Goal: Information Seeking & Learning: Learn about a topic

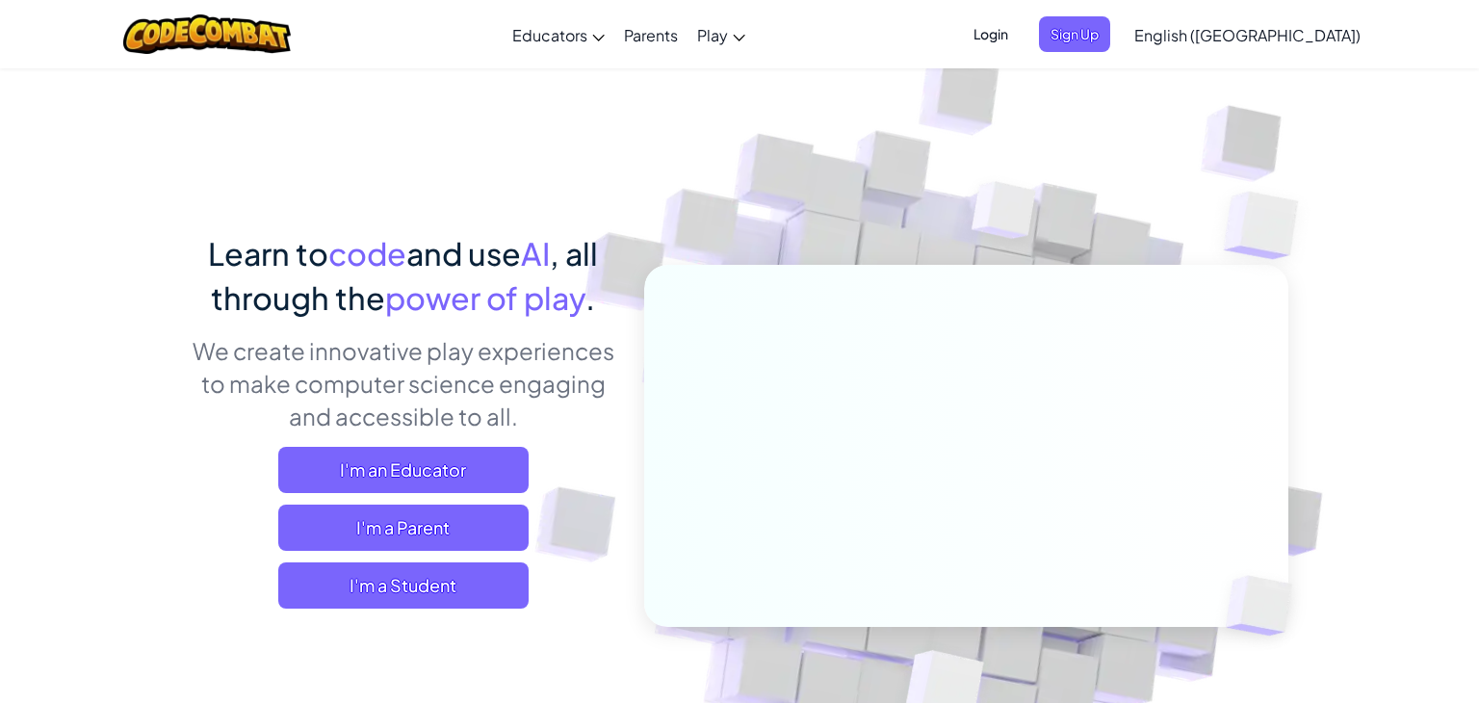
click at [1100, 75] on img at bounding box center [954, 424] width 1070 height 1070
click at [1095, 52] on div "Login Sign Up English ([GEOGRAPHIC_DATA]) English ([GEOGRAPHIC_DATA]) English (…" at bounding box center [1161, 35] width 418 height 52
click at [1020, 39] on span "Login" at bounding box center [991, 34] width 58 height 36
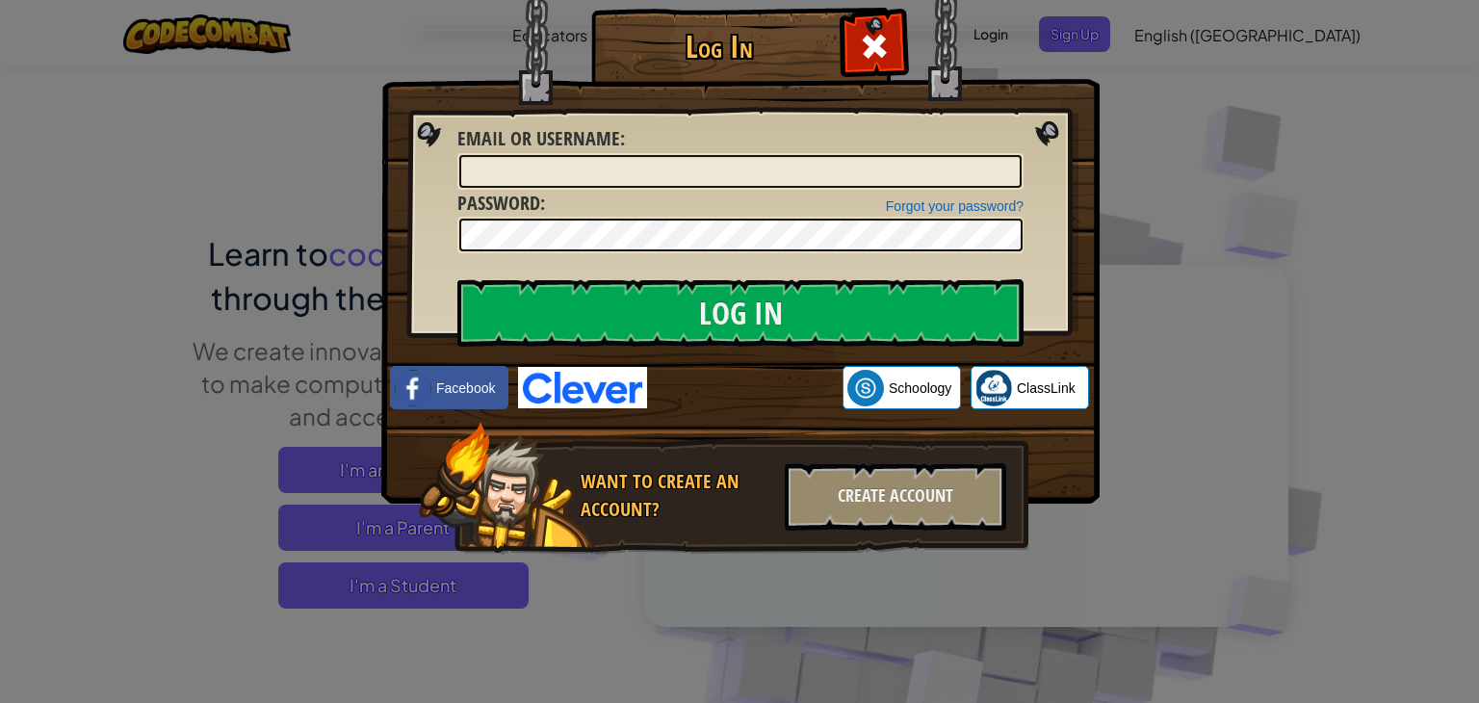
click at [563, 385] on img at bounding box center [582, 387] width 129 height 41
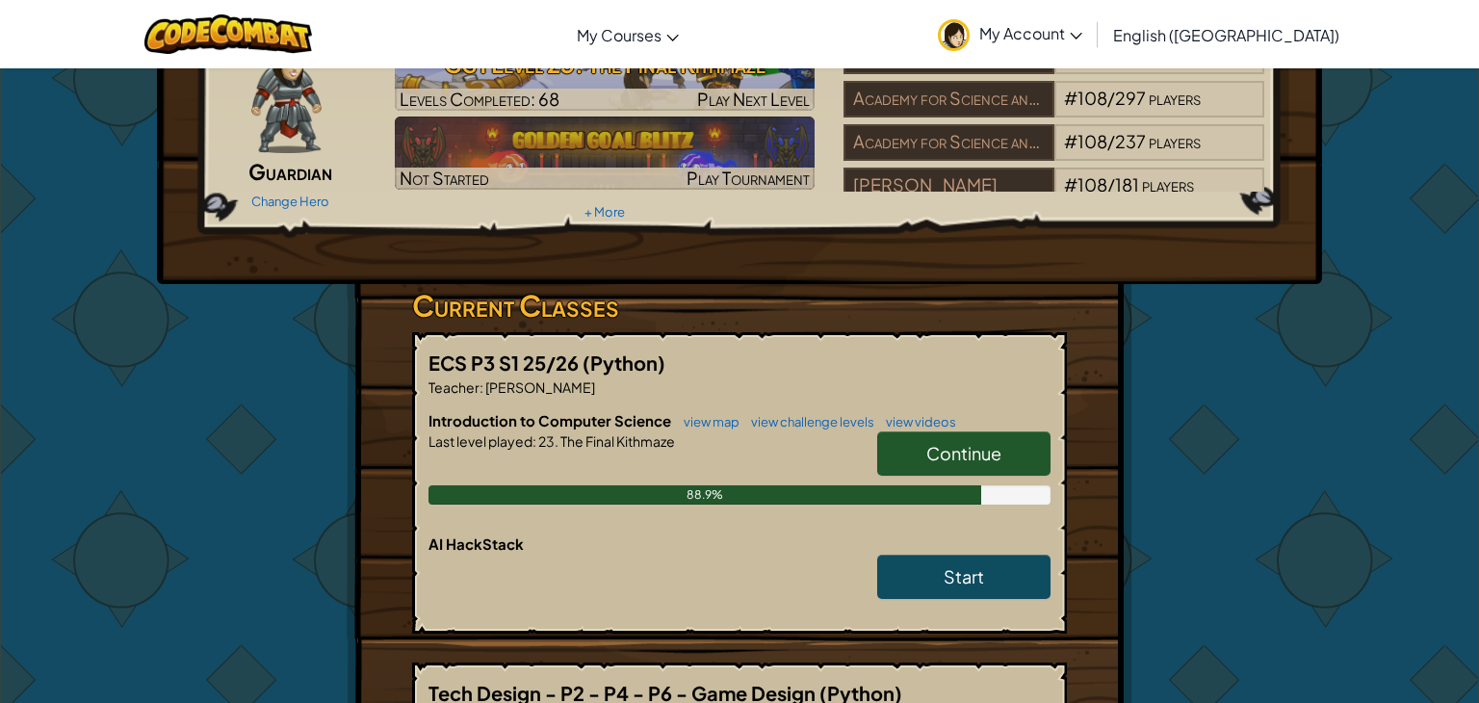
scroll to position [112, 0]
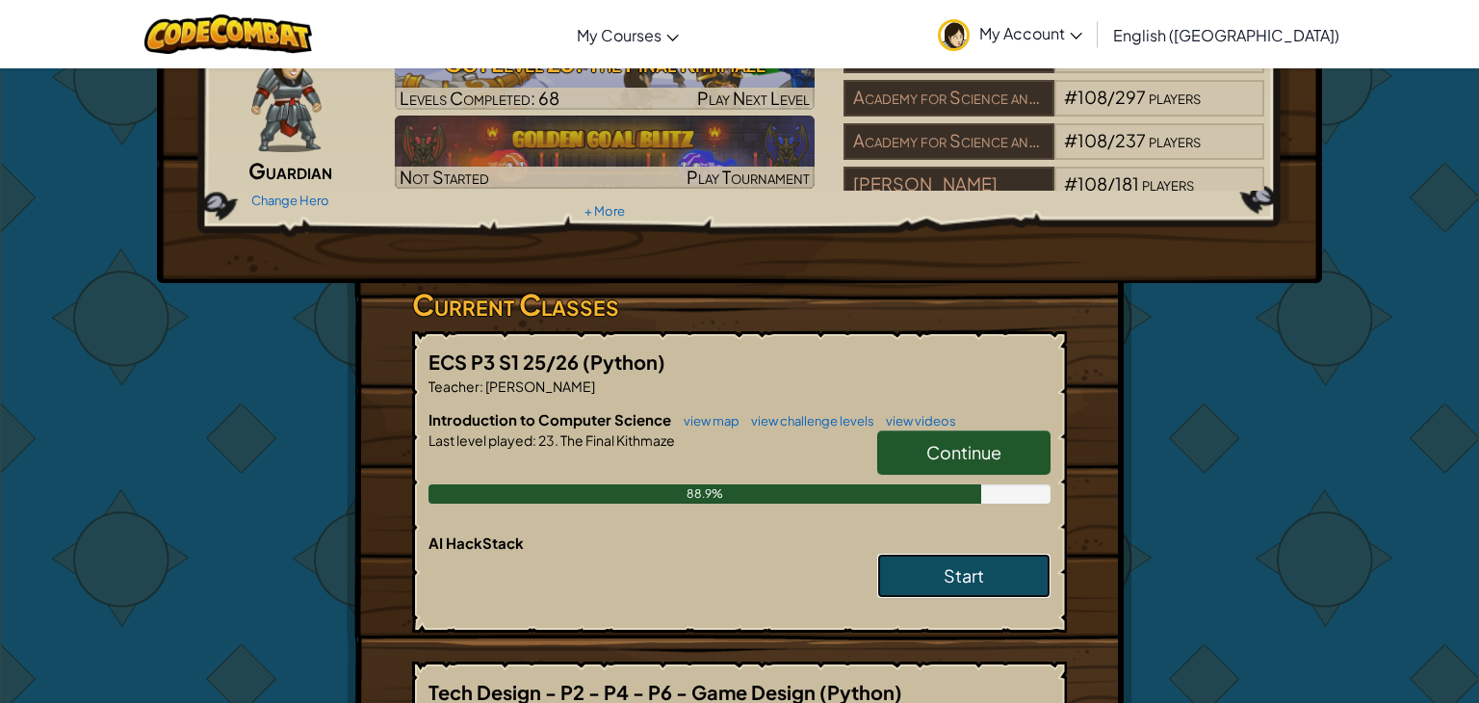
click at [917, 577] on link "Start" at bounding box center [963, 576] width 173 height 44
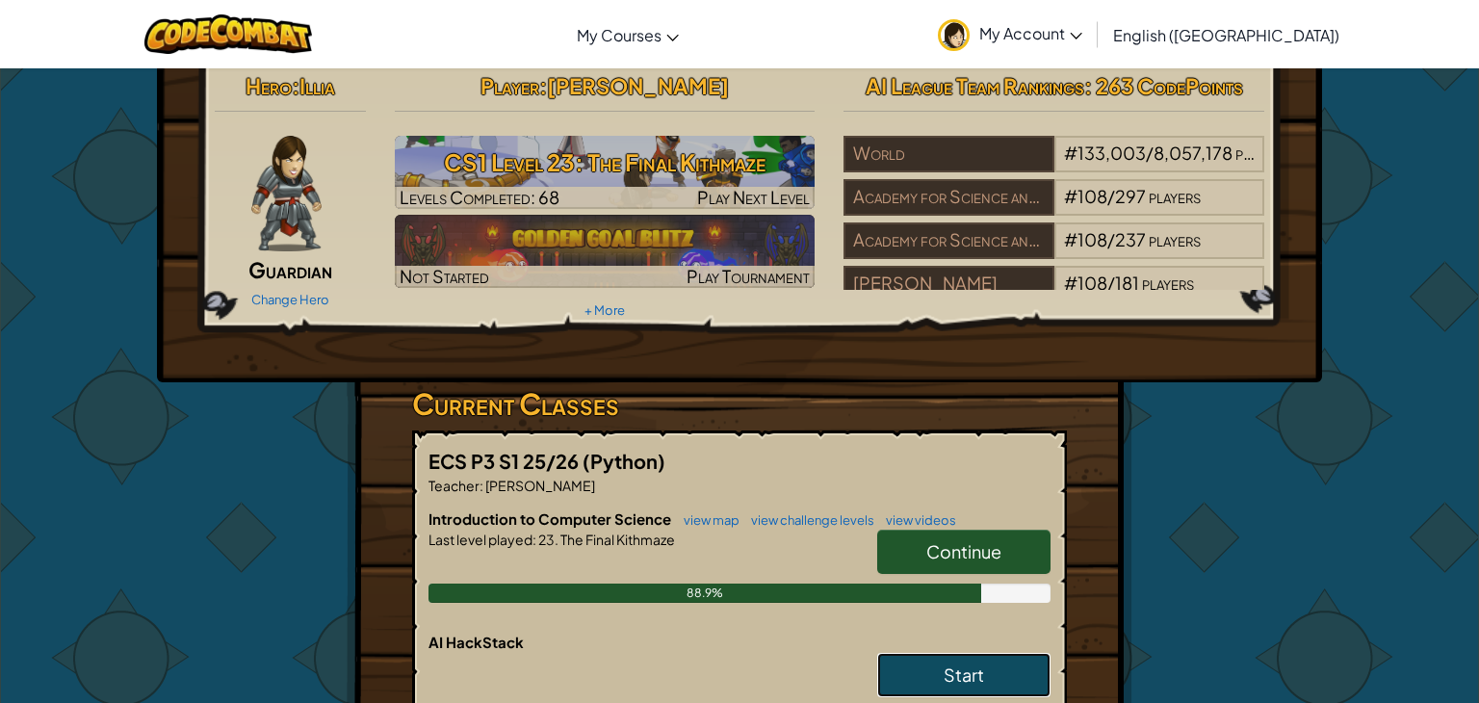
scroll to position [85, 0]
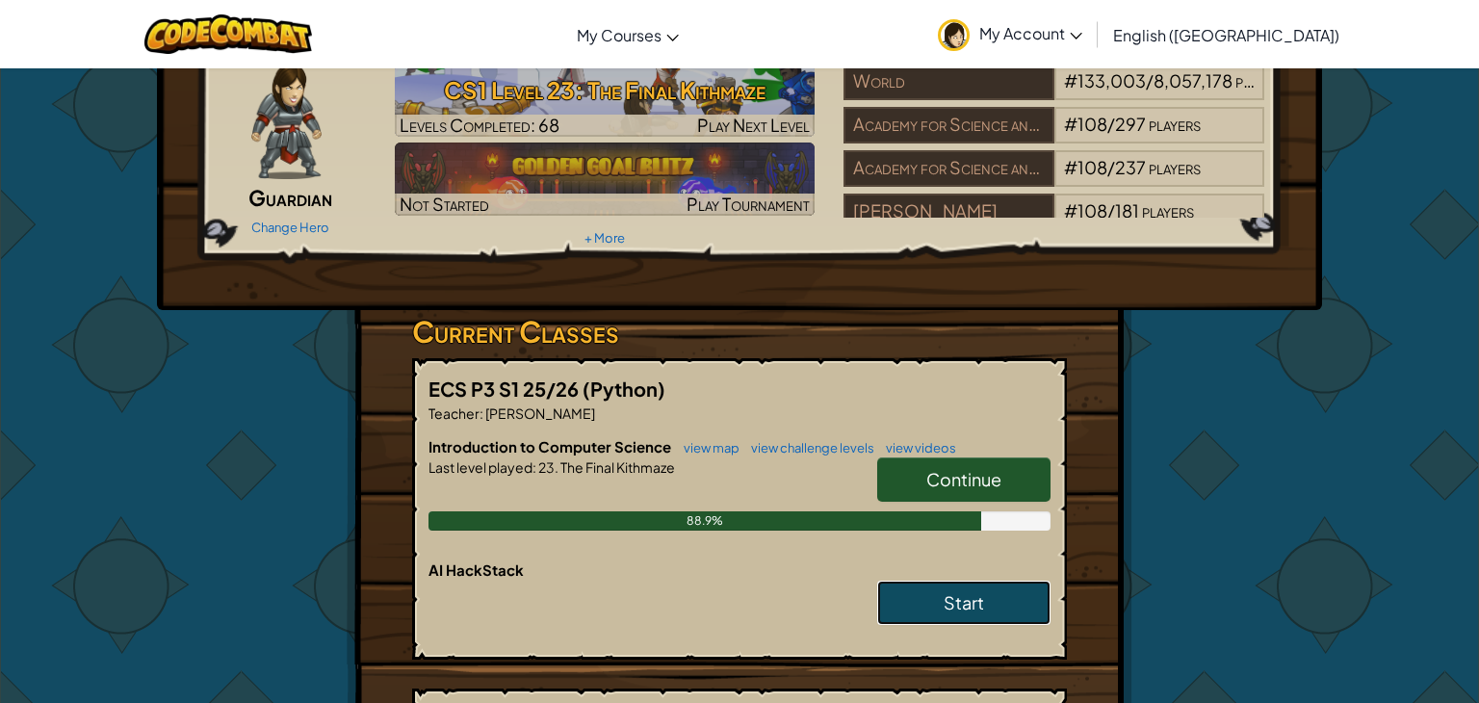
click at [948, 603] on span "Start" at bounding box center [964, 602] width 40 height 22
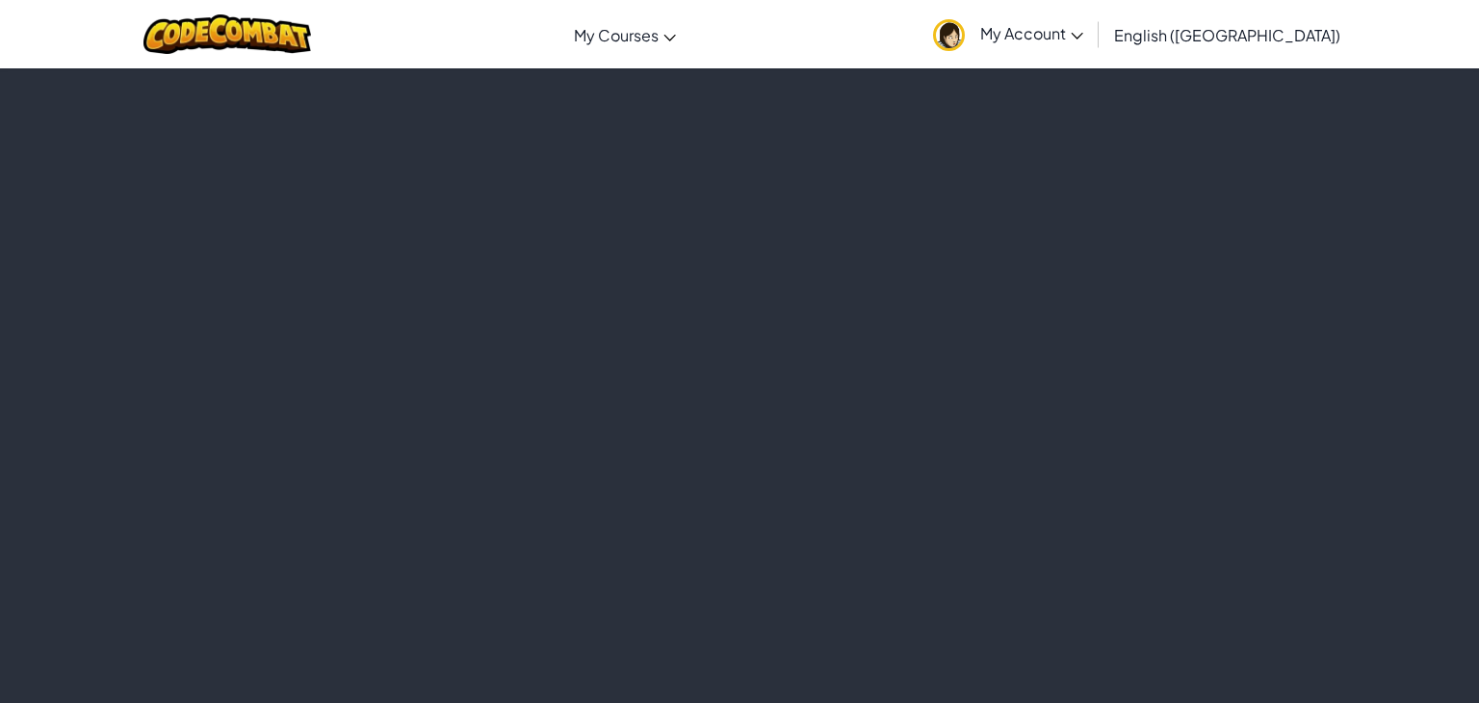
scroll to position [0, 0]
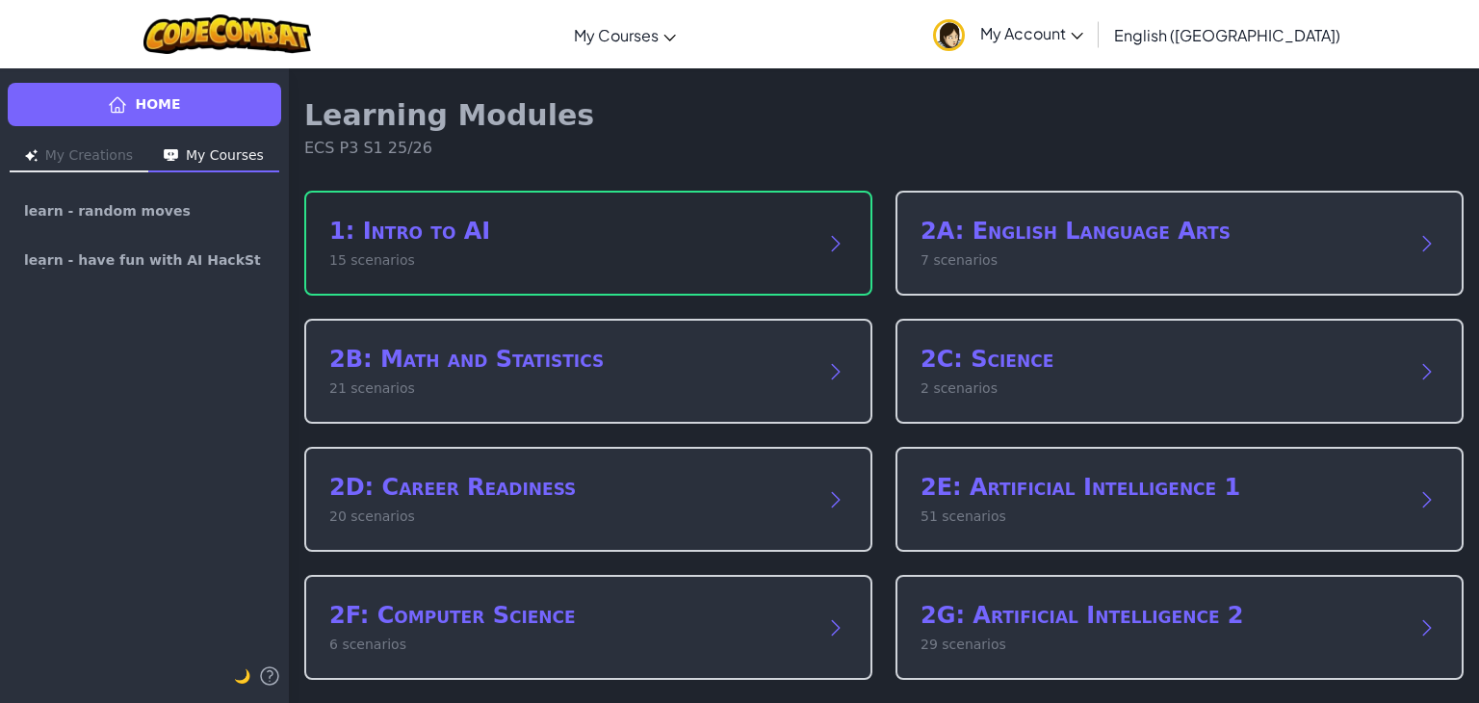
click at [823, 204] on div "1: Intro to AI 15 scenarios" at bounding box center [588, 243] width 568 height 105
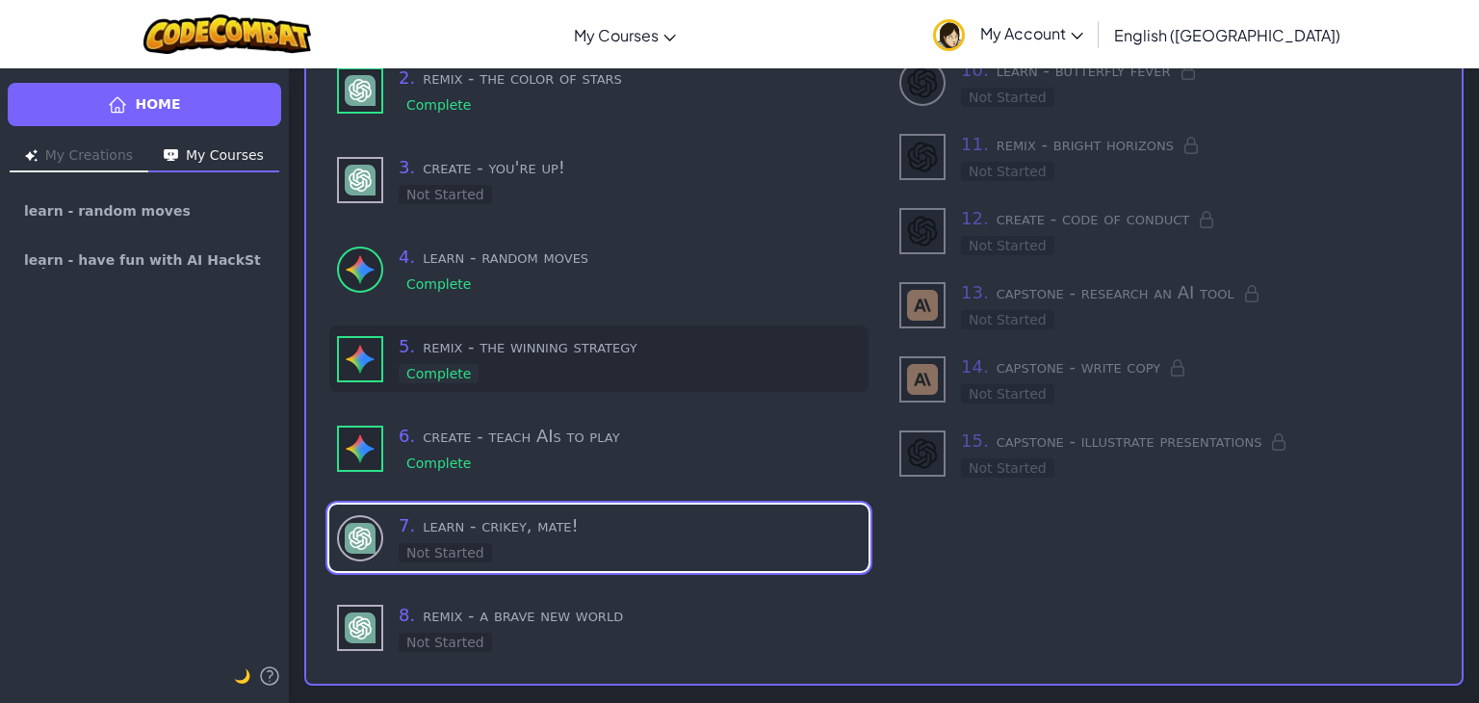
scroll to position [339, 0]
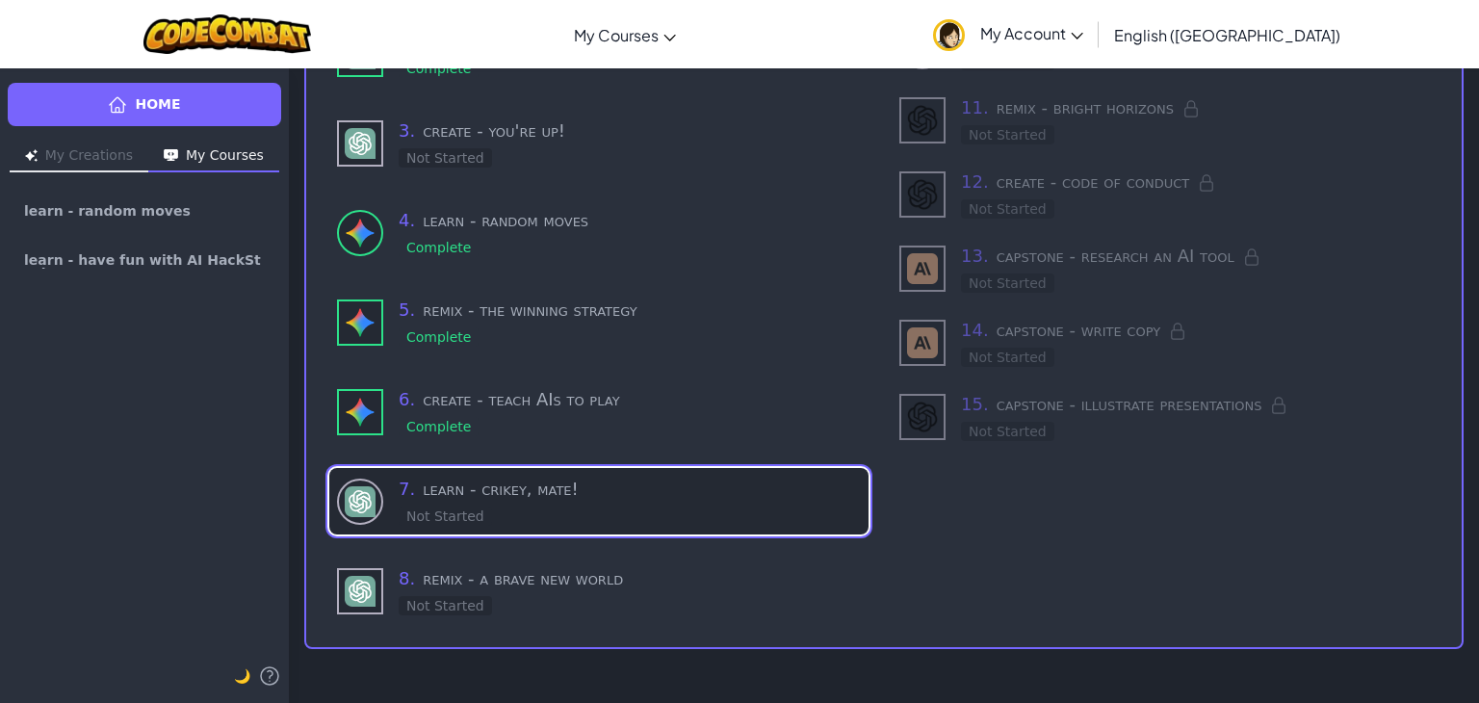
click at [544, 507] on div "7 . learn - crikey, mate! Not Started" at bounding box center [630, 501] width 462 height 51
click at [554, 501] on div "7 . learn - crikey, mate! In Progress" at bounding box center [630, 501] width 462 height 51
click at [480, 488] on h3 "7 . learn - crikey, mate!" at bounding box center [630, 489] width 462 height 27
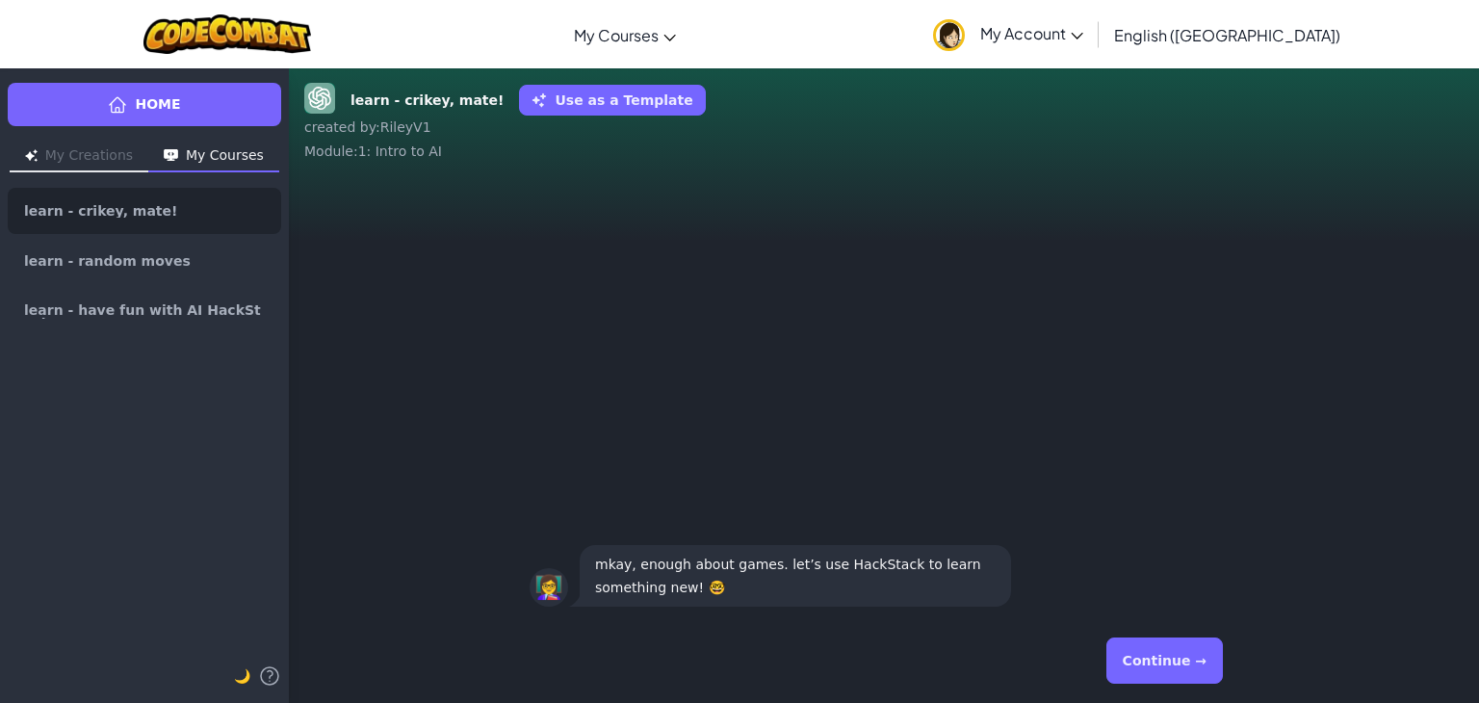
click at [1185, 669] on button "Continue →" at bounding box center [1165, 661] width 117 height 46
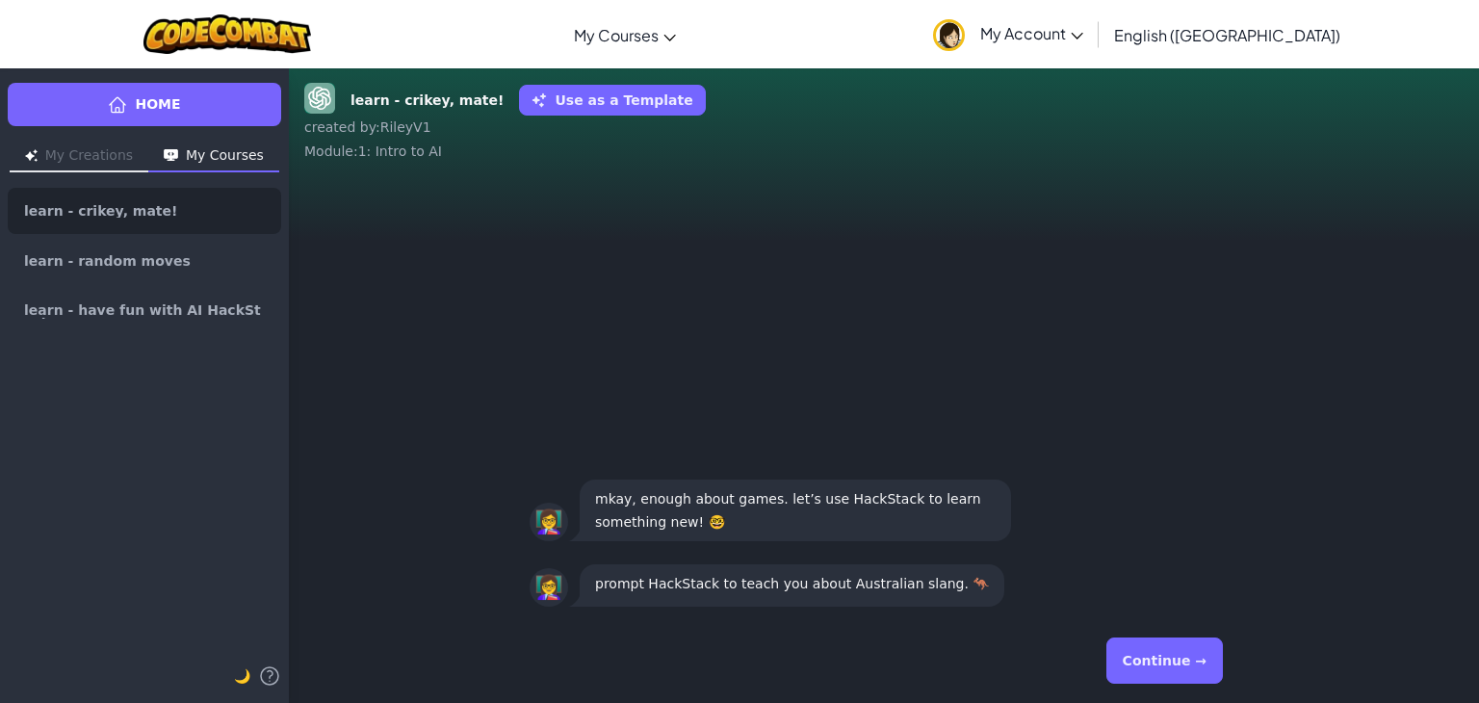
click at [1138, 645] on button "Continue →" at bounding box center [1165, 661] width 117 height 46
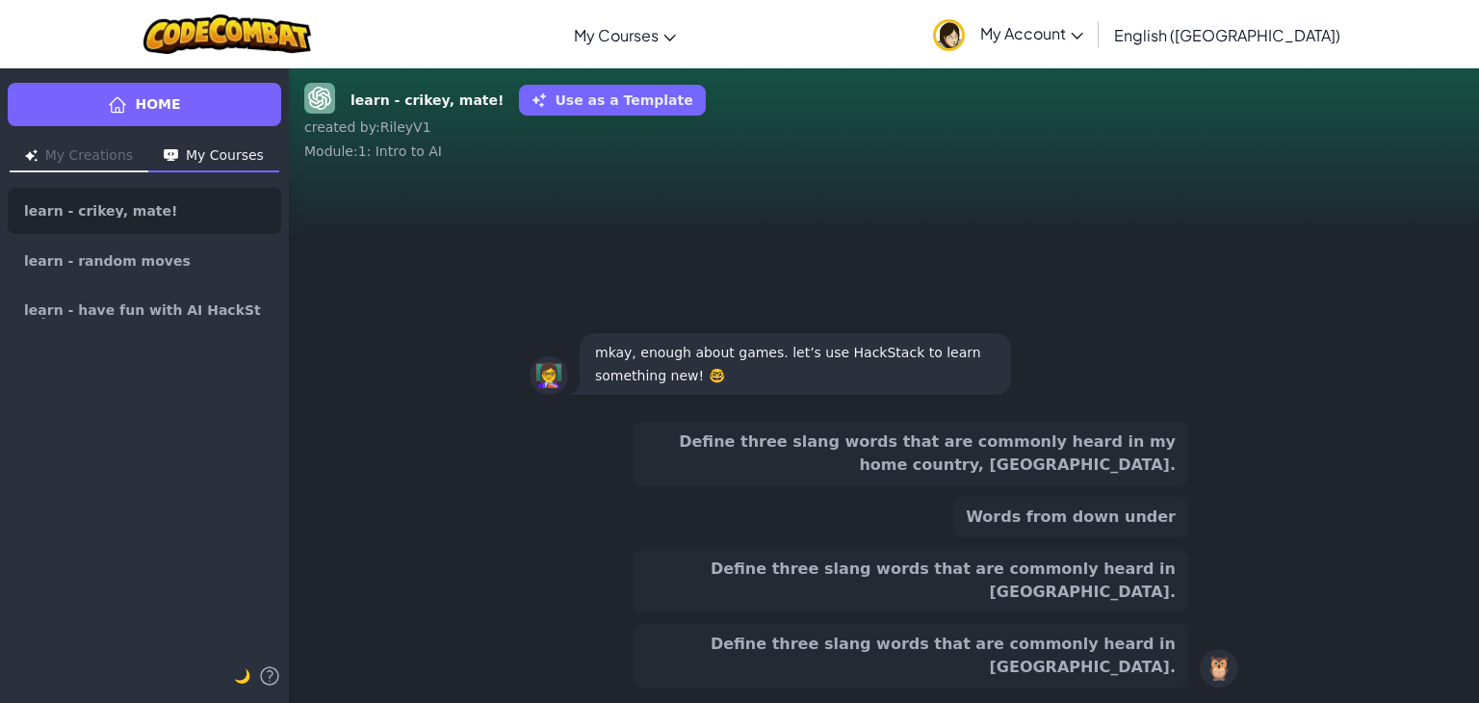
click at [1122, 612] on button "Define three slang words that are commonly heard in Australia." at bounding box center [911, 581] width 555 height 64
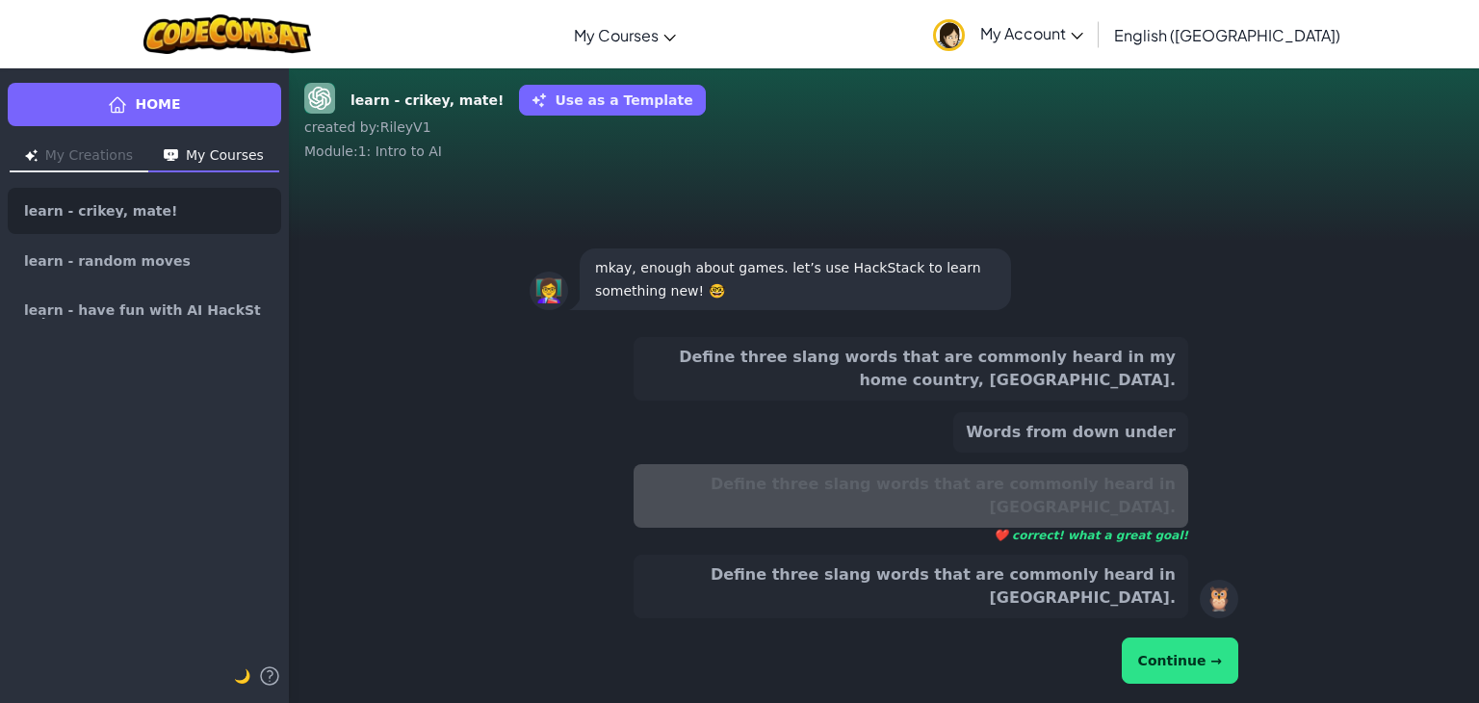
click at [1183, 675] on button "Continue →" at bounding box center [1180, 661] width 117 height 46
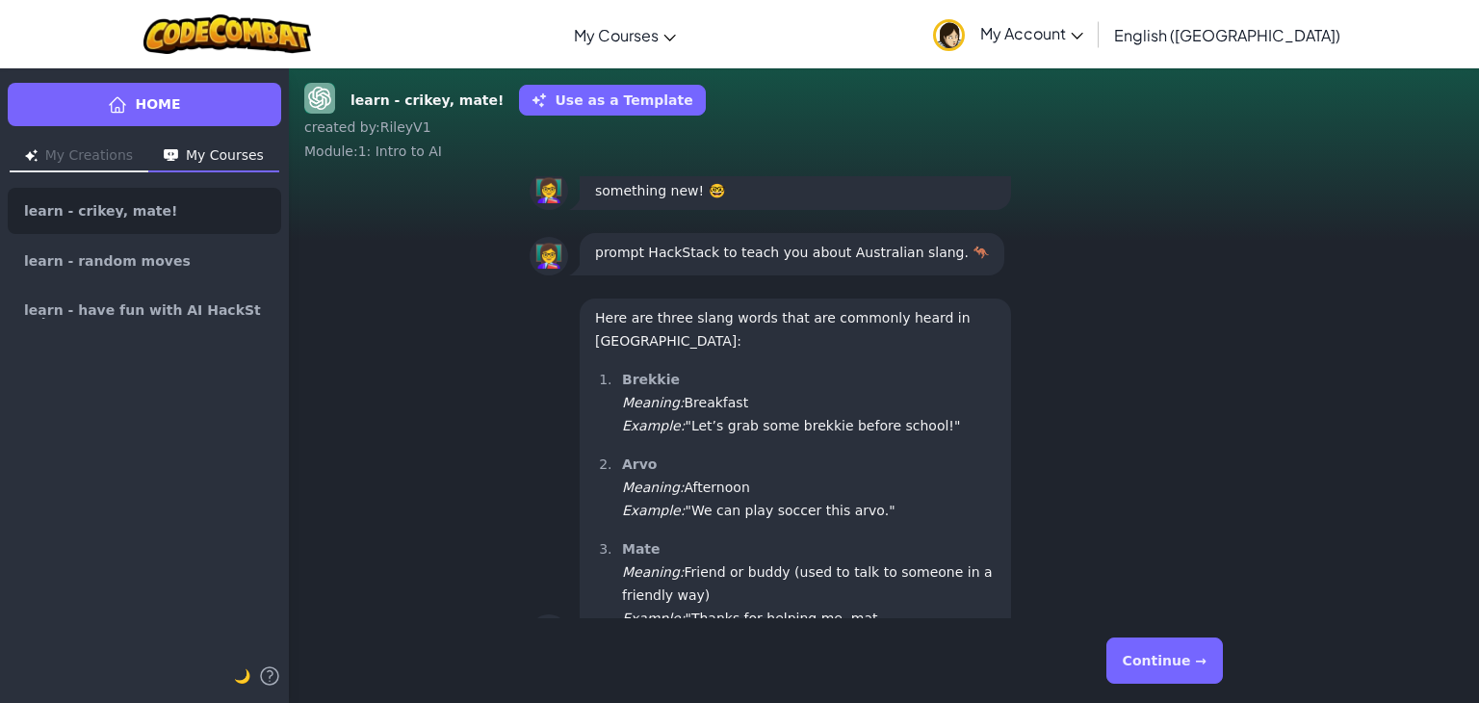
scroll to position [-91, 0]
click at [1175, 660] on button "Continue →" at bounding box center [1165, 661] width 117 height 46
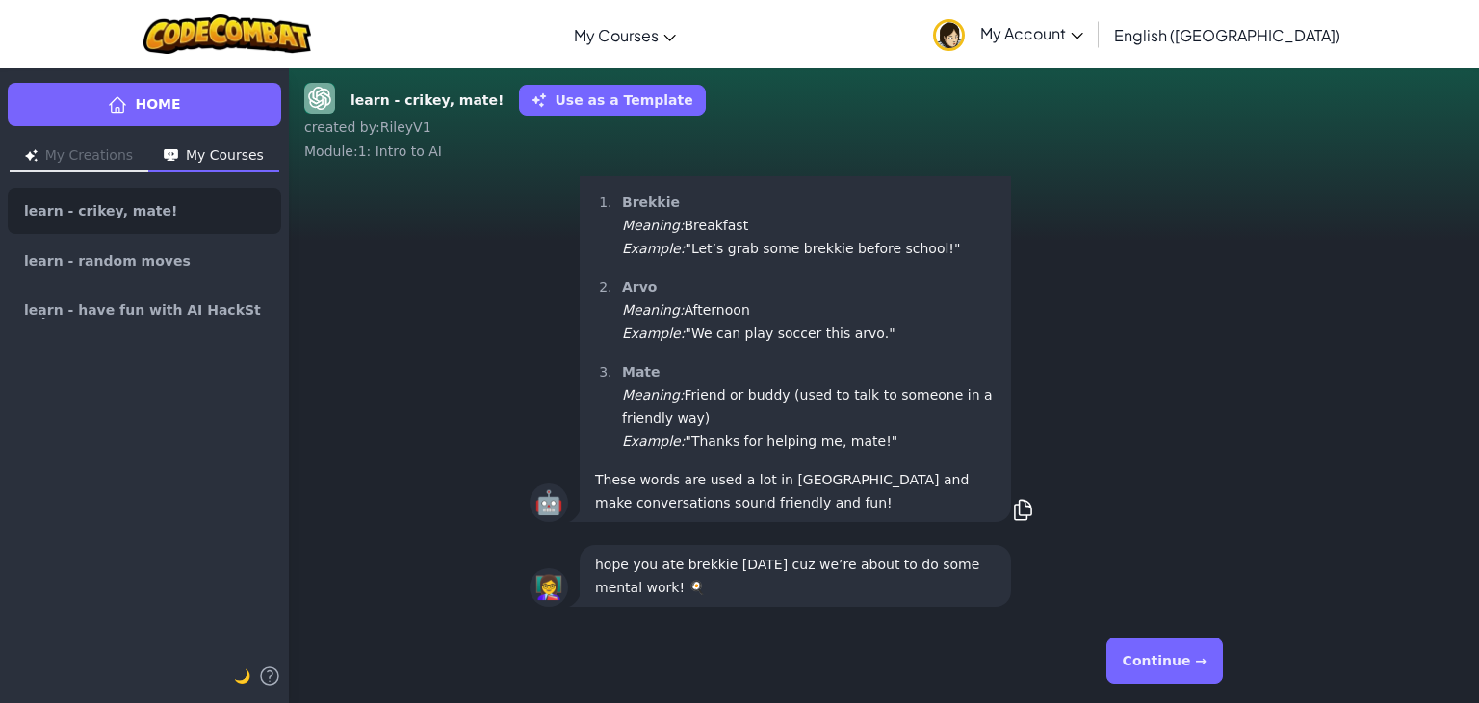
scroll to position [0, 0]
click at [1174, 659] on button "Continue →" at bounding box center [1165, 661] width 117 height 46
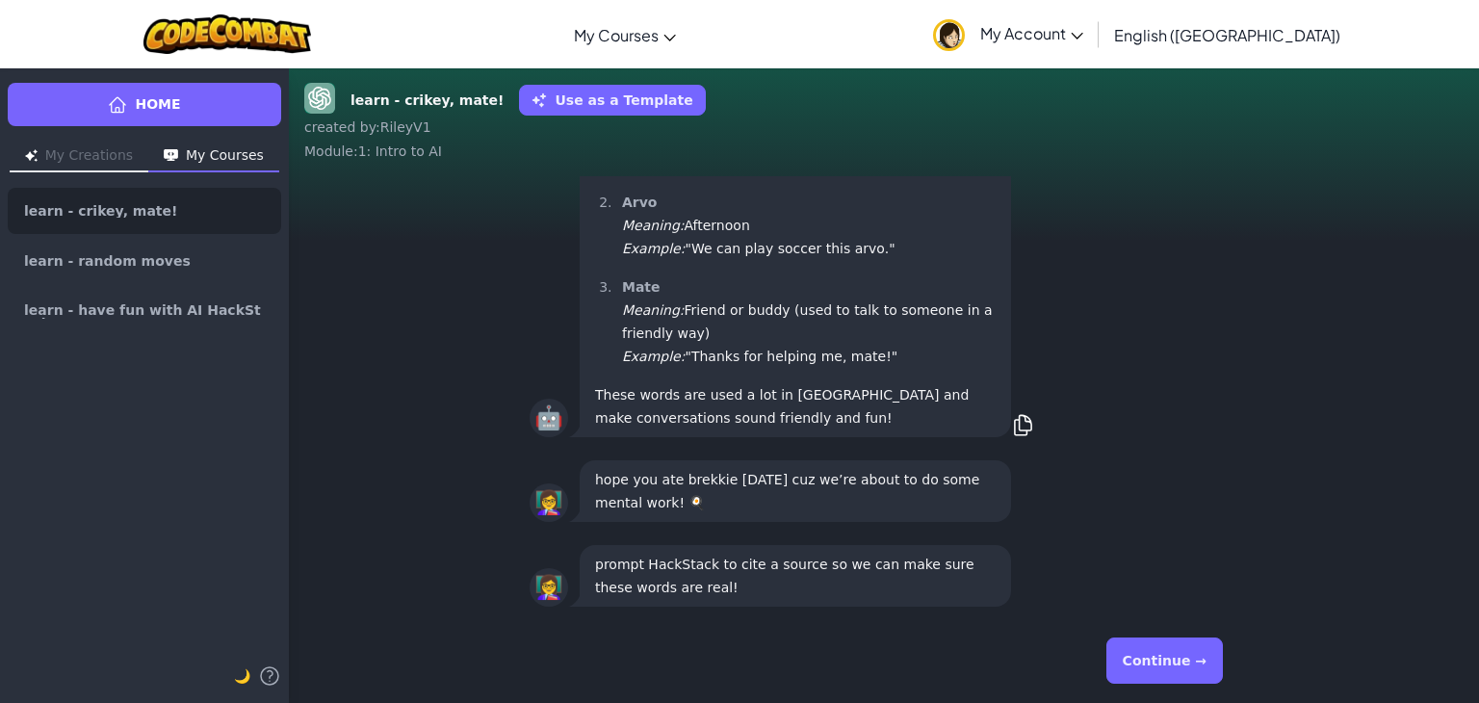
click at [1171, 651] on button "Continue →" at bounding box center [1165, 661] width 117 height 46
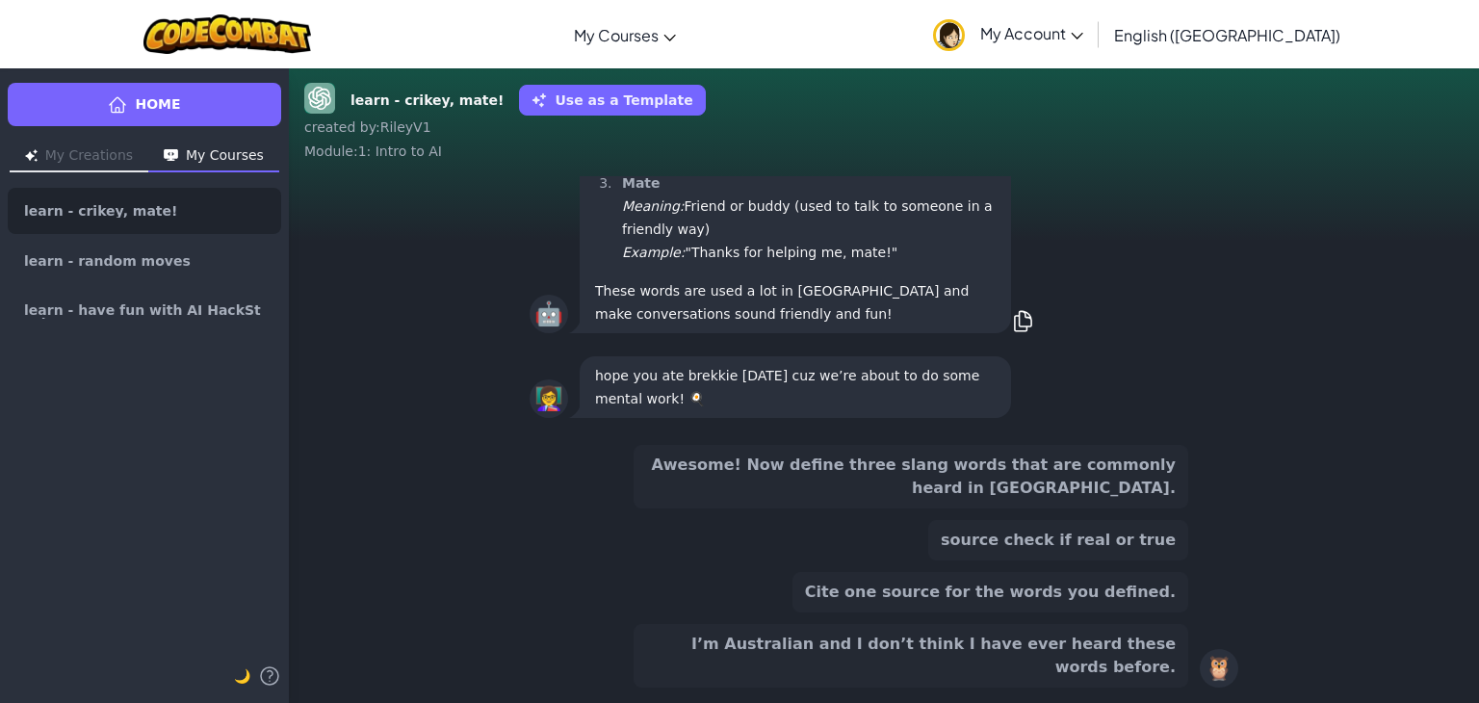
scroll to position [-78, 0]
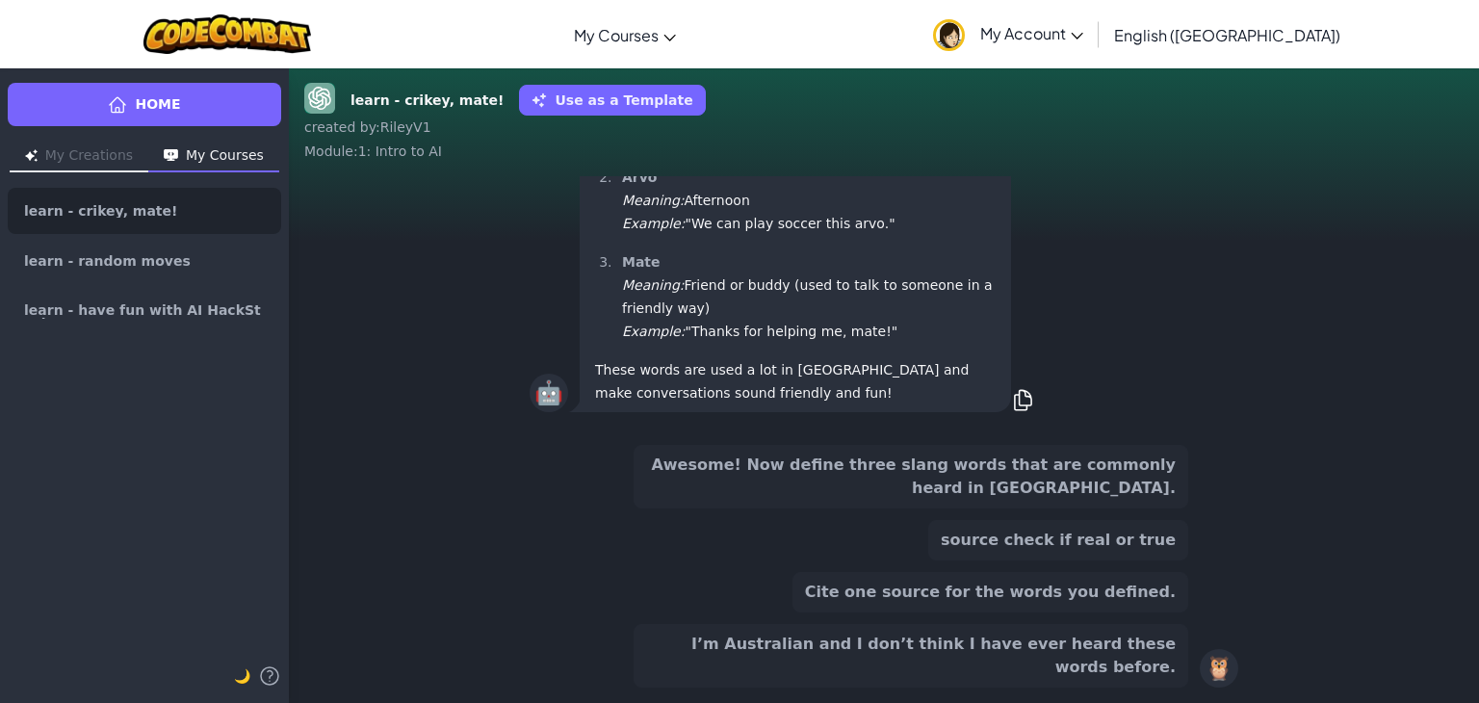
click at [1060, 612] on button "Cite one source for the words you defined." at bounding box center [991, 592] width 396 height 40
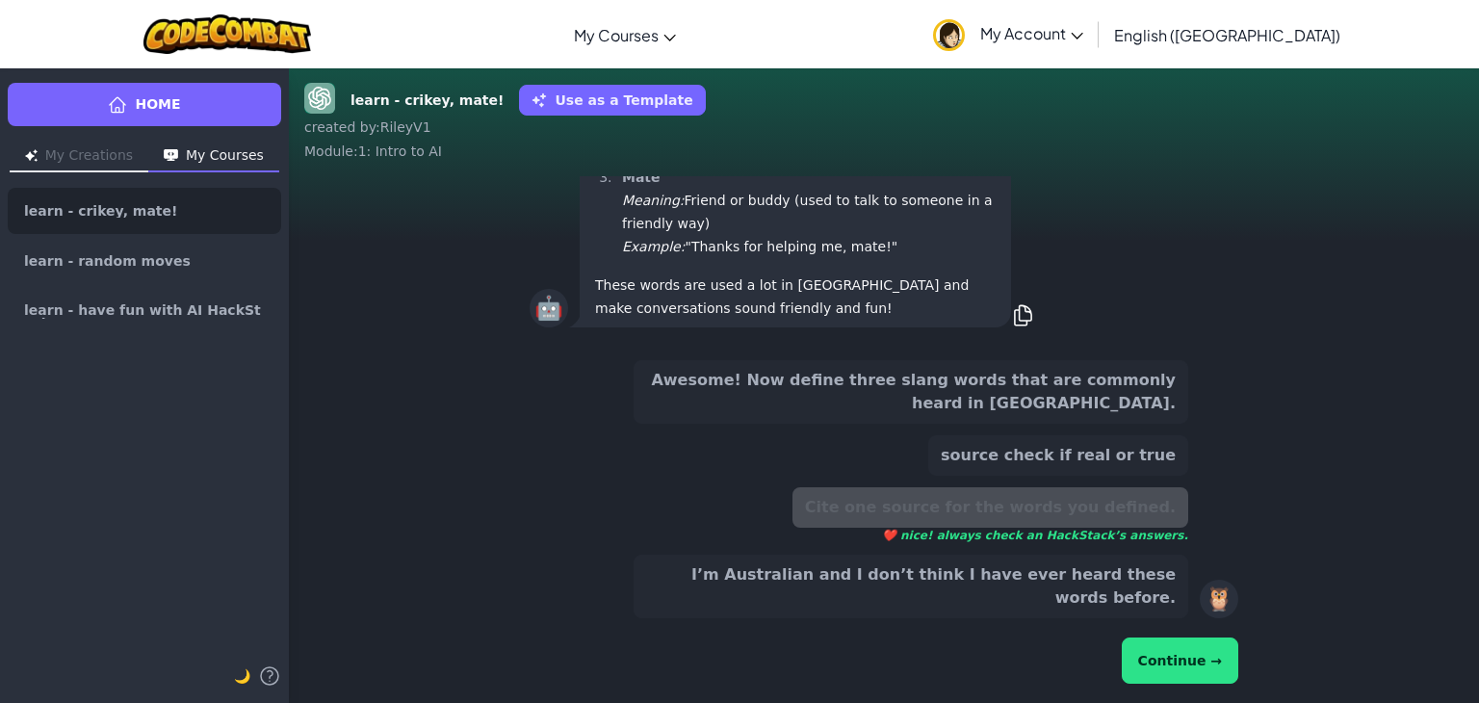
scroll to position [-163, 0]
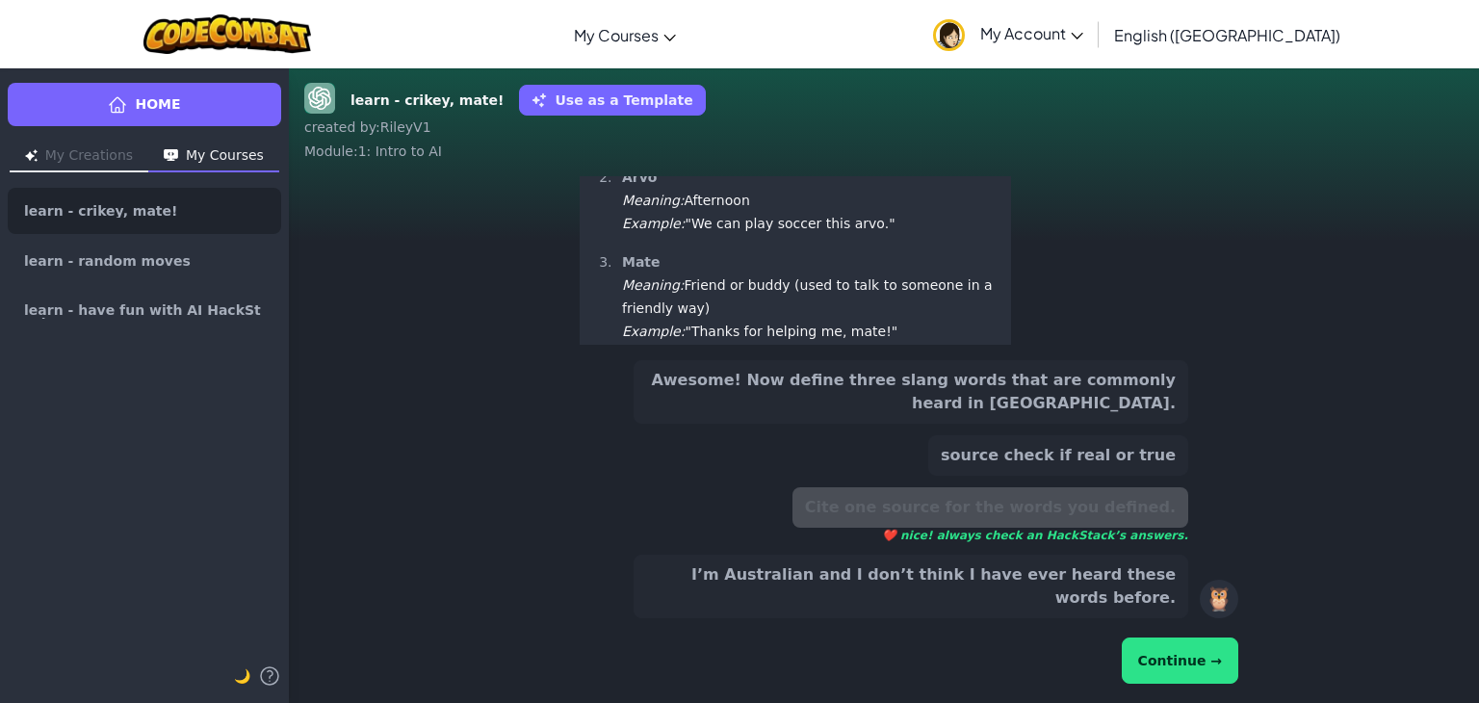
drag, startPoint x: 1160, startPoint y: 682, endPoint x: 1162, endPoint y: 671, distance: 10.8
click at [1160, 681] on button "Continue →" at bounding box center [1180, 661] width 117 height 46
click at [1166, 668] on button "Continue →" at bounding box center [1180, 661] width 117 height 46
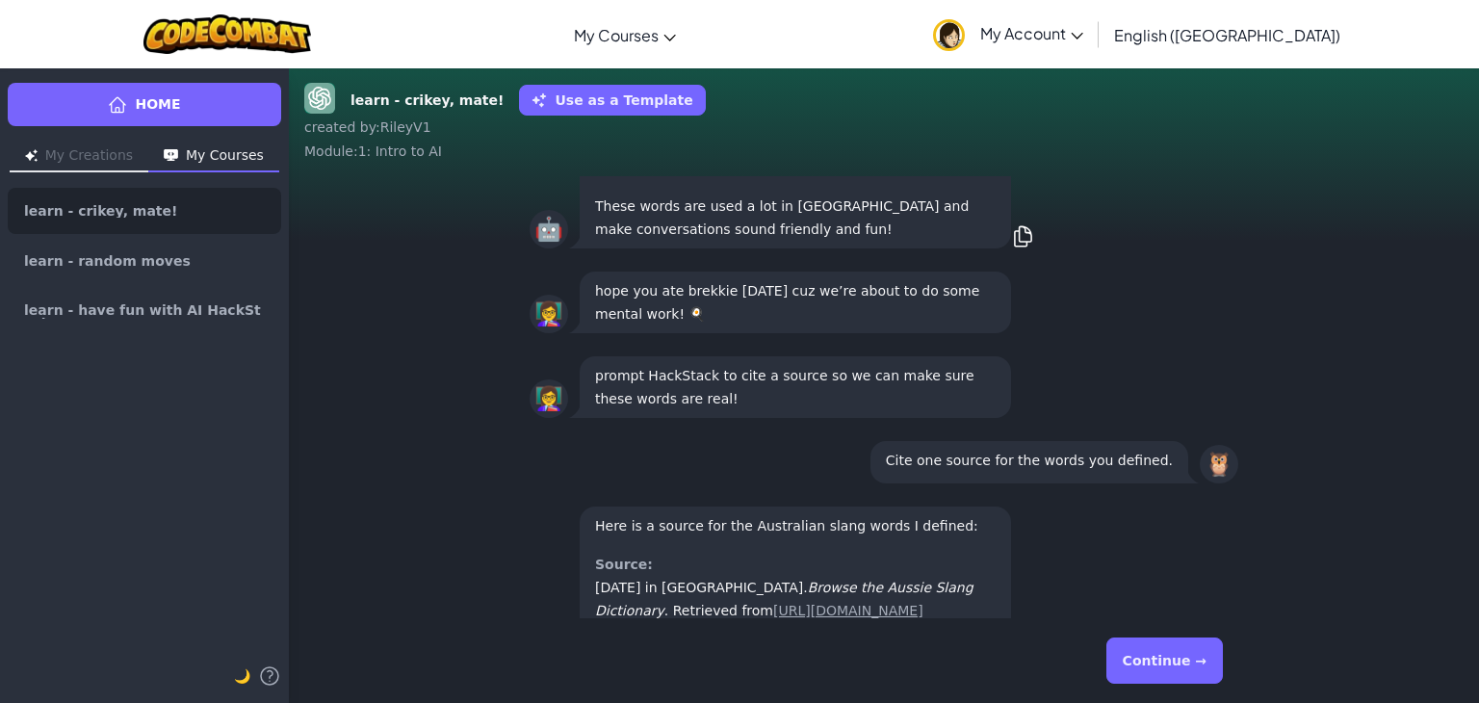
scroll to position [-84, 0]
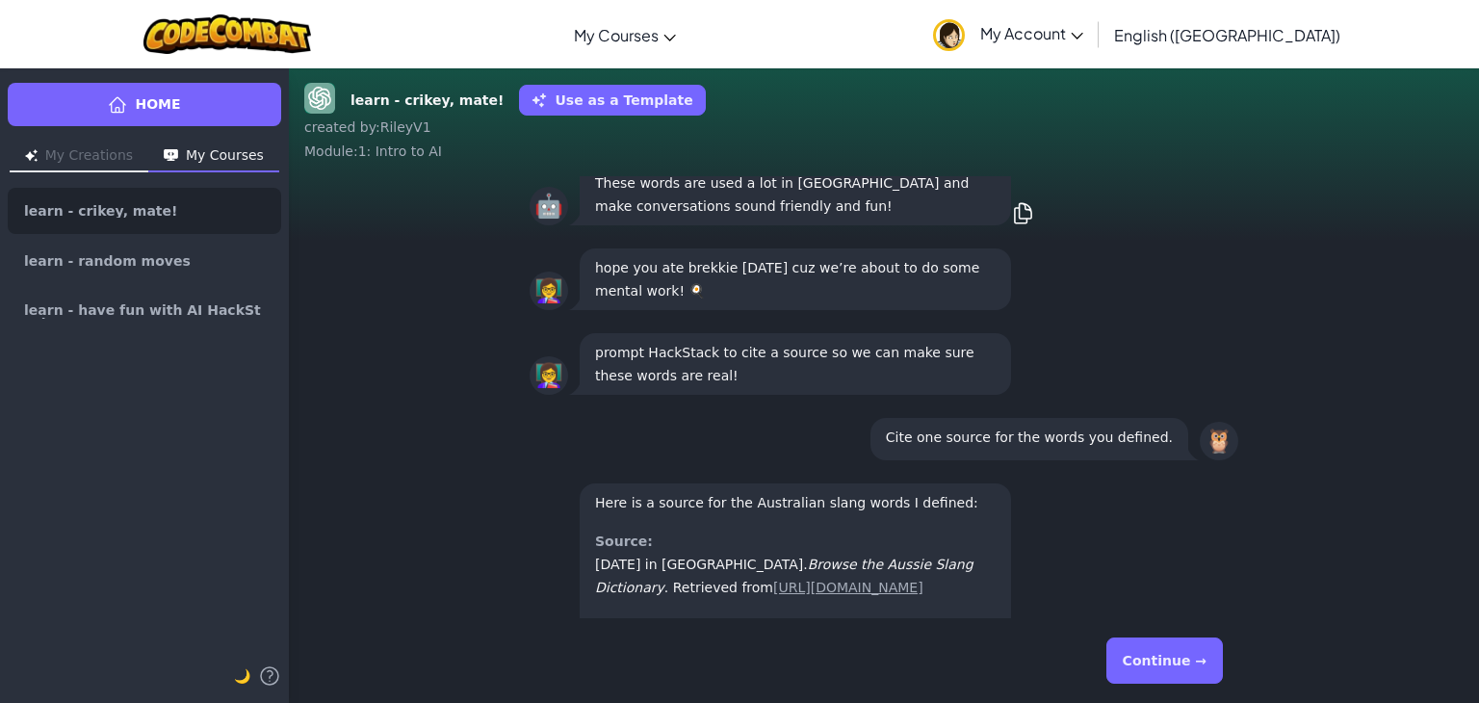
click at [1173, 674] on button "Continue →" at bounding box center [1165, 661] width 117 height 46
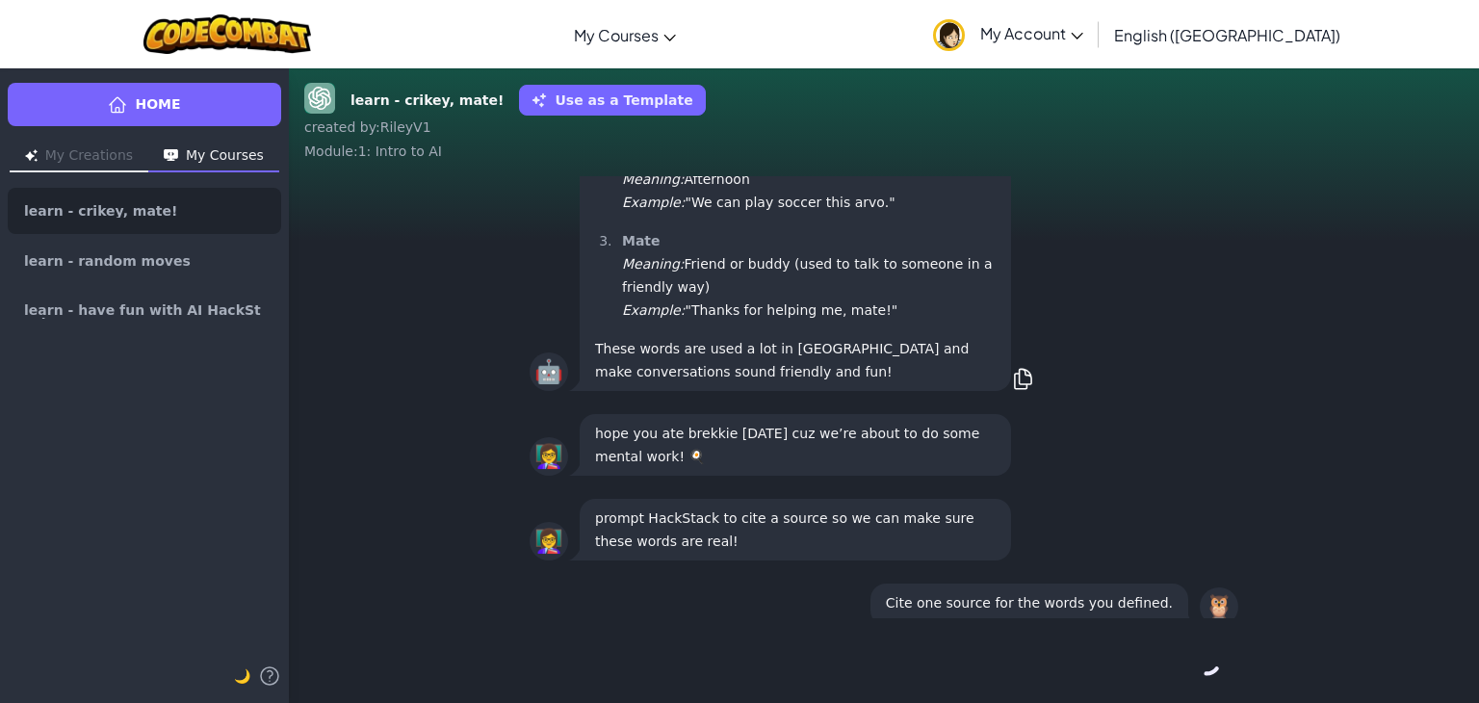
scroll to position [0, 0]
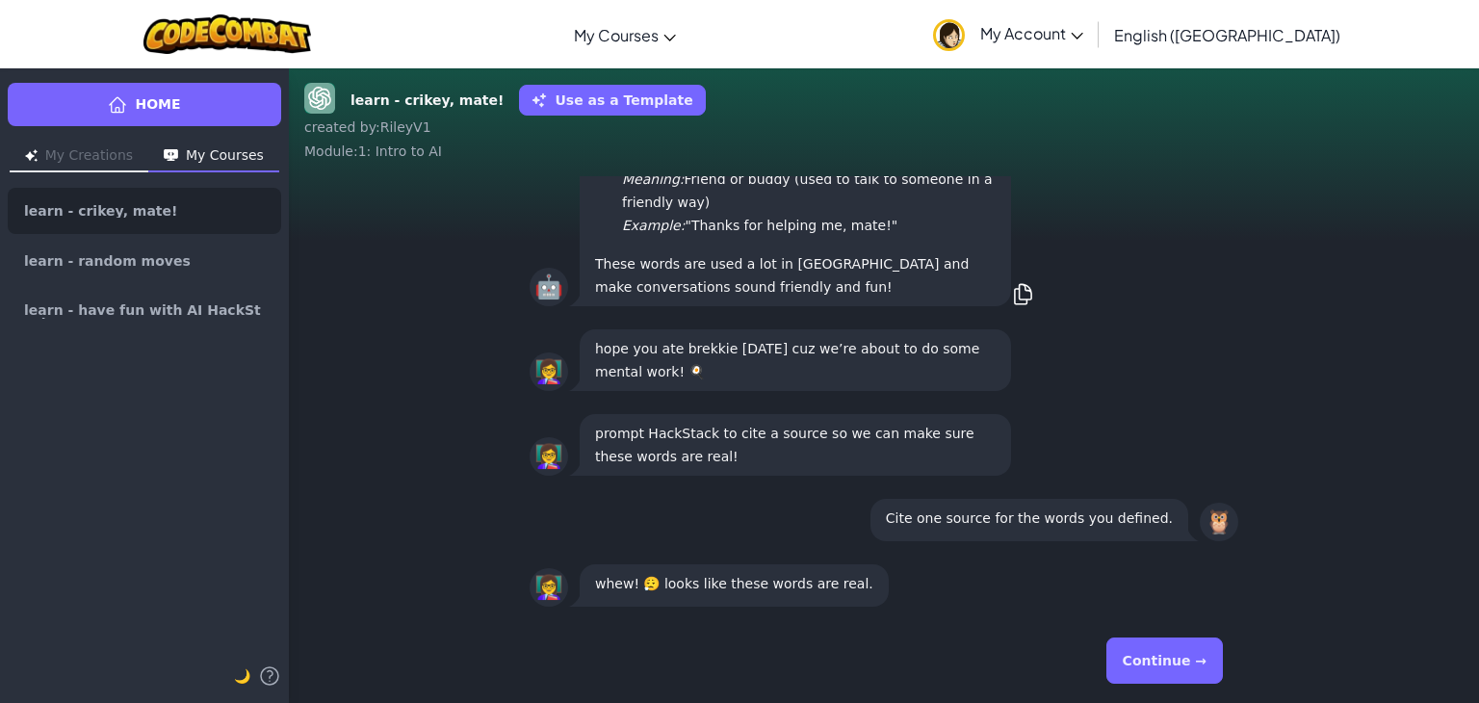
click at [1192, 653] on button "Continue →" at bounding box center [1165, 661] width 117 height 46
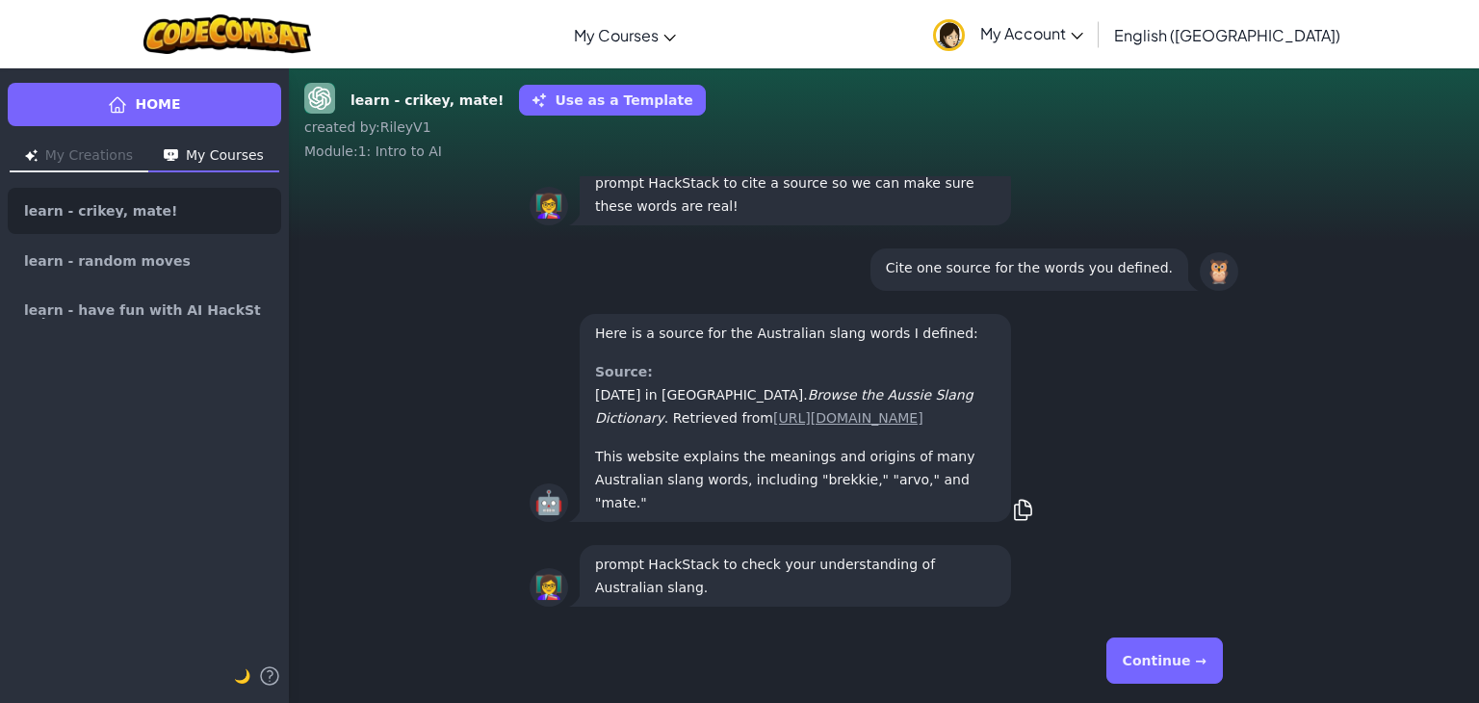
click at [1185, 667] on button "Continue →" at bounding box center [1165, 661] width 117 height 46
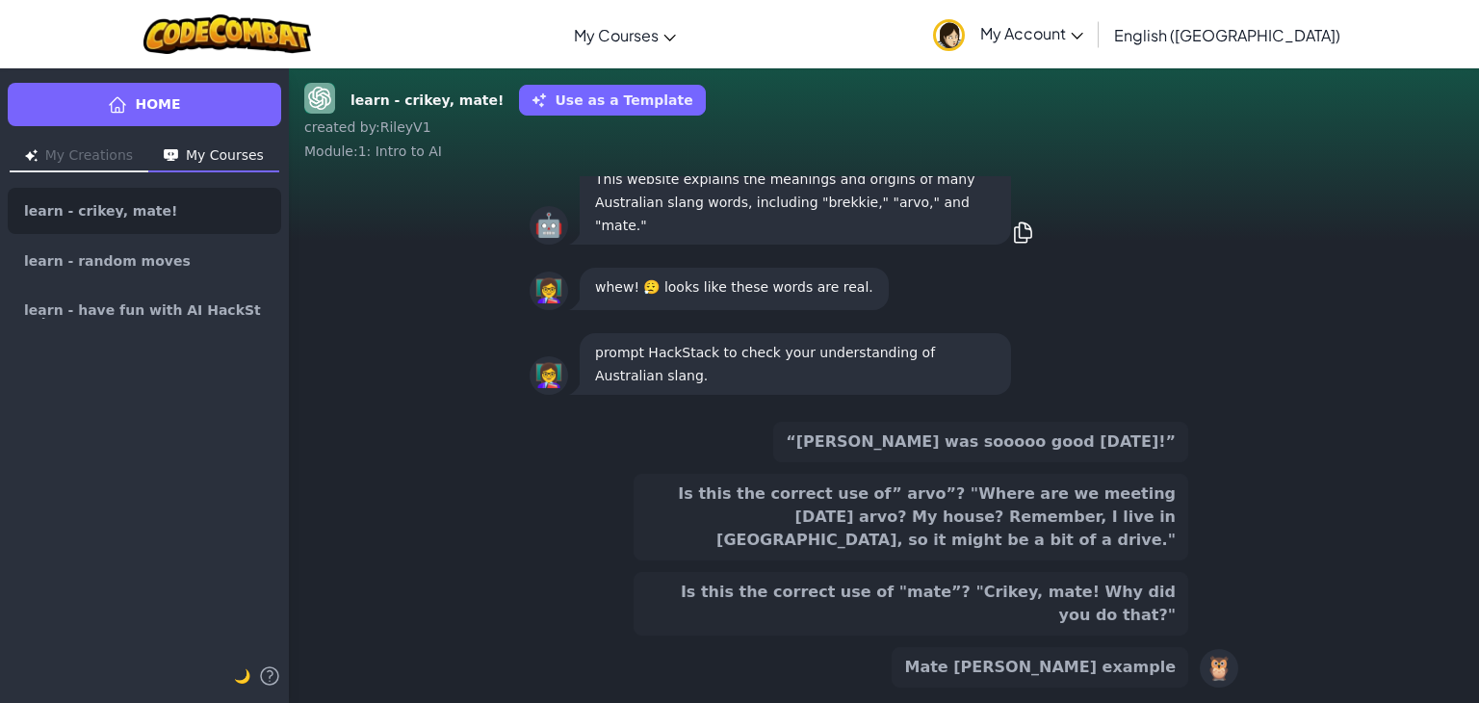
click at [1046, 674] on button "Mate arvo brekkie example" at bounding box center [1040, 667] width 297 height 40
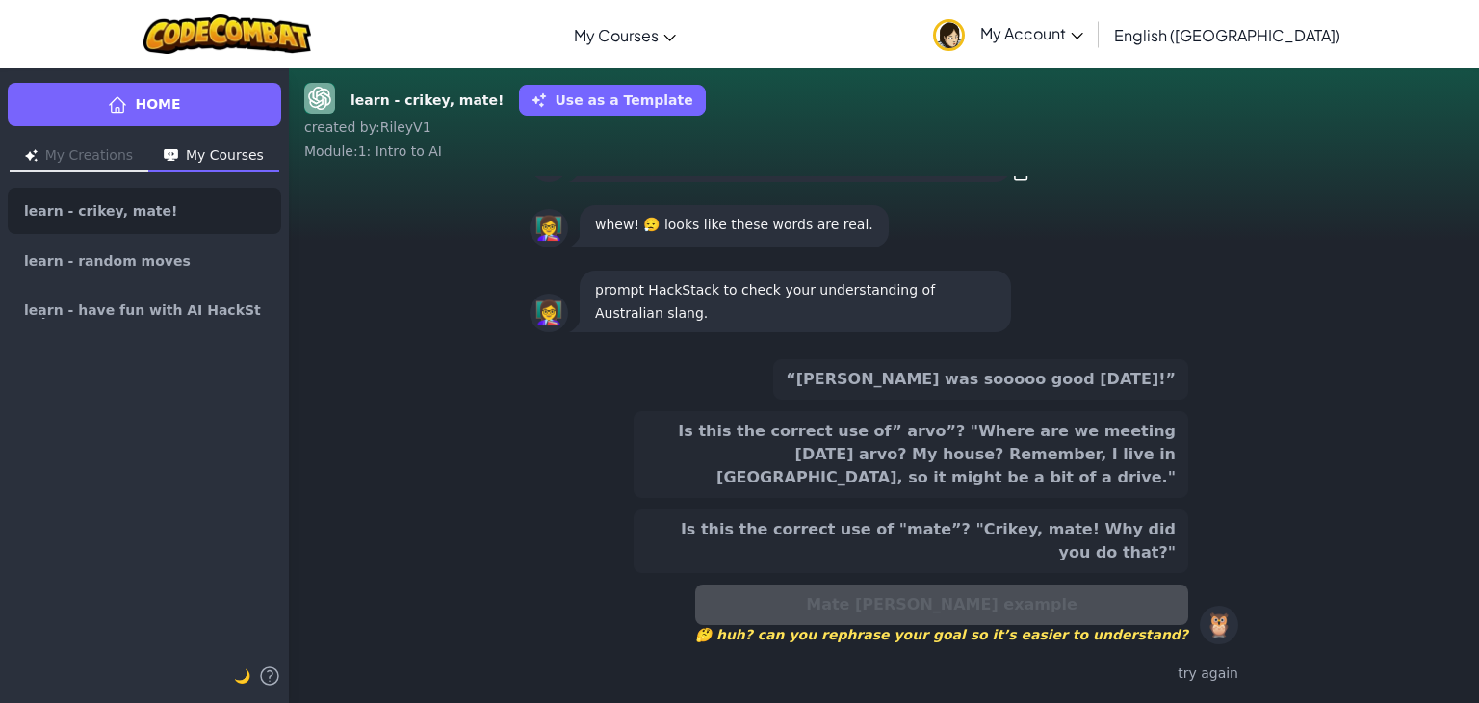
click at [1116, 565] on button "Is this the correct use of "mate”? "Crikey, mate! Why did you do that?"" at bounding box center [911, 541] width 555 height 64
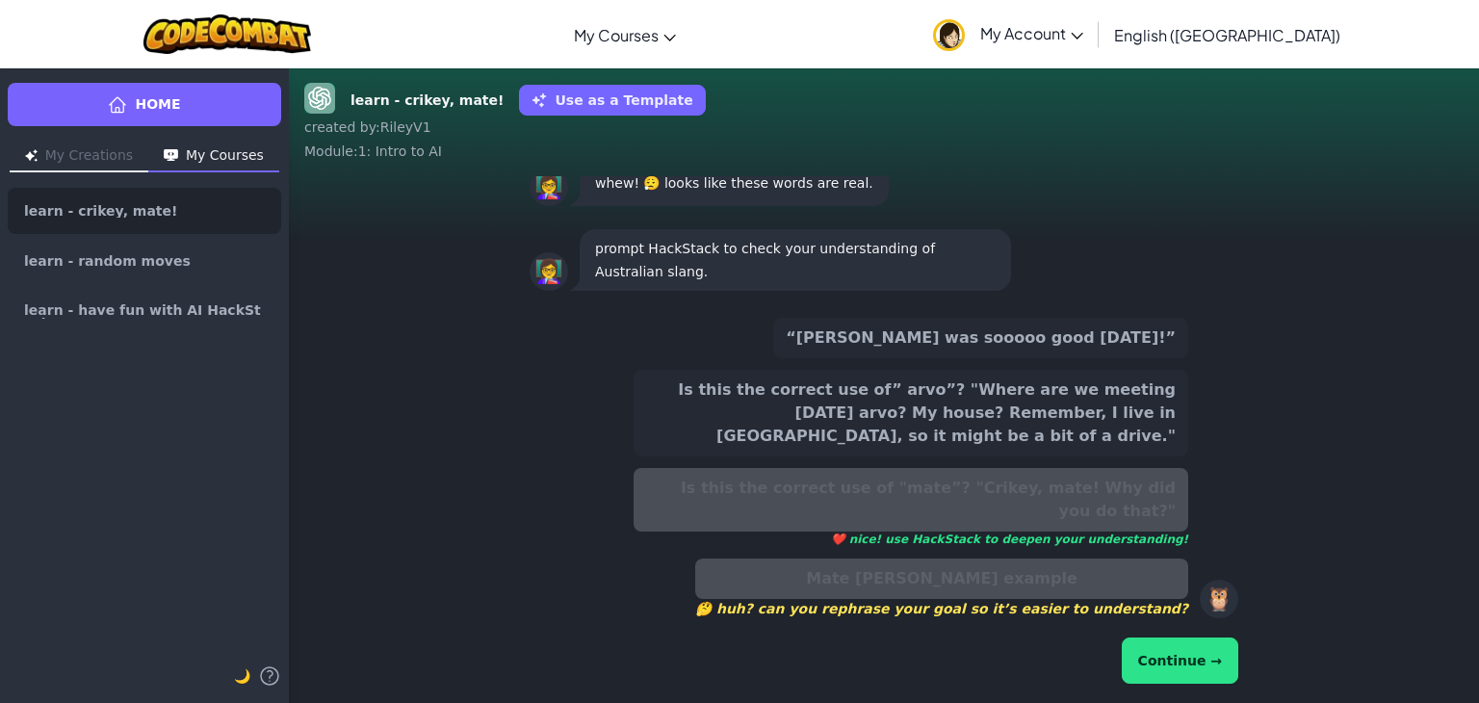
click at [1202, 658] on button "Continue →" at bounding box center [1180, 661] width 117 height 46
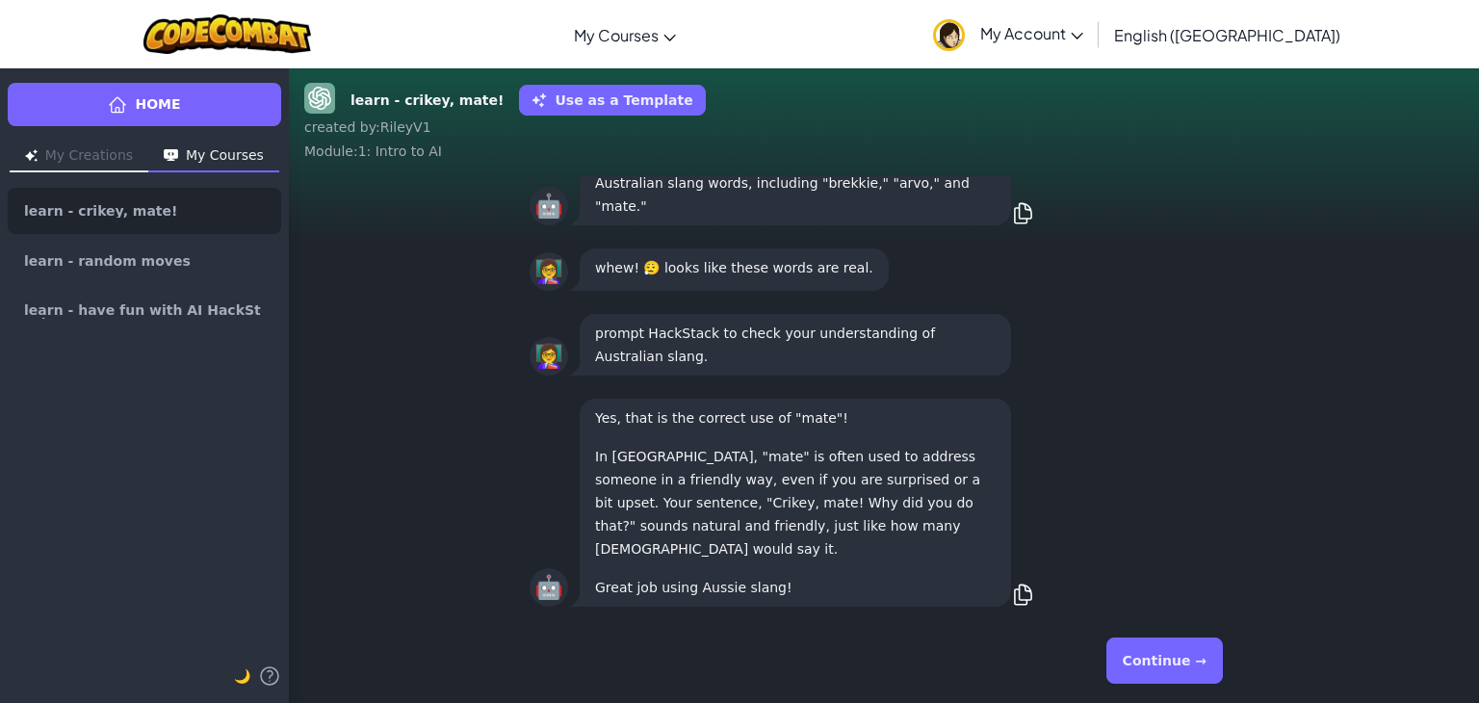
click at [1199, 662] on button "Continue →" at bounding box center [1165, 661] width 117 height 46
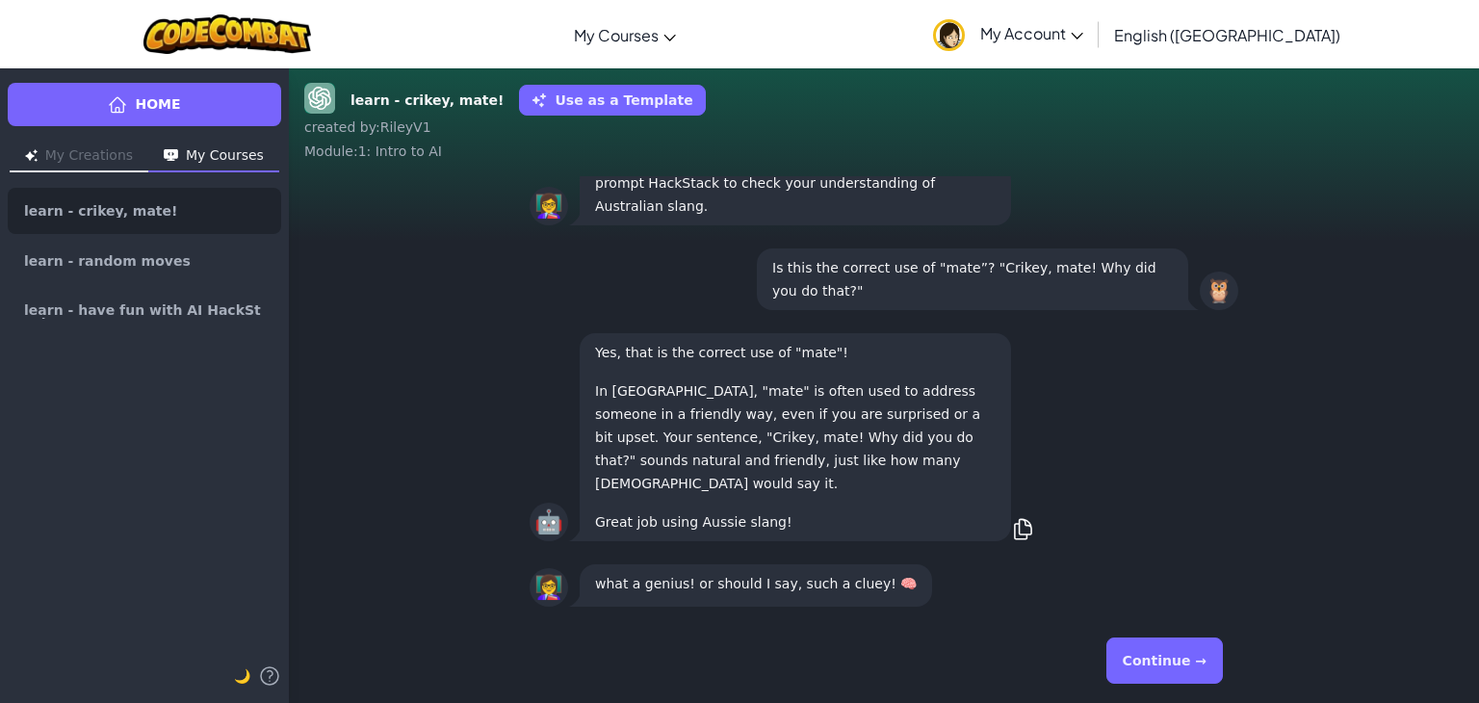
click at [1196, 675] on button "Continue →" at bounding box center [1165, 661] width 117 height 46
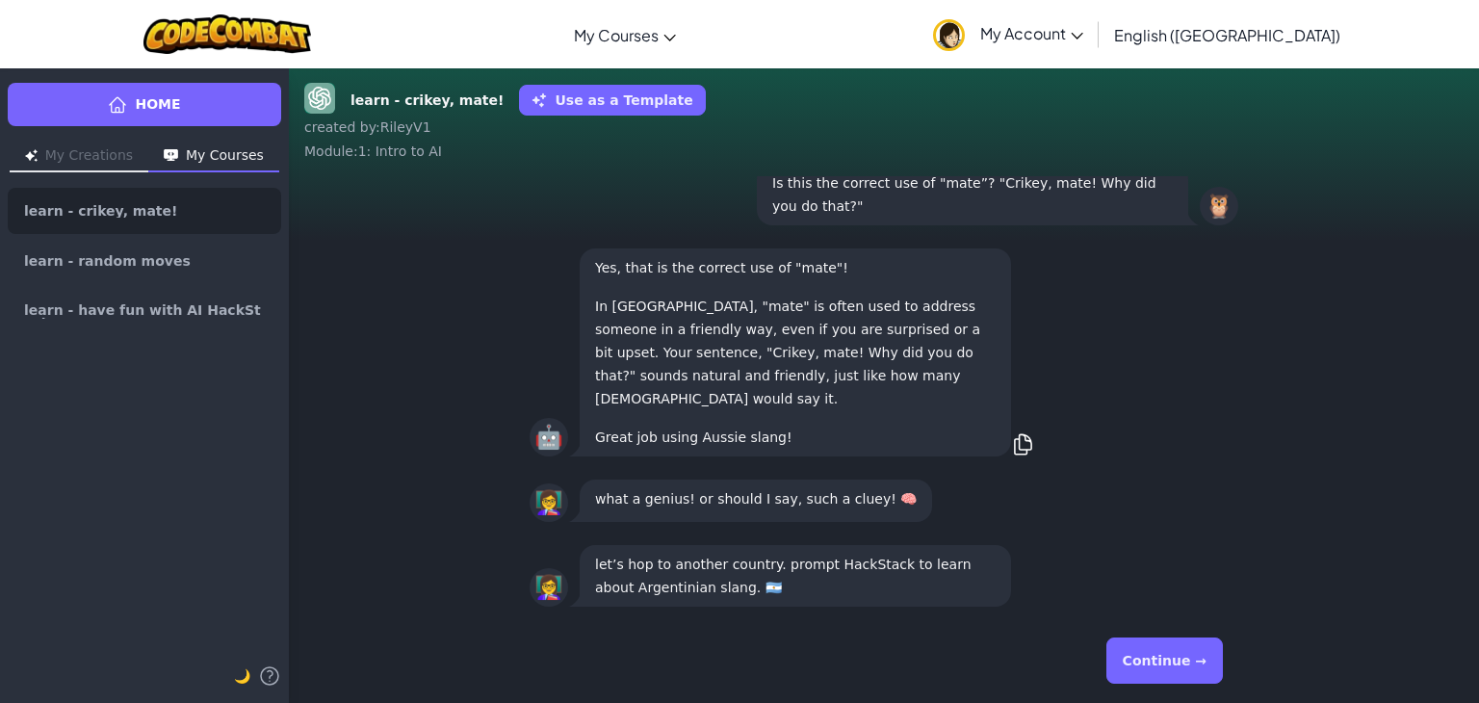
drag, startPoint x: 1193, startPoint y: 661, endPoint x: 1184, endPoint y: 644, distance: 19.0
click at [1184, 644] on button "Continue →" at bounding box center [1165, 661] width 117 height 46
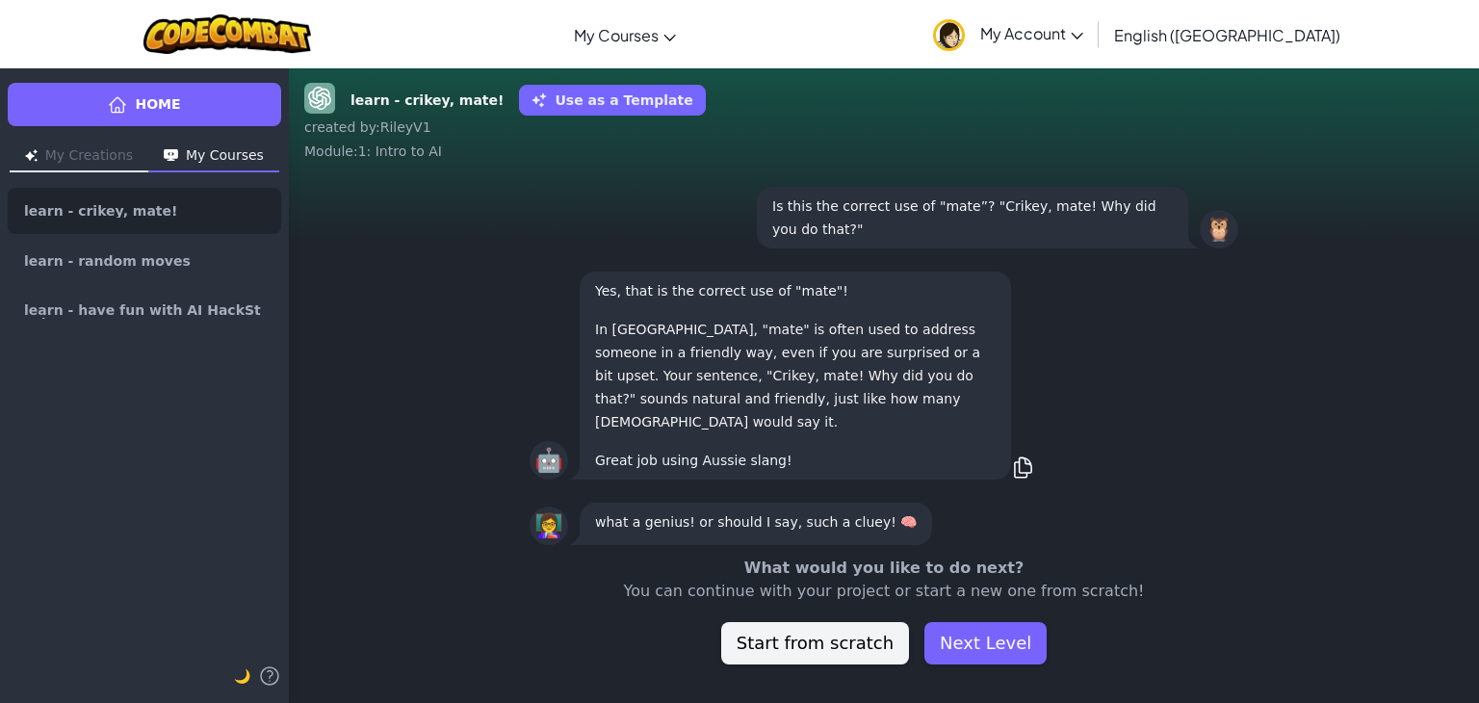
scroll to position [-61, 0]
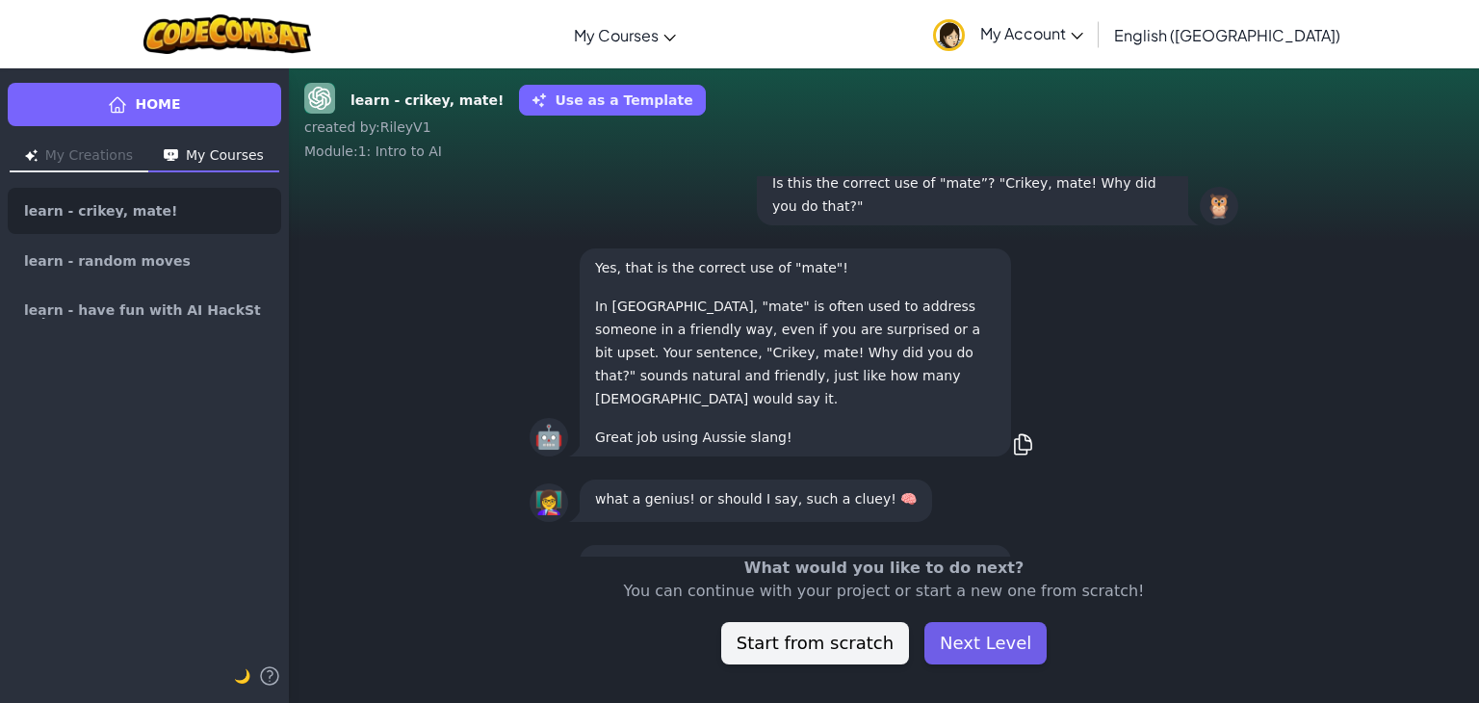
click at [981, 645] on button "Next Level" at bounding box center [985, 643] width 122 height 42
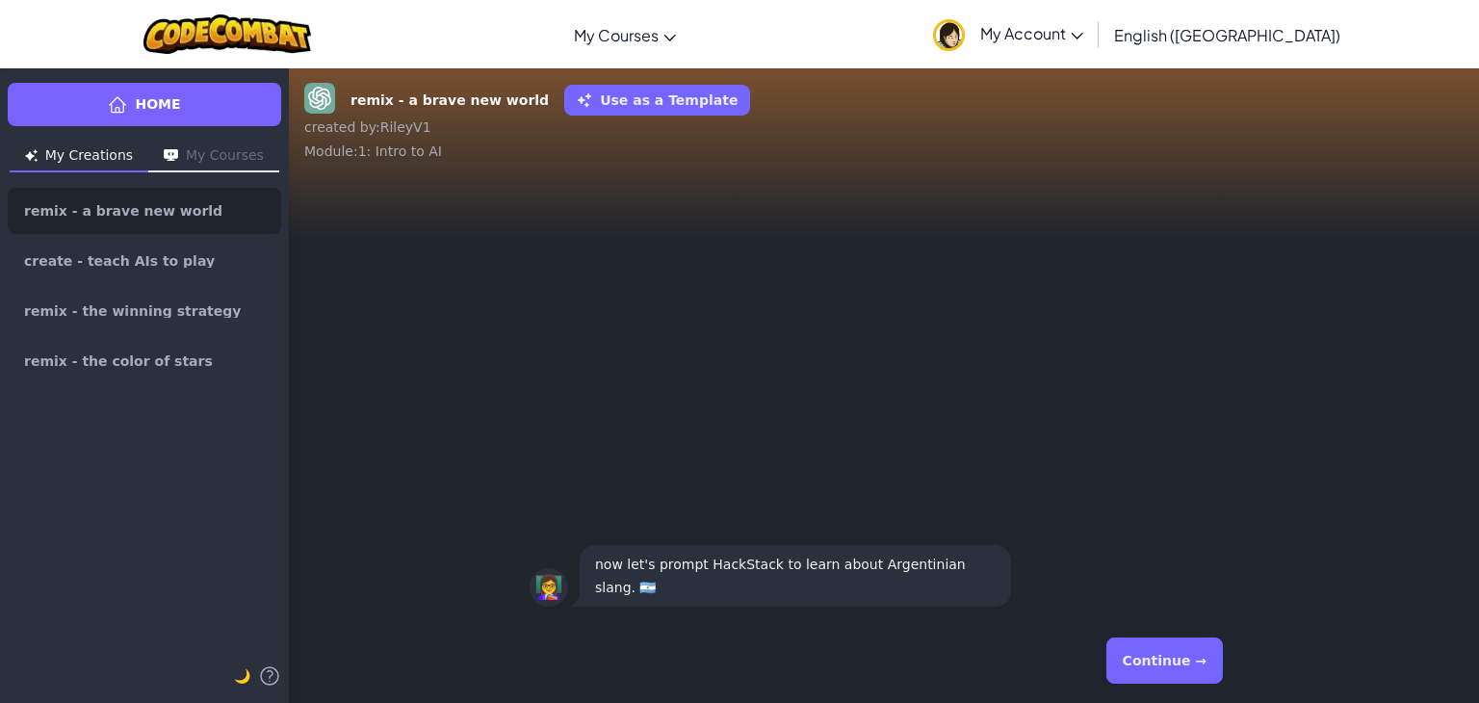
click at [1150, 649] on button "Continue →" at bounding box center [1165, 661] width 117 height 46
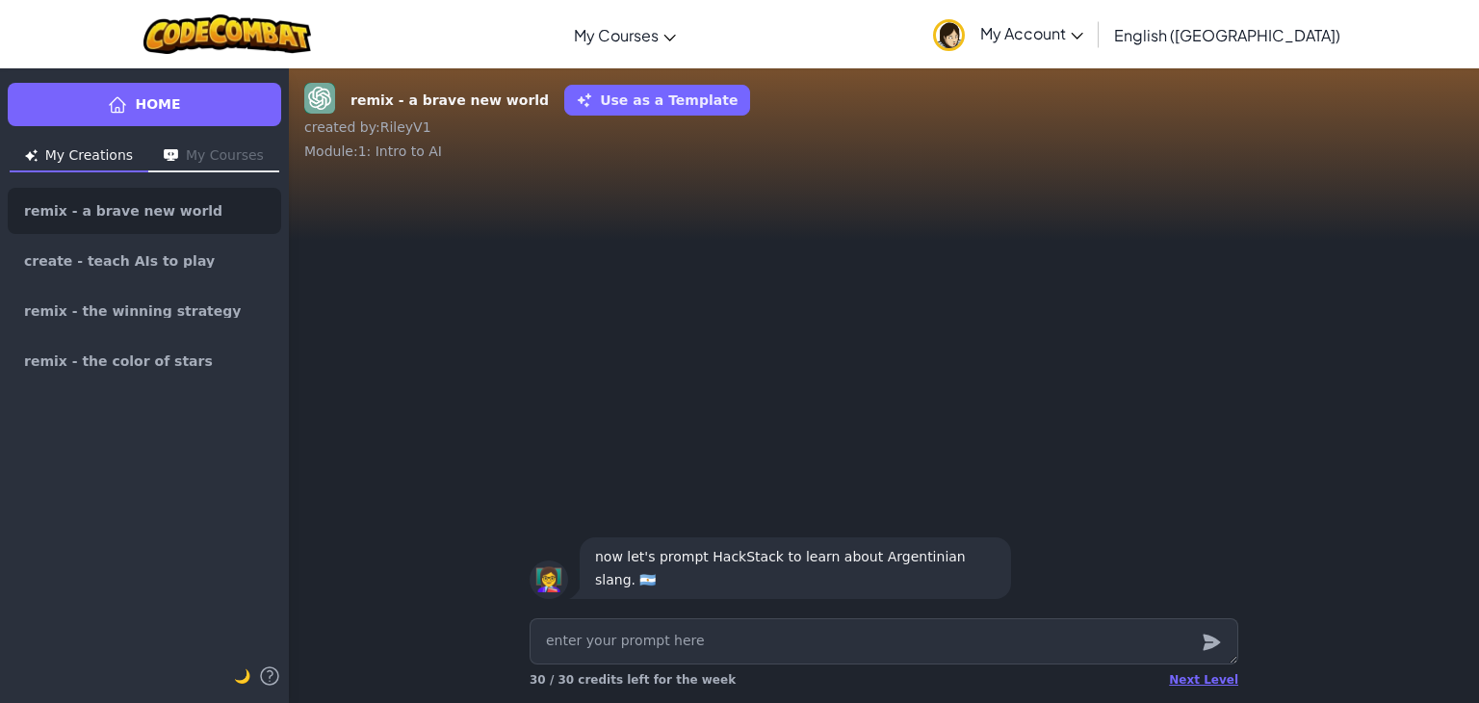
click at [978, 660] on textarea at bounding box center [884, 641] width 709 height 46
type textarea "x"
type textarea "w"
type textarea "x"
type textarea "wh"
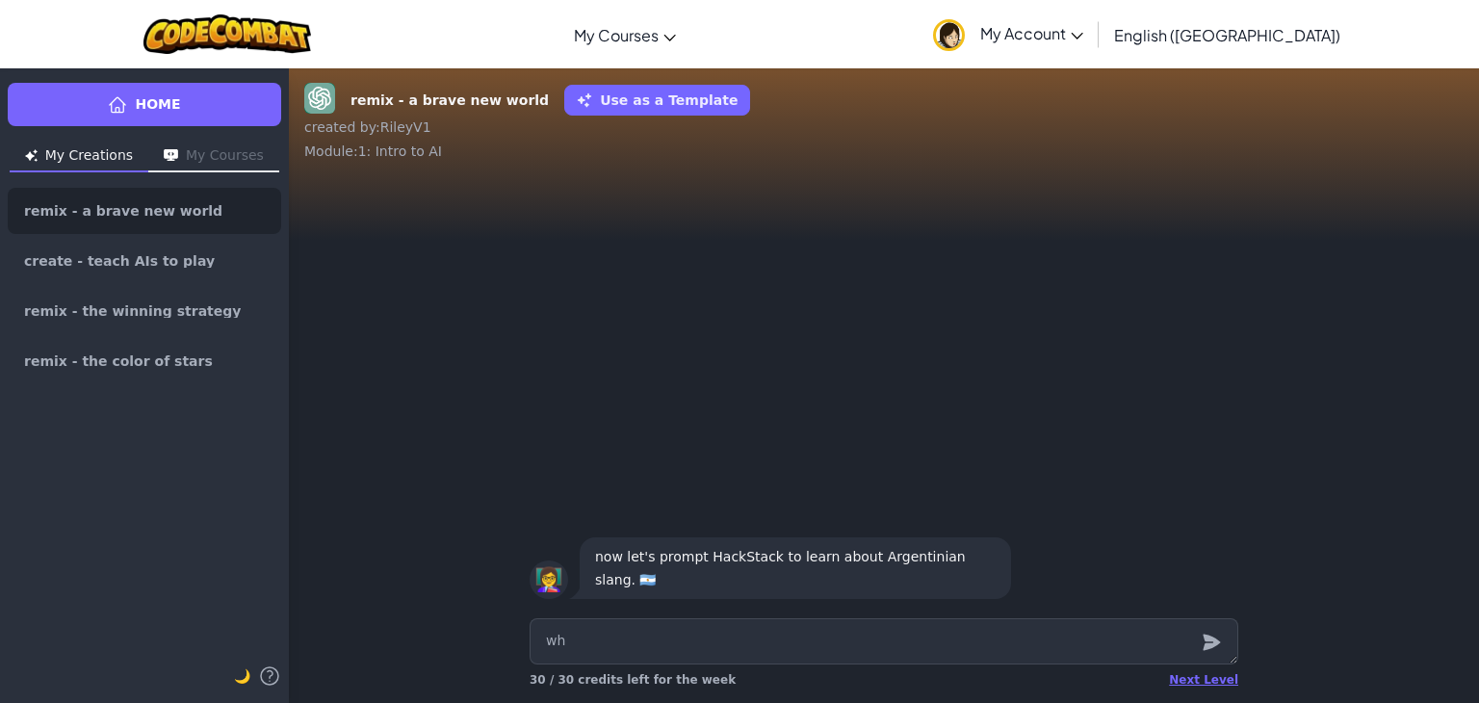
type textarea "x"
type textarea "wha"
type textarea "x"
type textarea "what"
type textarea "x"
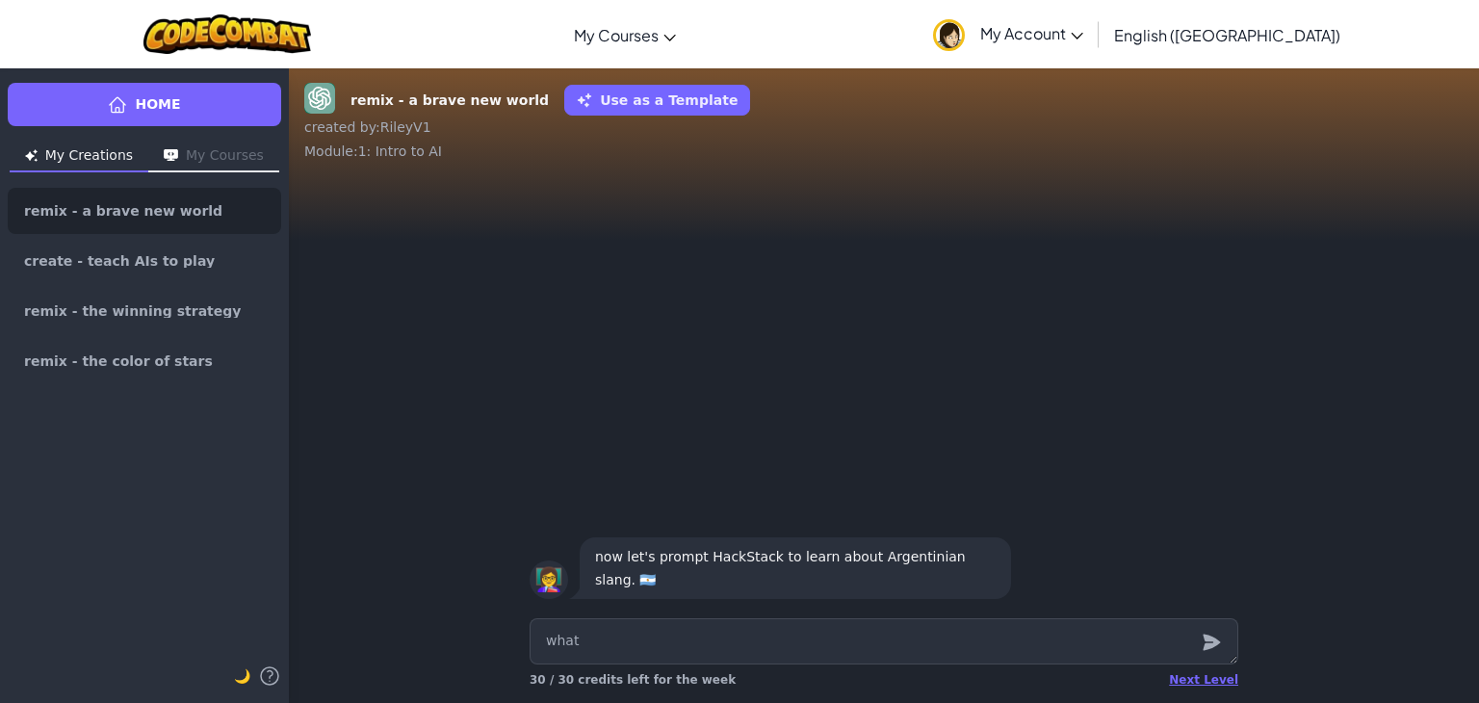
type textarea "what"
type textarea "x"
type textarea "what i"
type textarea "x"
type textarea "what is"
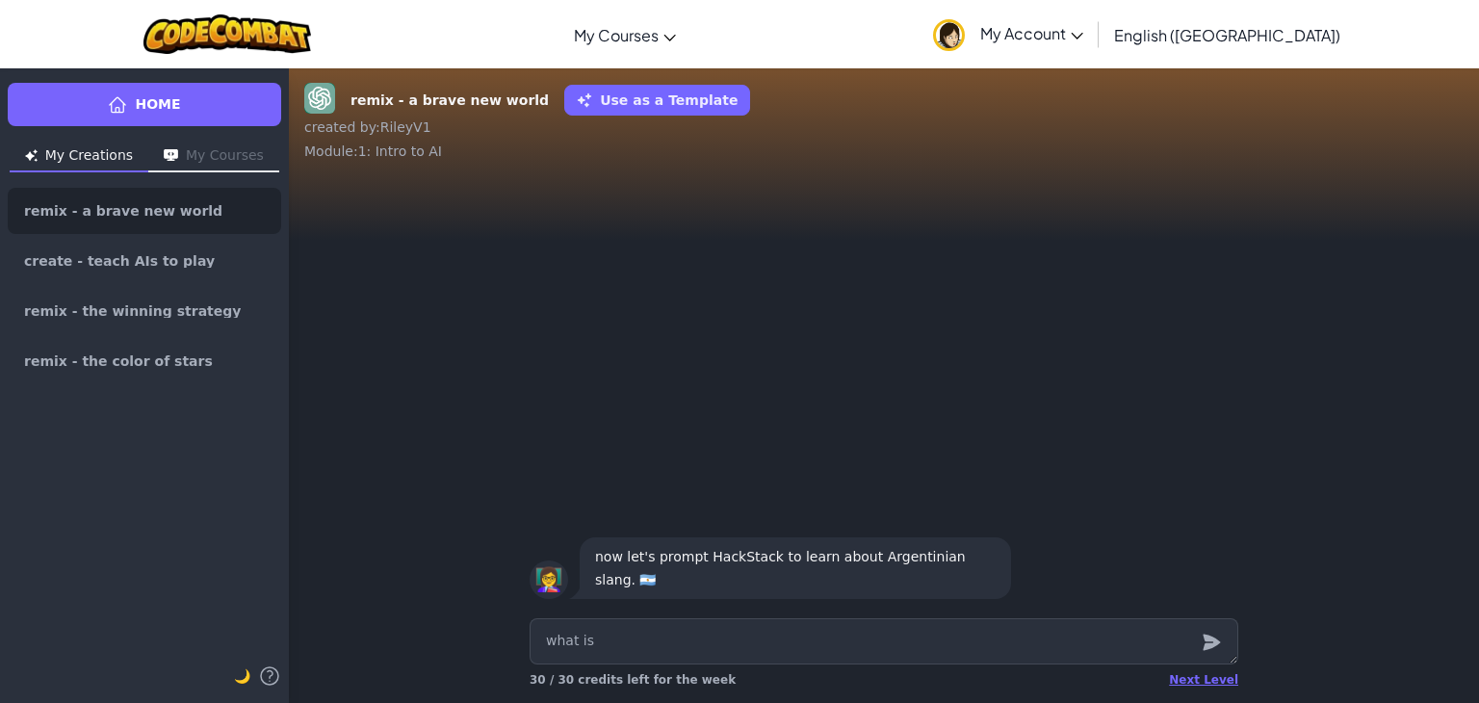
type textarea "x"
type textarea "what is"
type textarea "x"
type textarea "what is a"
type textarea "x"
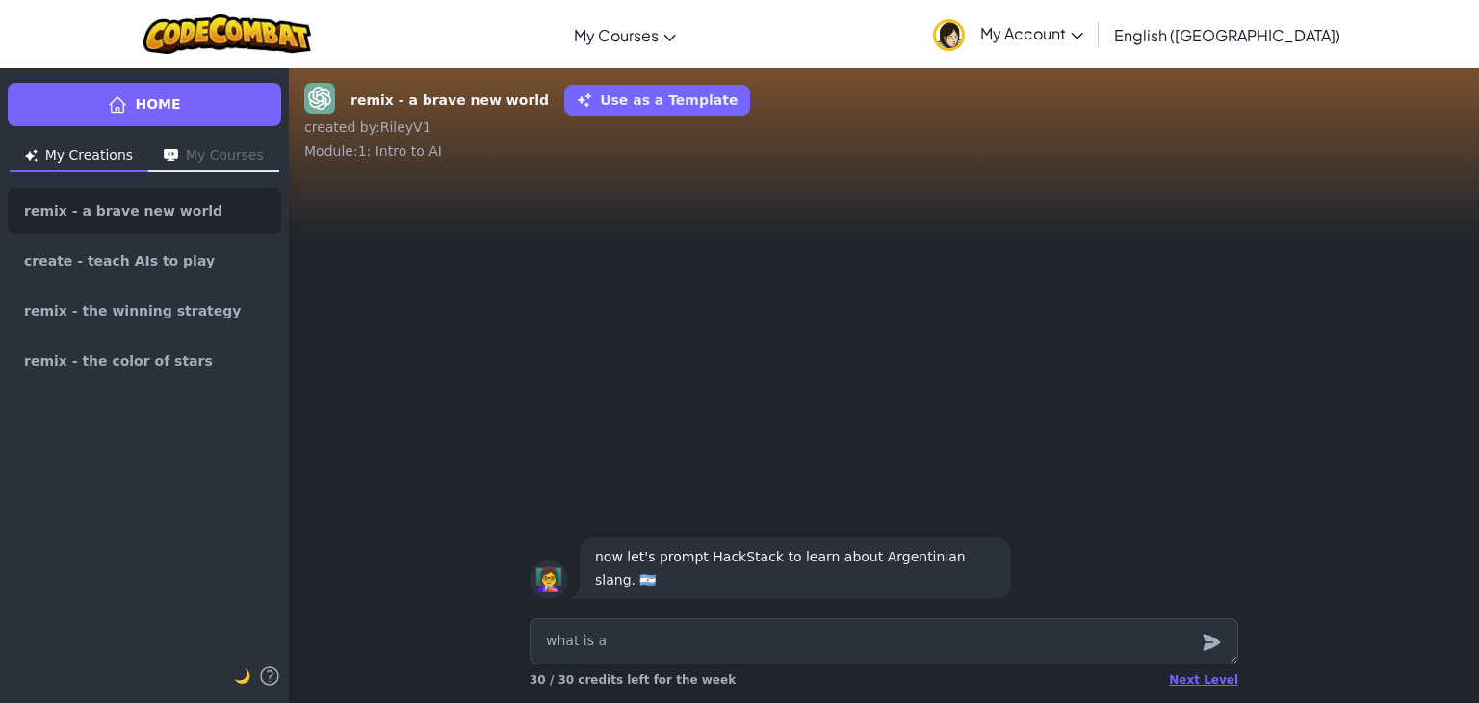
type textarea "what is an"
type textarea "x"
type textarea "what is an"
type textarea "x"
type textarea "what is an s"
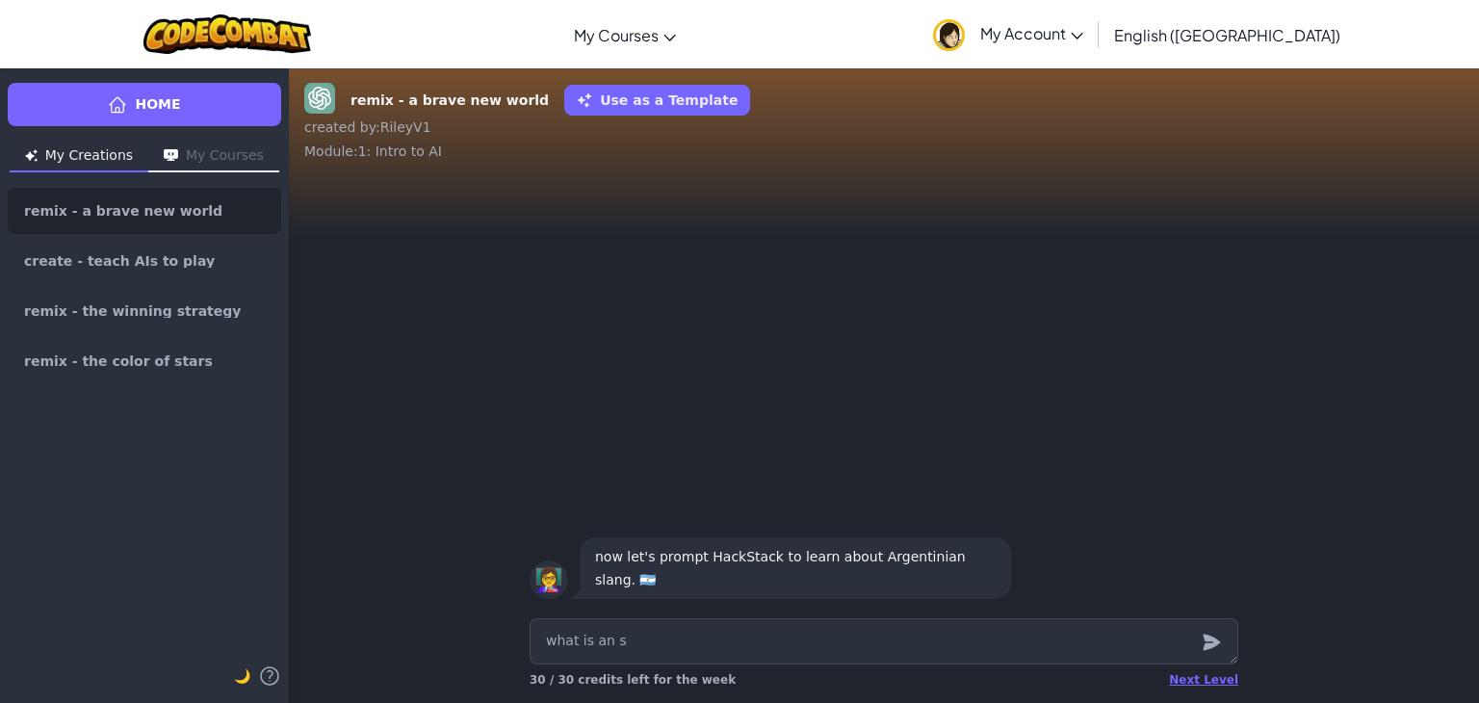
type textarea "x"
type textarea "what is an"
type textarea "x"
type textarea "what is an"
type textarea "x"
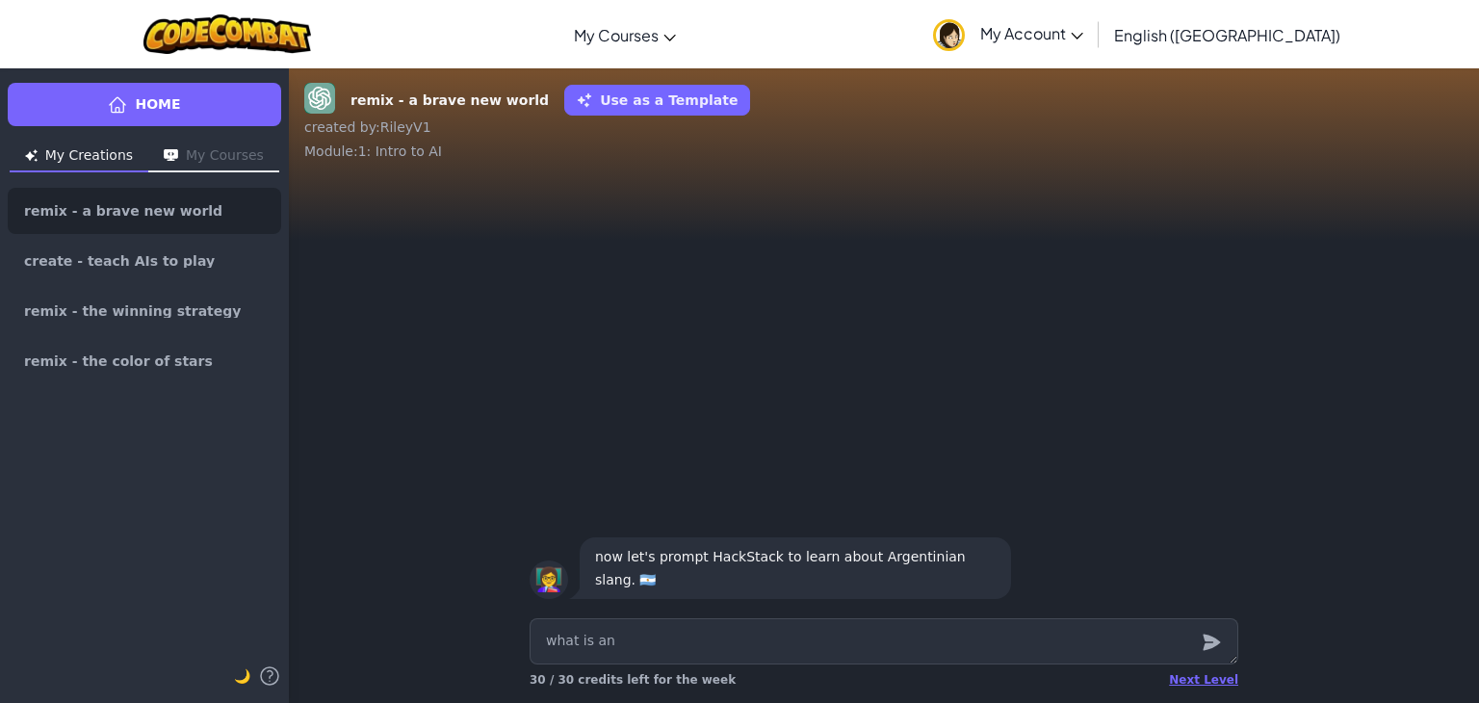
type textarea "what is a"
type textarea "x"
type textarea "what is a"
type textarea "x"
type textarea "what is a s"
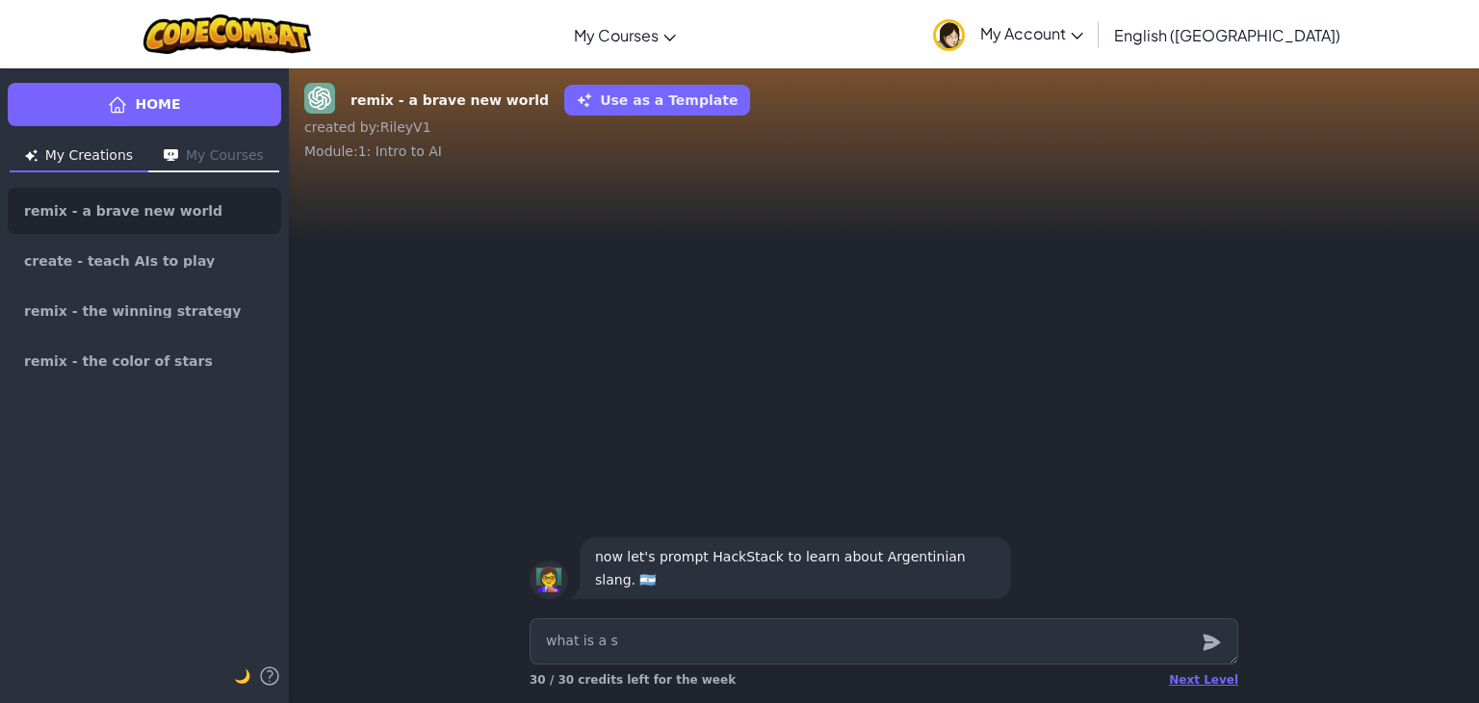
type textarea "x"
type textarea "what is a sl"
type textarea "x"
type textarea "what is a sla"
type textarea "x"
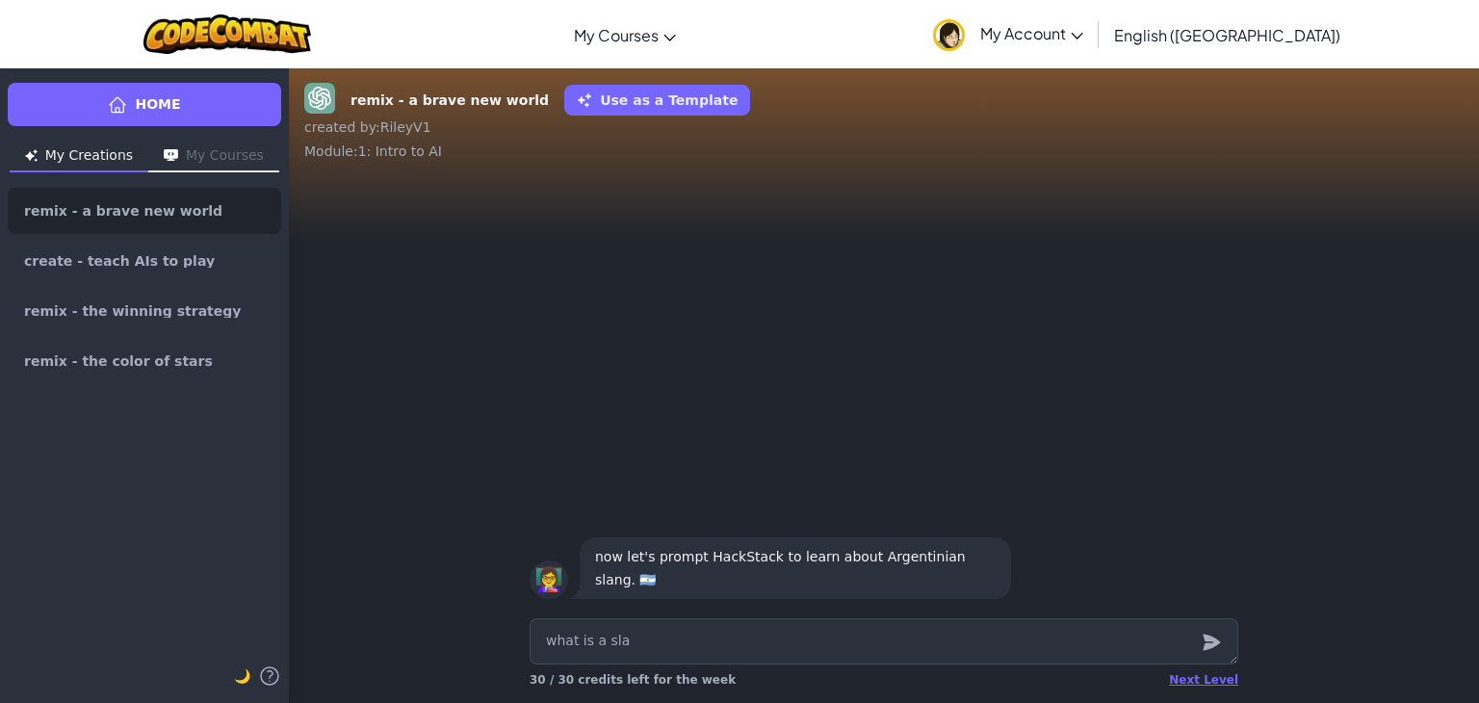
type textarea "what is a slan"
type textarea "x"
type textarea "what is a slang"
type textarea "x"
type textarea "what is a slang"
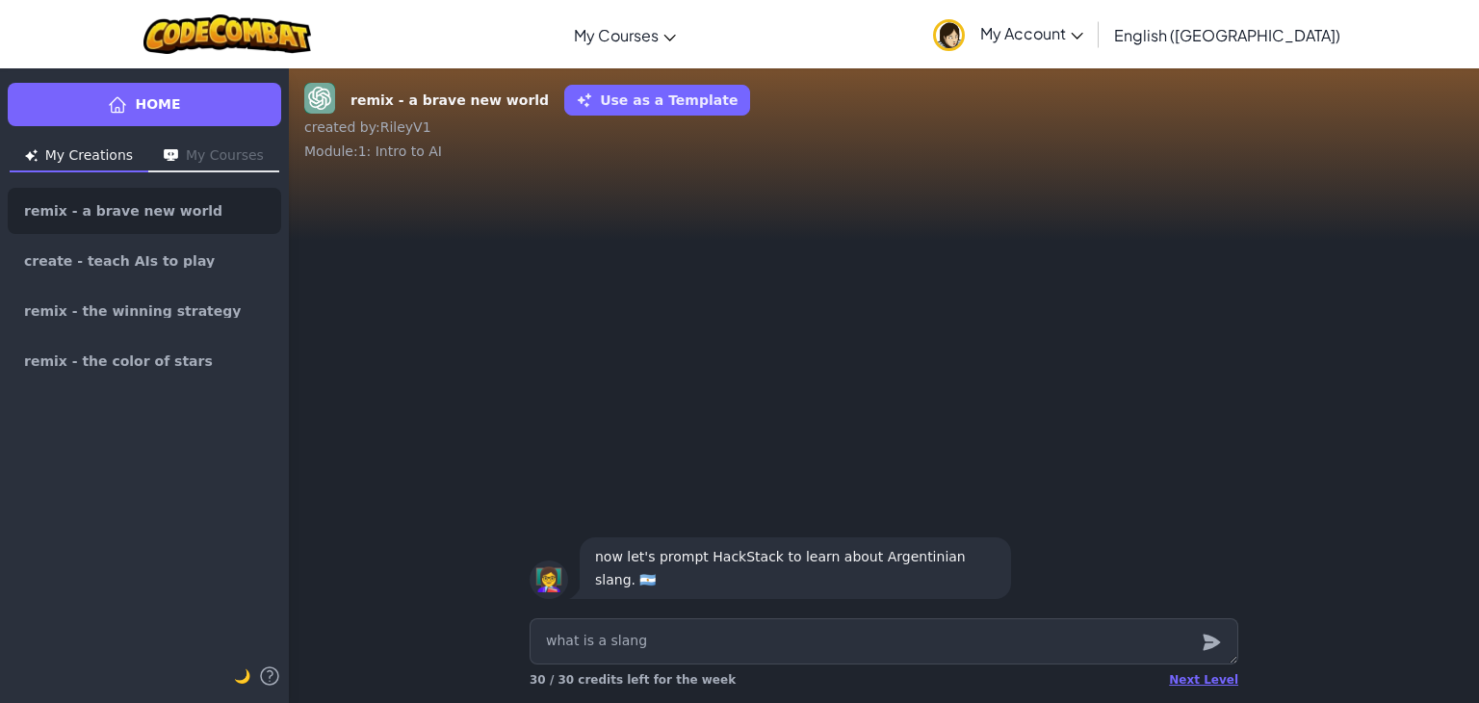
type textarea "x"
type textarea "what is a slang w"
type textarea "x"
type textarea "what is a slang wo"
type textarea "x"
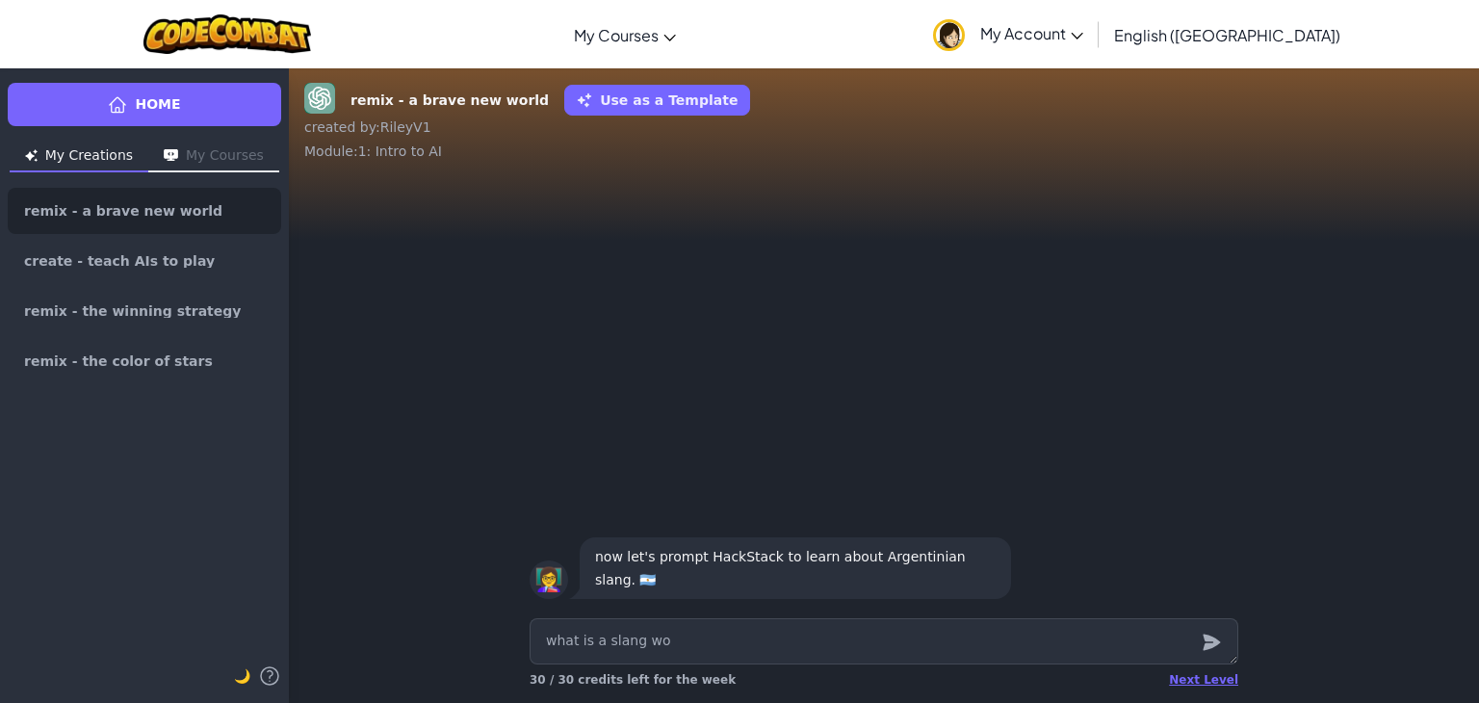
type textarea "what is a slang wor"
type textarea "x"
type textarea "what is a slang word"
type textarea "x"
type textarea "what is a slang word"
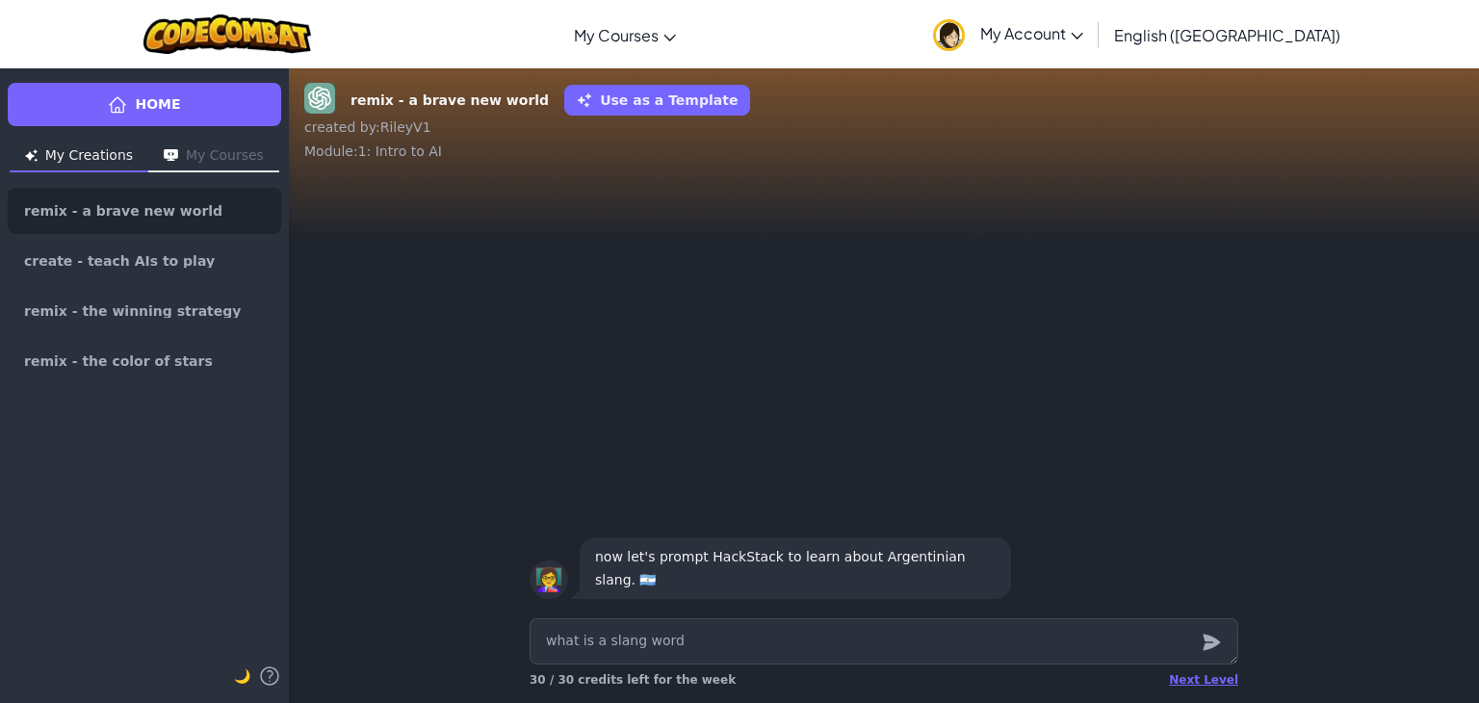
type textarea "x"
type textarea "what is a slang word f"
type textarea "x"
type textarea "what is a slang word fr"
type textarea "x"
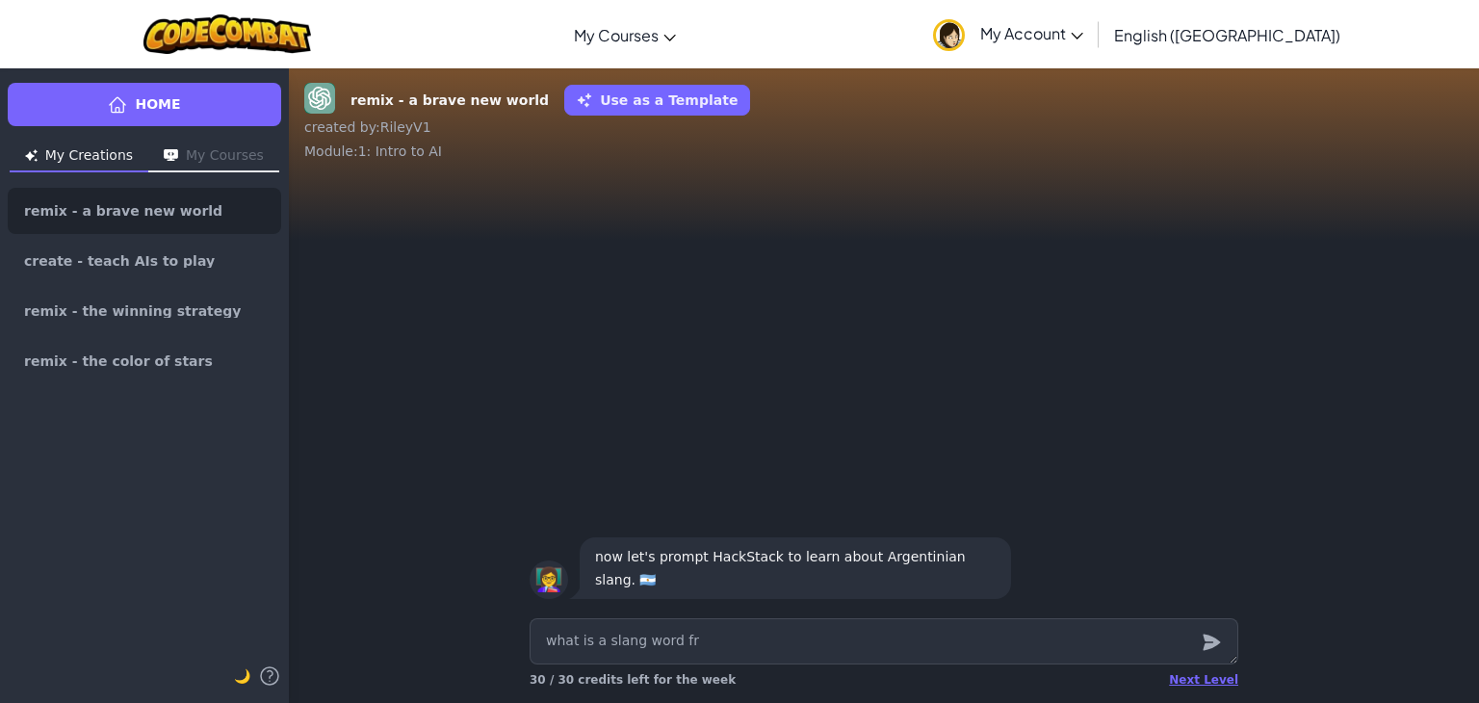
type textarea "what is a slang word fro"
type textarea "x"
type textarea "what is a slang word from"
type textarea "x"
type textarea "what is a slang word from"
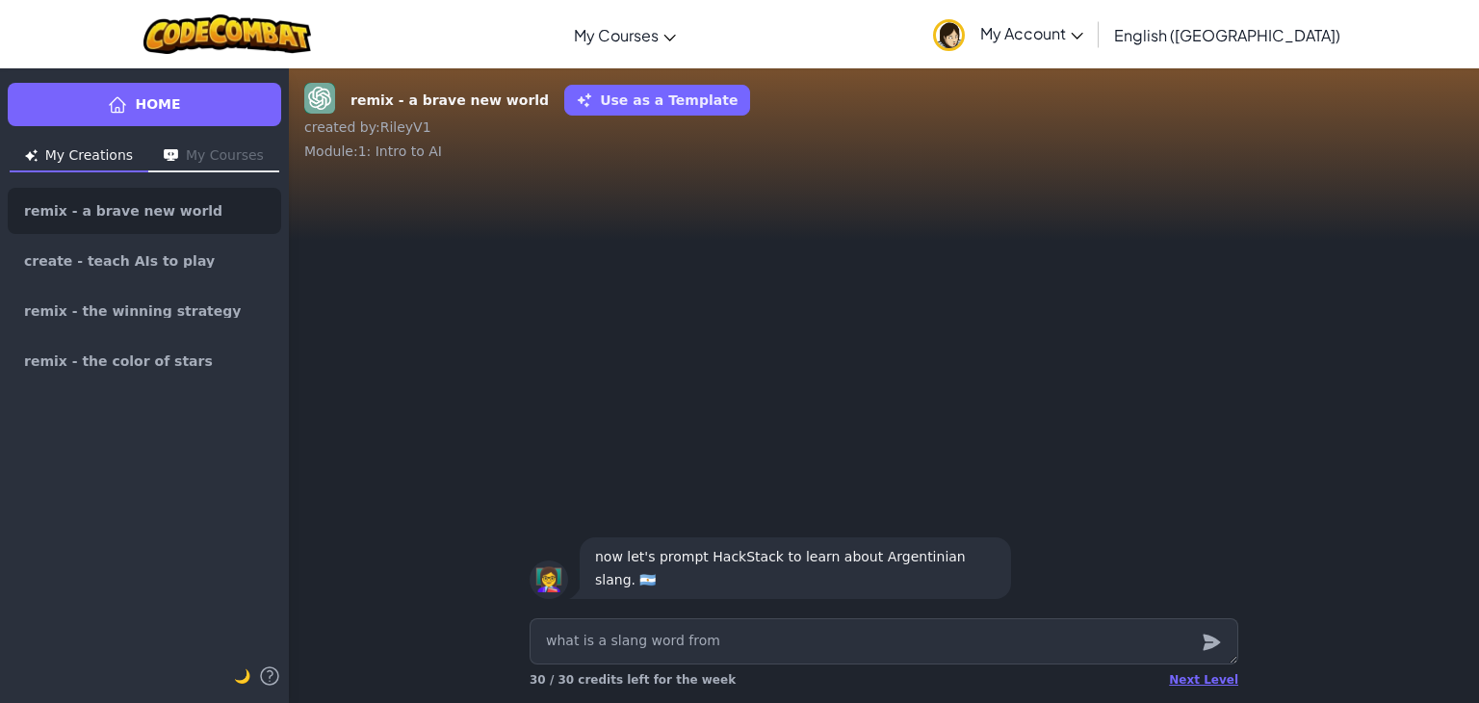
type textarea "x"
type textarea "what is a slang word from a"
type textarea "x"
type textarea "what is a slang word from ar"
type textarea "x"
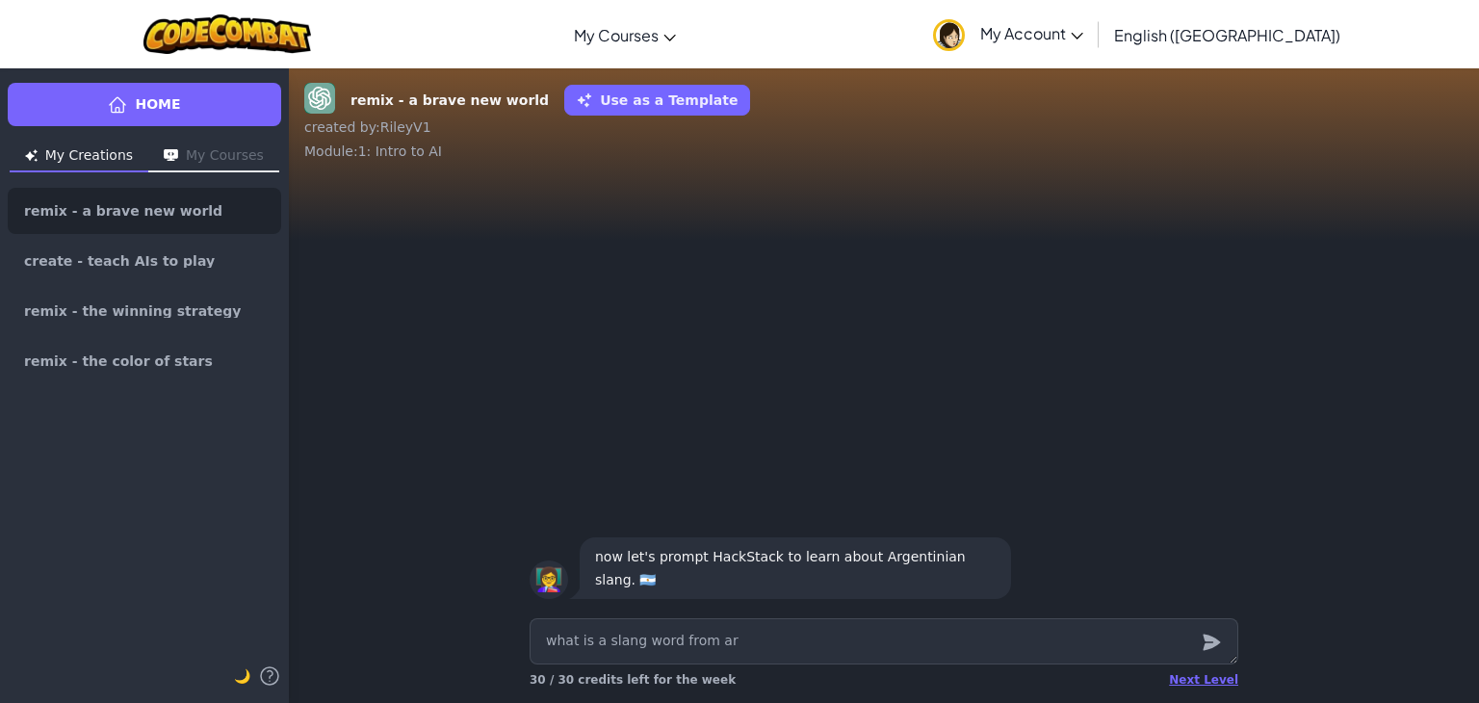
type textarea "what is a slang word from arg"
type textarea "x"
type textarea "what is a slang word from arge"
type textarea "x"
type textarea "what is a slang word from argen"
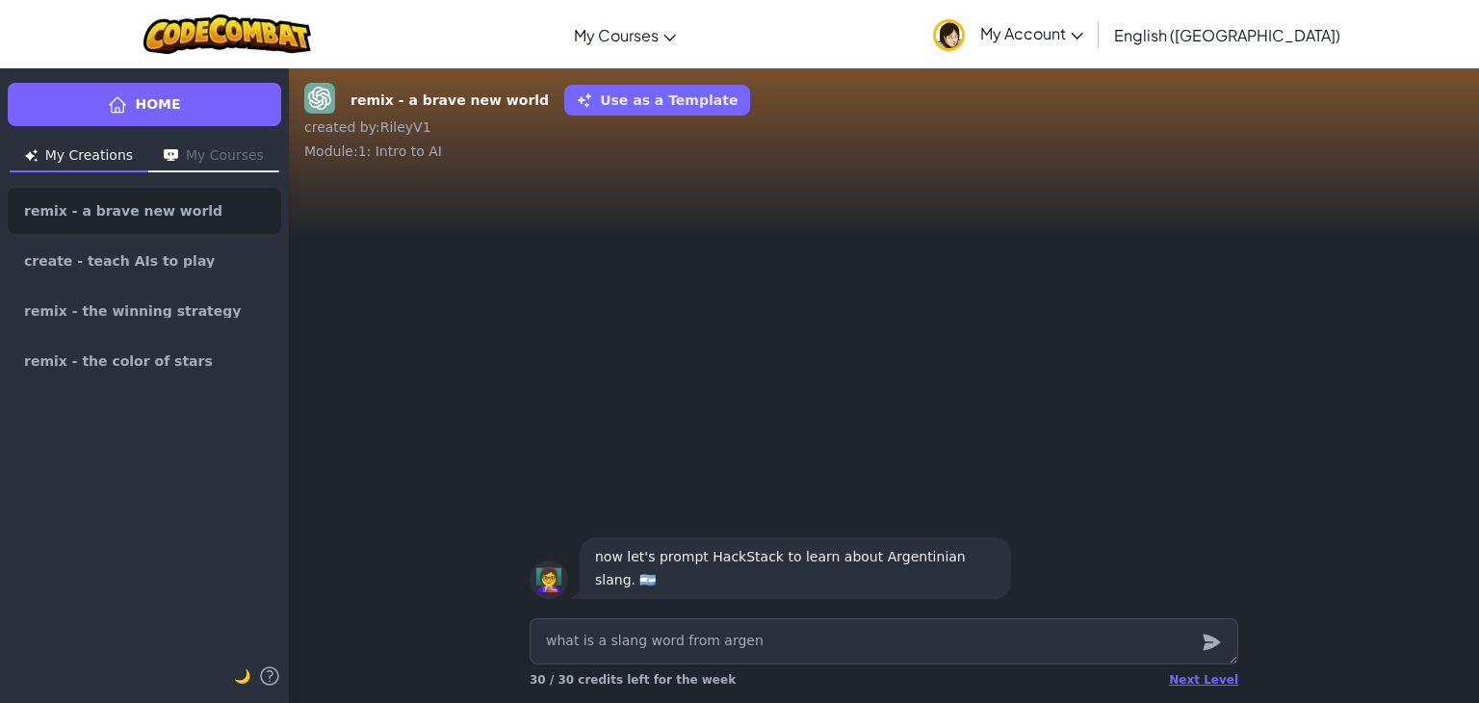
type textarea "x"
type textarea "what is a slang word from argent"
type textarea "x"
type textarea "what is a slang word from argenti"
type textarea "x"
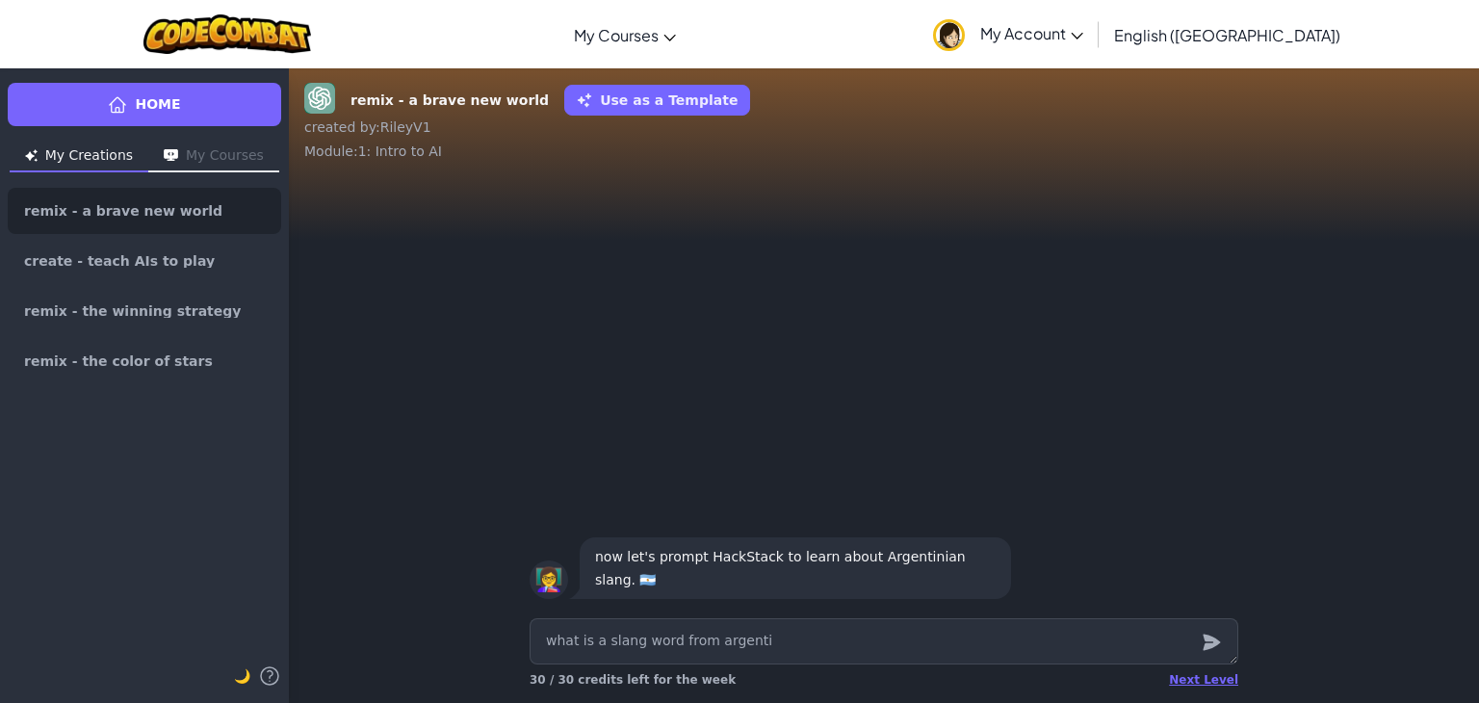
type textarea "what is a slang word from argentin"
type textarea "x"
type textarea "what is a slang word from argentini"
type textarea "x"
type textarea "what is a slang word from argentinia"
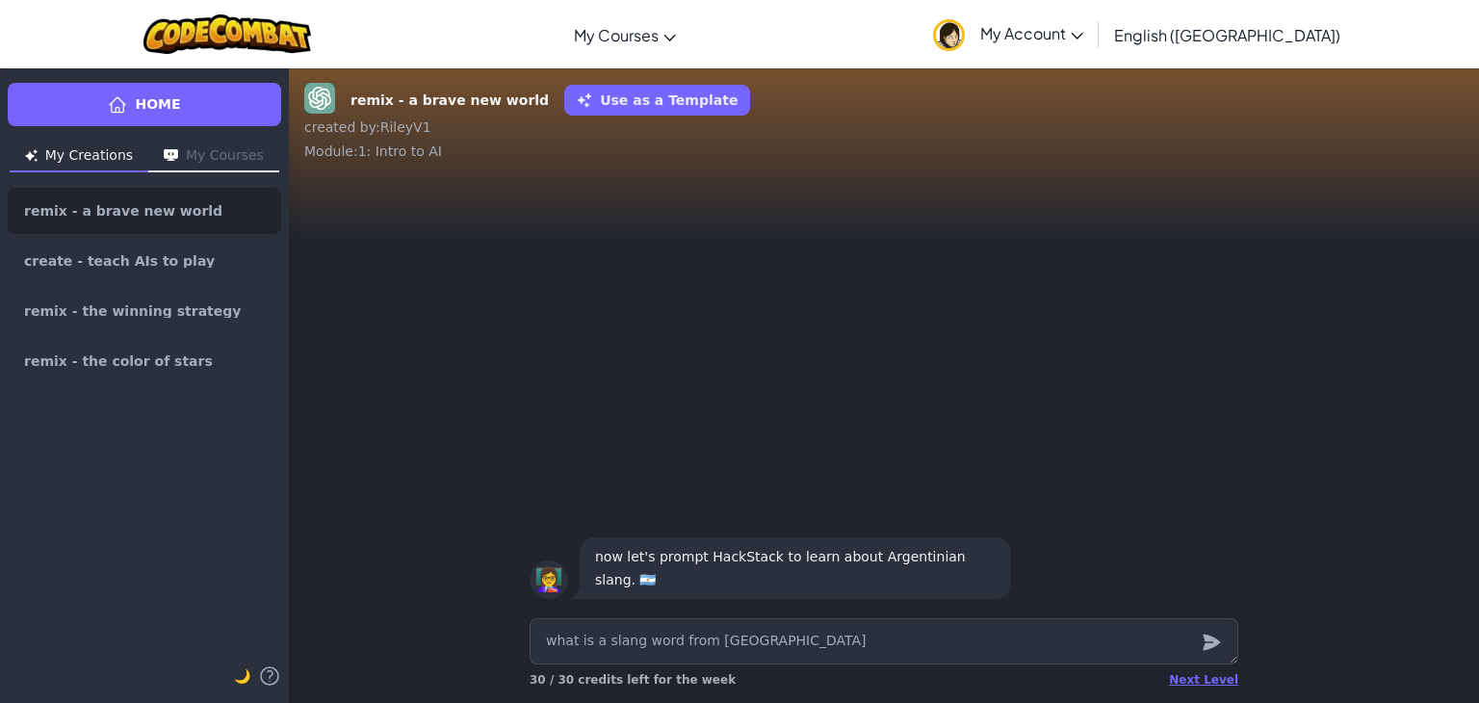
type textarea "x"
type textarea "what is a slang word from argentinian"
type textarea "x"
type textarea "what is a slang word from argentinian"
click at [1214, 649] on icon "submit" at bounding box center [1211, 642] width 21 height 23
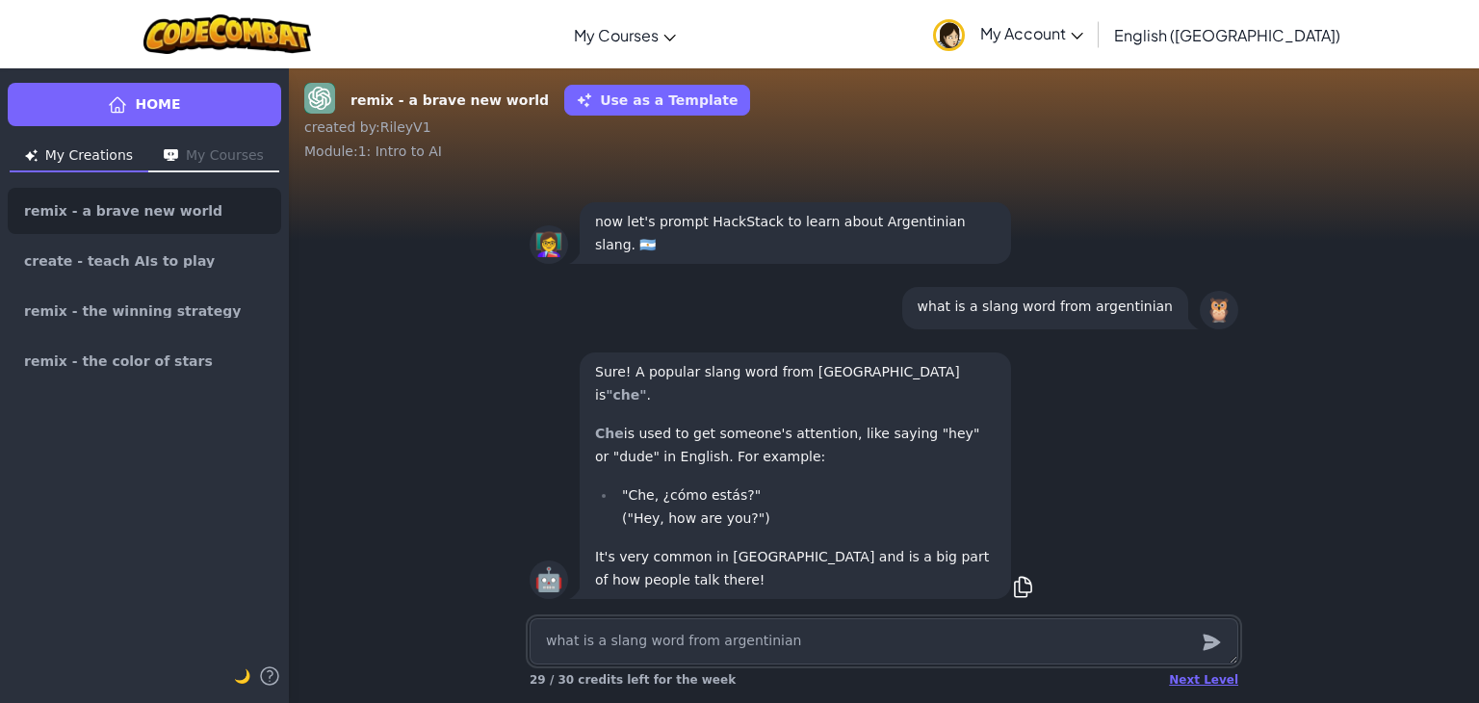
type textarea "x"
click at [735, 638] on textarea "what is a slang word from argentinian" at bounding box center [884, 641] width 709 height 46
click at [691, 646] on textarea "what is a slang word from argentinian" at bounding box center [884, 641] width 709 height 46
type textarea "x"
type textarea "6"
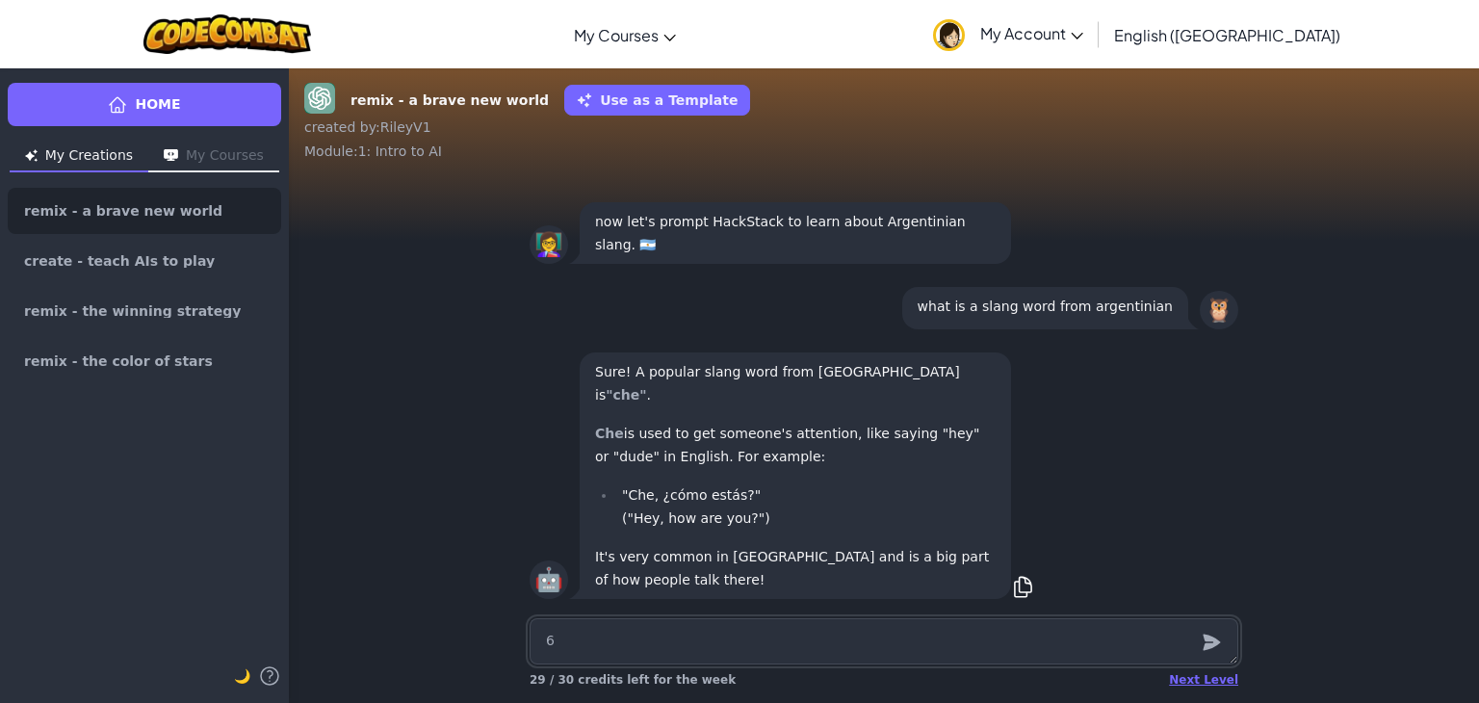
type textarea "x"
type textarea "67"
type textarea "x"
type textarea "67"
type textarea "x"
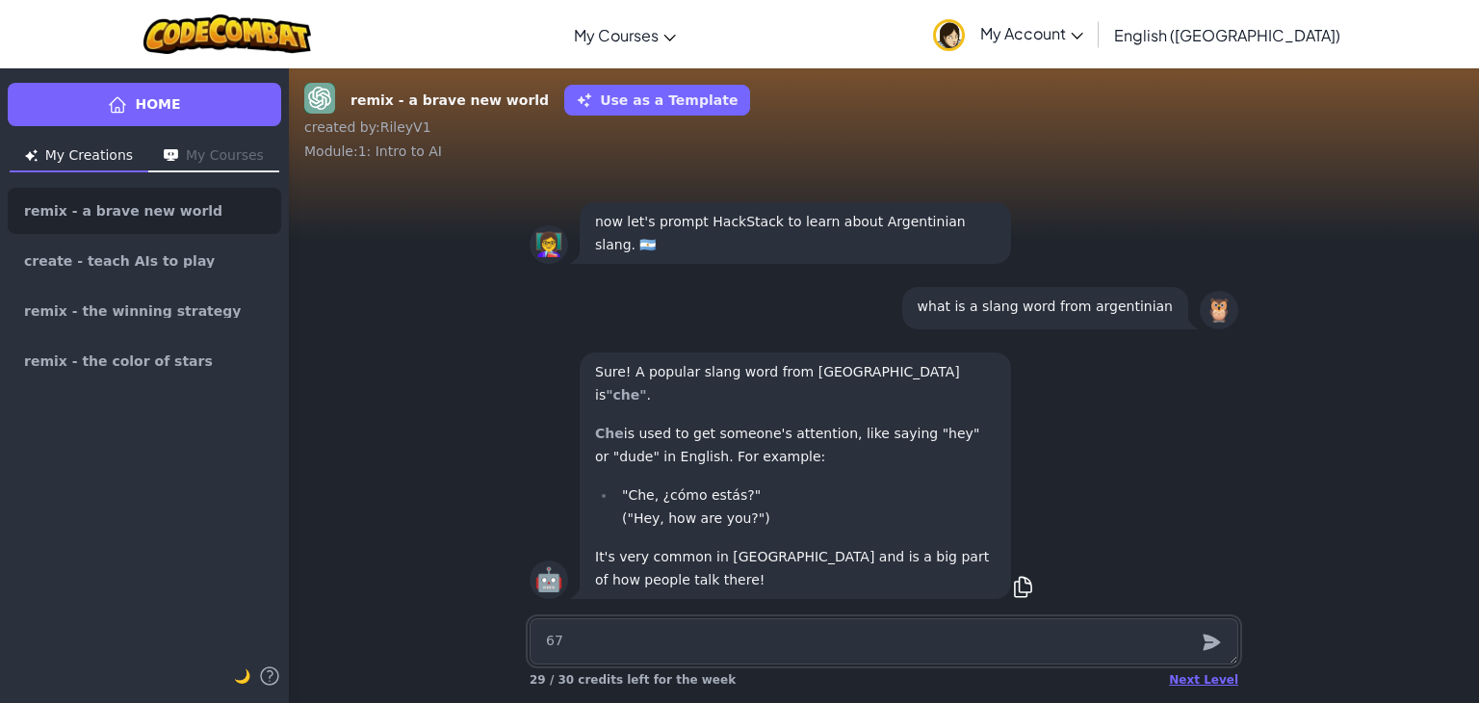
type textarea "67 w"
type textarea "x"
type textarea "67 ws"
type textarea "x"
type textarea "67 wsg"
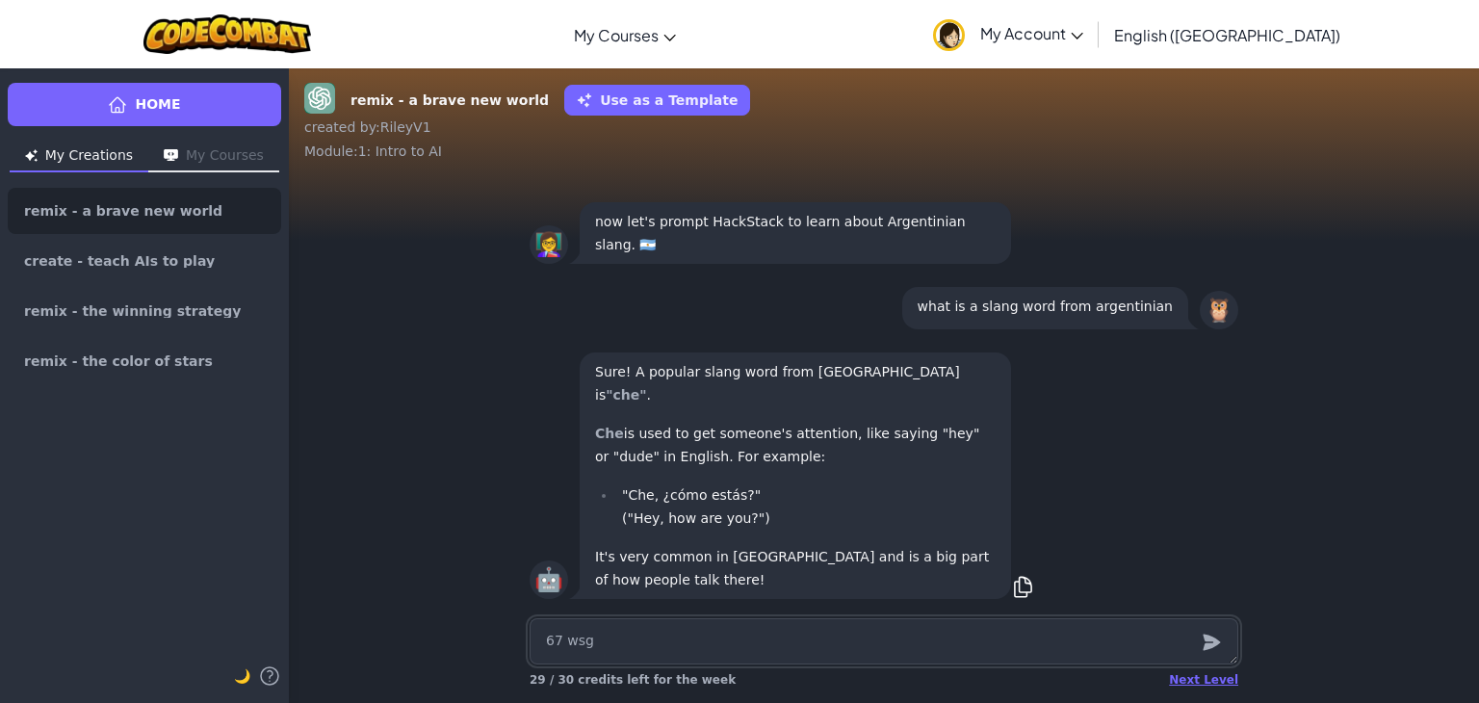
type textarea "x"
type textarea "67 wsg"
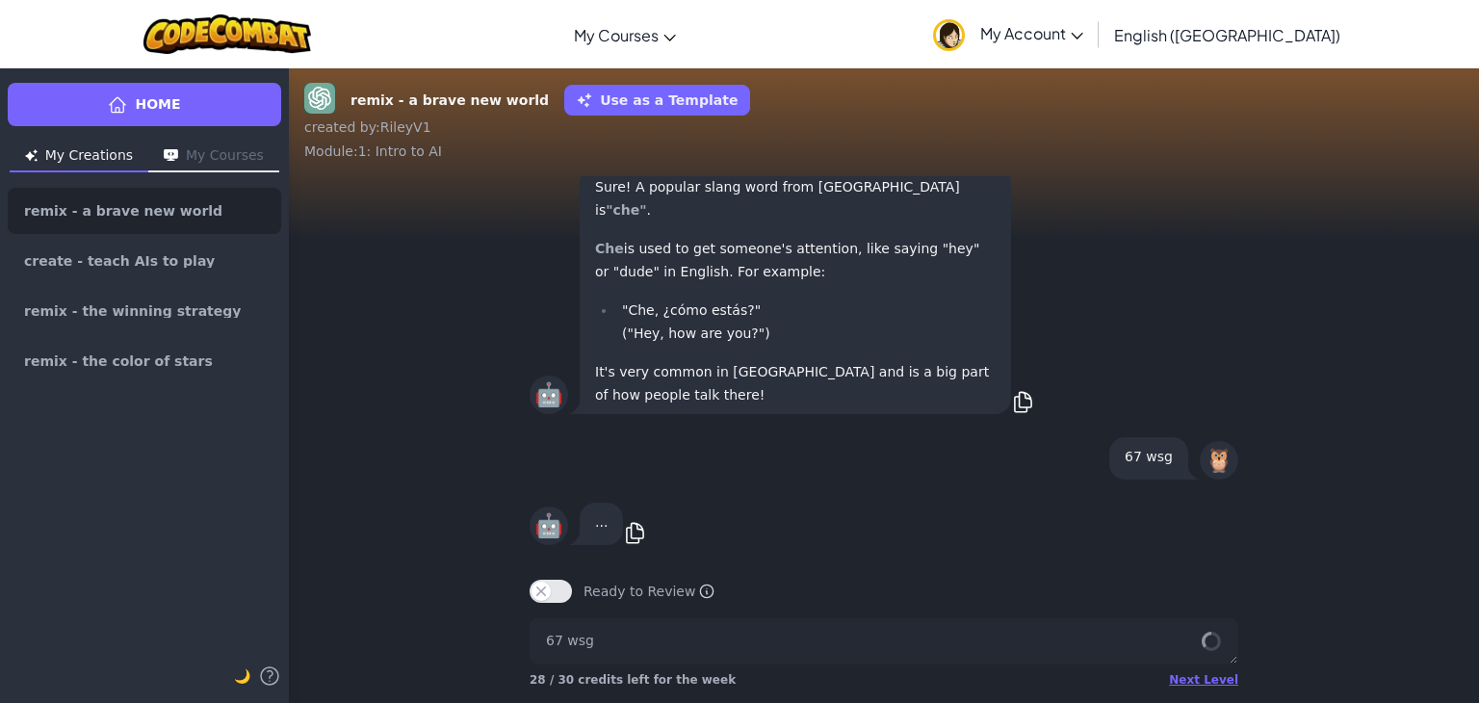
click at [526, 586] on div "Ready to Review Ready to Review Mark this when your project is complete. Your t…" at bounding box center [884, 584] width 740 height 54
click at [534, 597] on button "Ready to Review" at bounding box center [551, 591] width 42 height 23
click at [554, 596] on button "Ready to Review" at bounding box center [551, 591] width 42 height 23
click at [617, 679] on span "28 / 30 credits left for the week" at bounding box center [633, 679] width 206 height 13
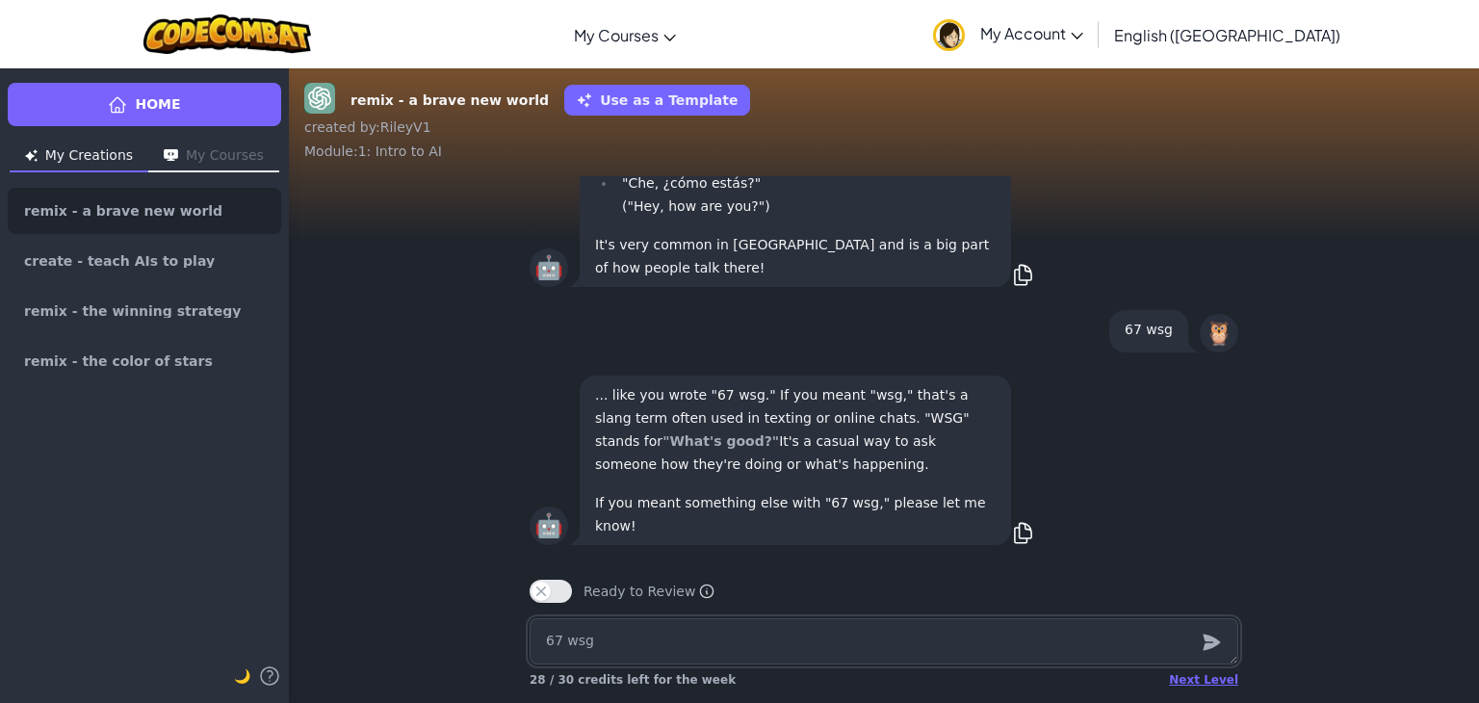
type textarea "x"
click at [740, 663] on textarea "67 wsg" at bounding box center [884, 641] width 709 height 46
type textarea "x"
type textarea "n"
type textarea "x"
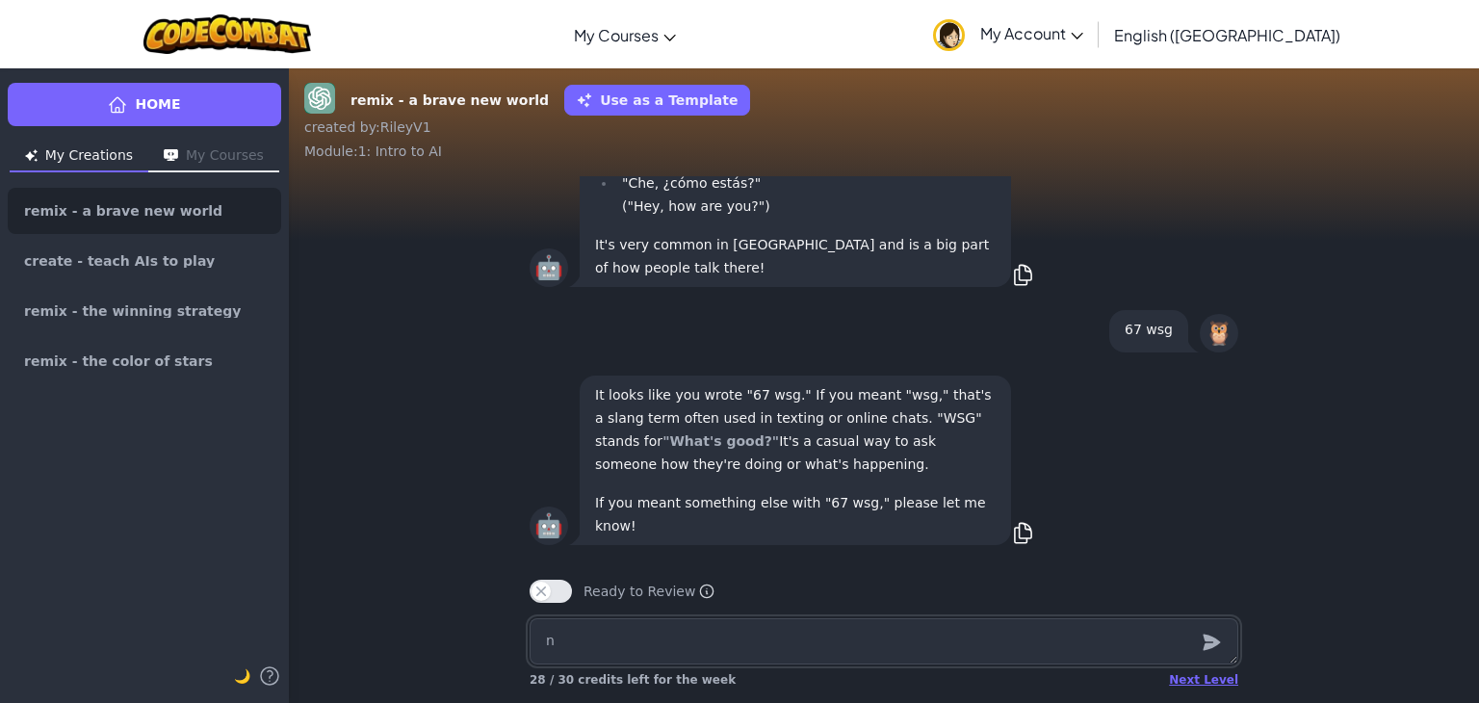
type textarea "no"
type textarea "x"
type textarea "no"
type textarea "x"
type textarea "no"
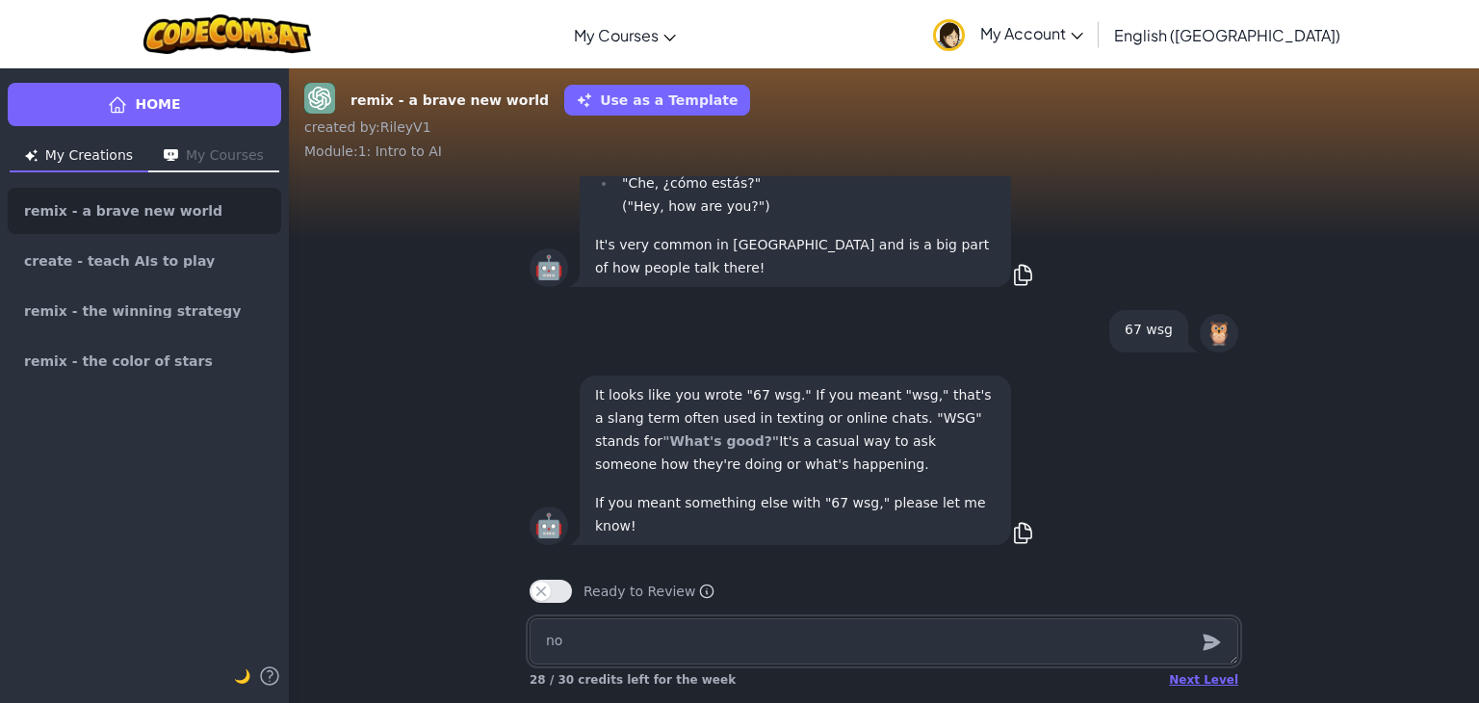
type textarea "x"
type textarea "no I"
type textarea "x"
type textarea "no I m"
type textarea "x"
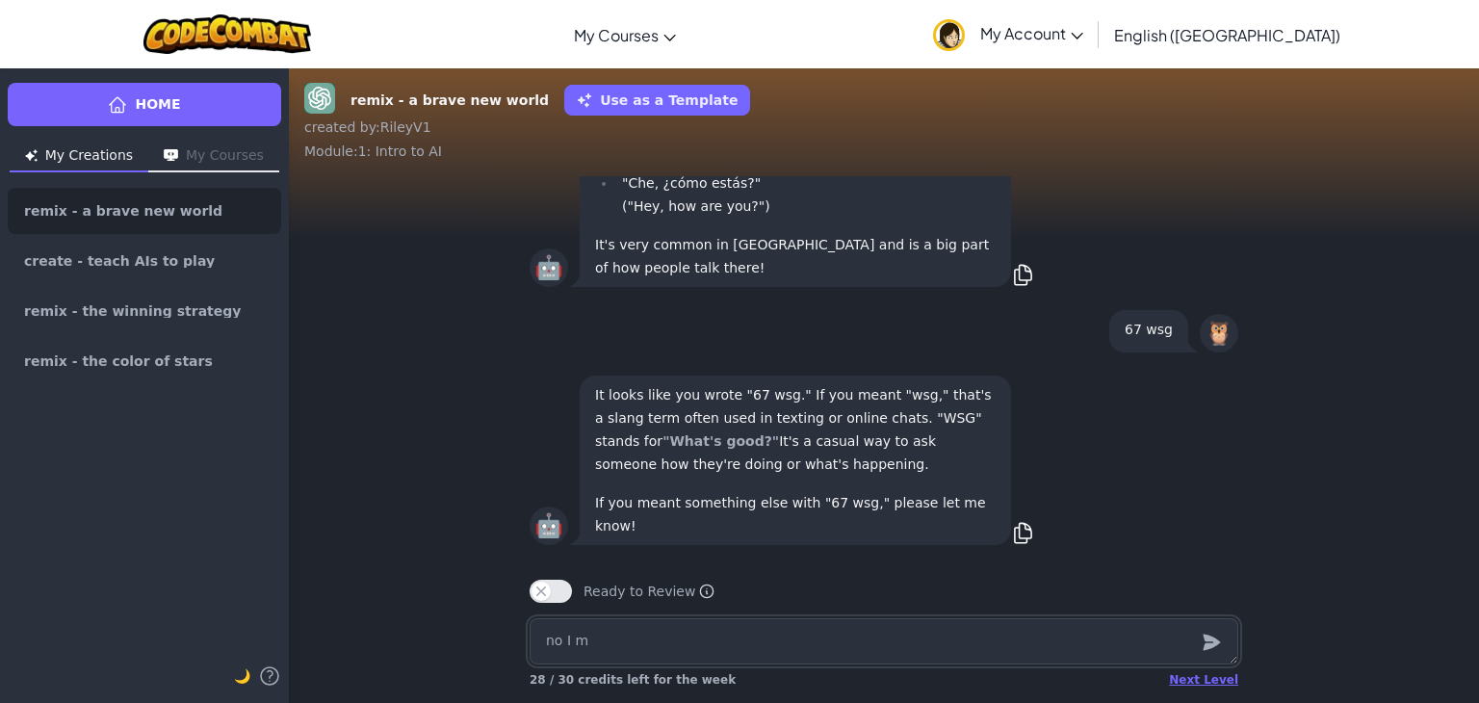
type textarea "no I me"
type textarea "x"
type textarea "no I men"
type textarea "x"
type textarea "no I mena"
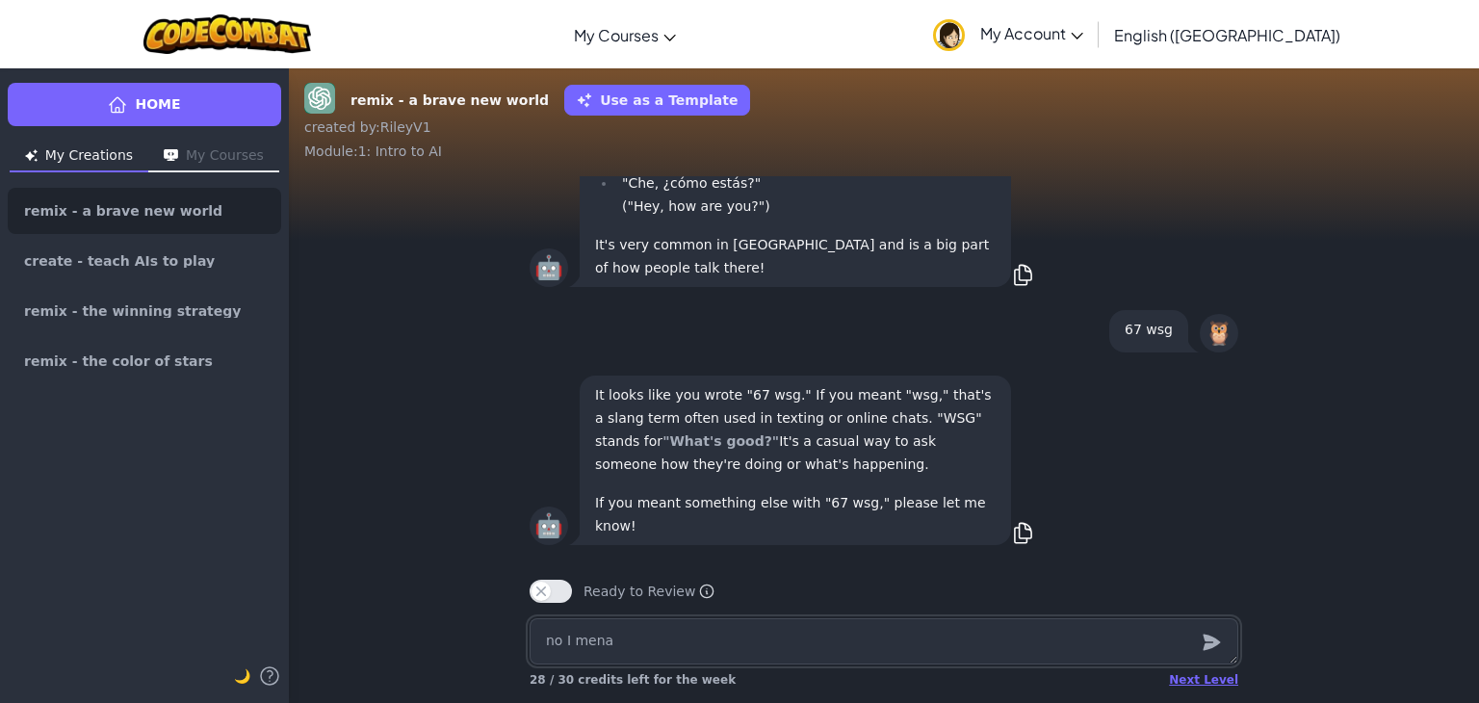
type textarea "x"
type textarea "no I"
type textarea "x"
type textarea "no I meant"
type textarea "x"
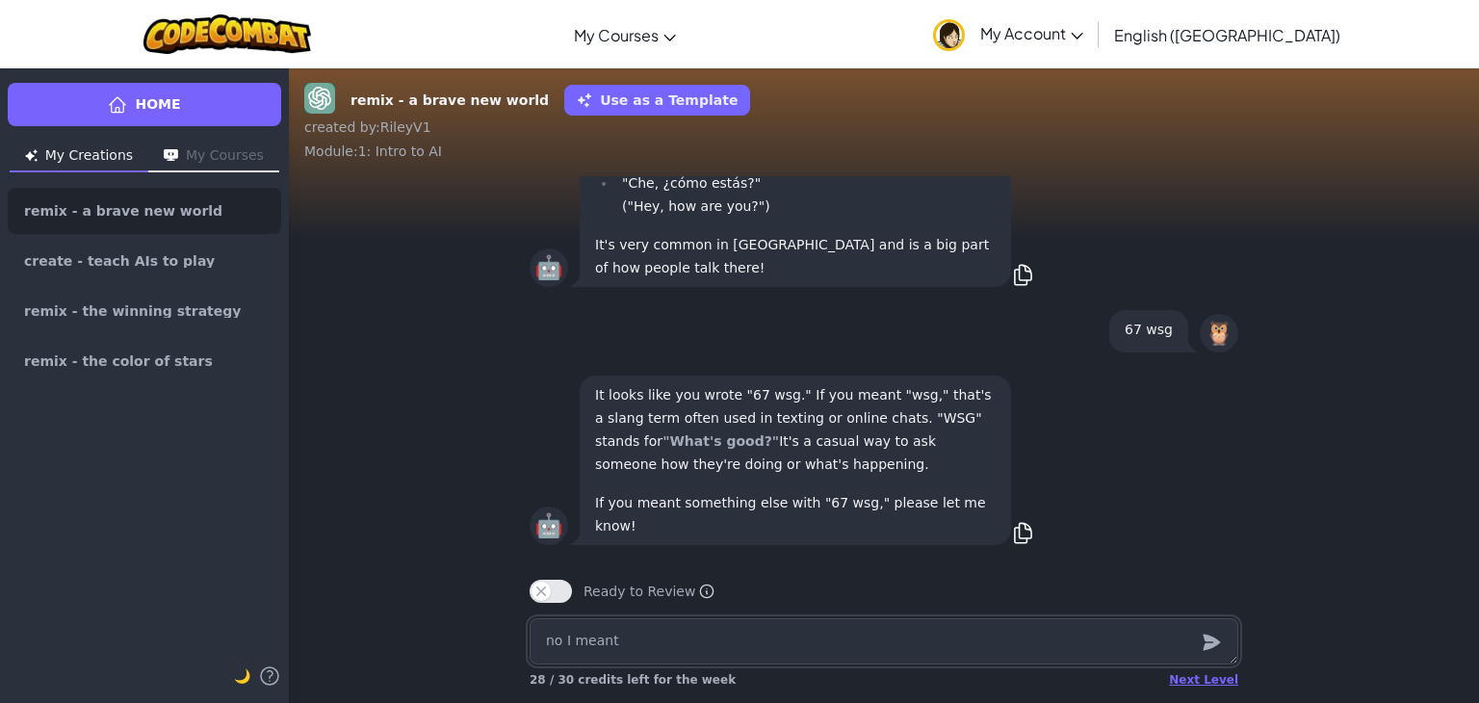
type textarea "no I meant w"
type textarea "x"
type textarea "no I meant ws"
type textarea "x"
type textarea "no I meant wsg"
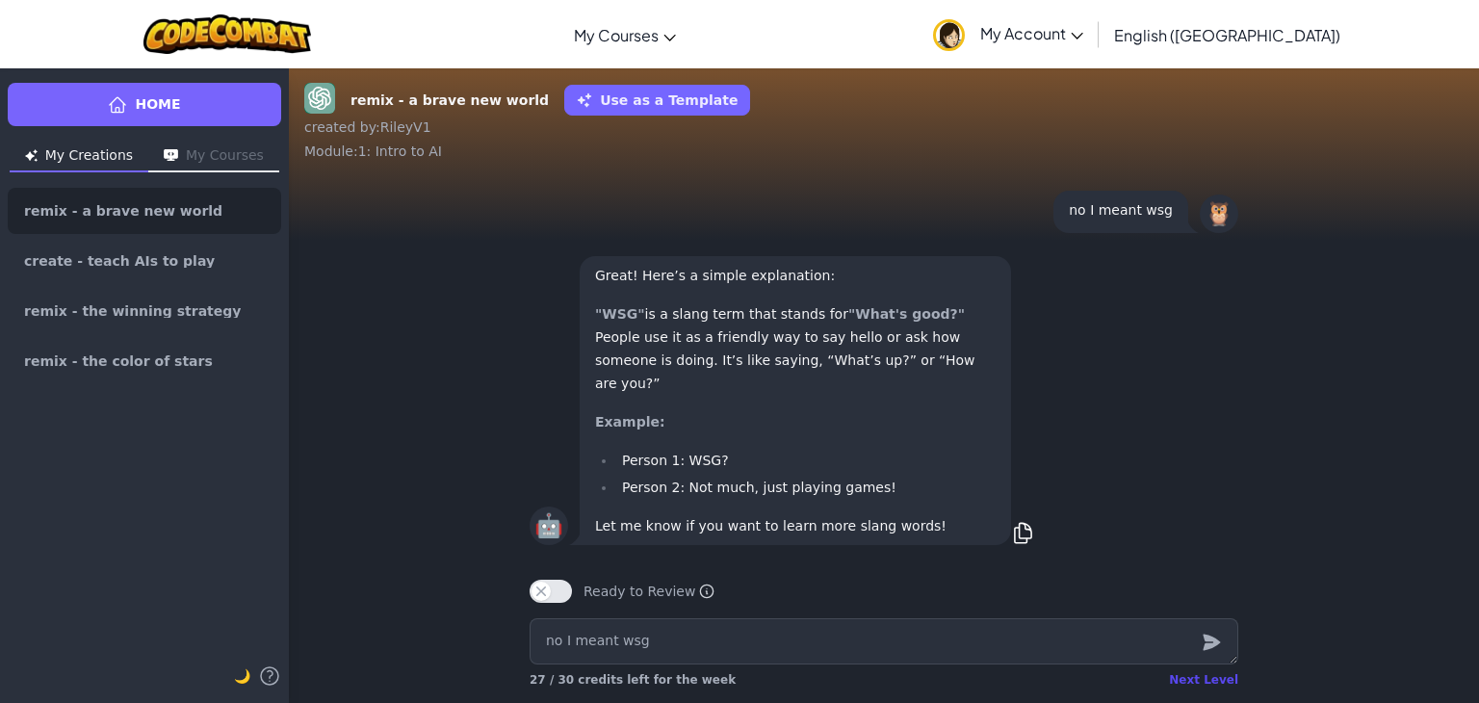
click at [1218, 680] on div "Next Level" at bounding box center [1203, 679] width 69 height 15
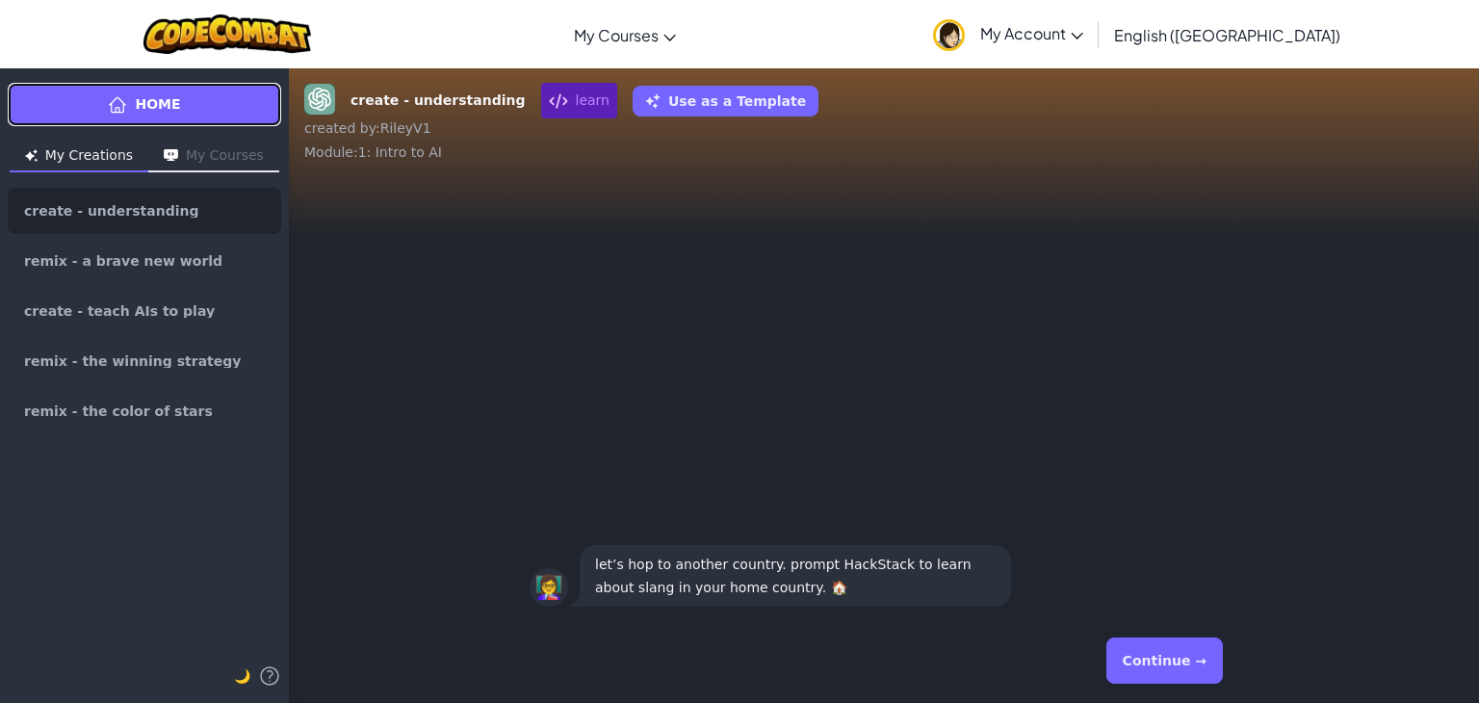
click at [133, 96] on link "Home" at bounding box center [144, 104] width 273 height 43
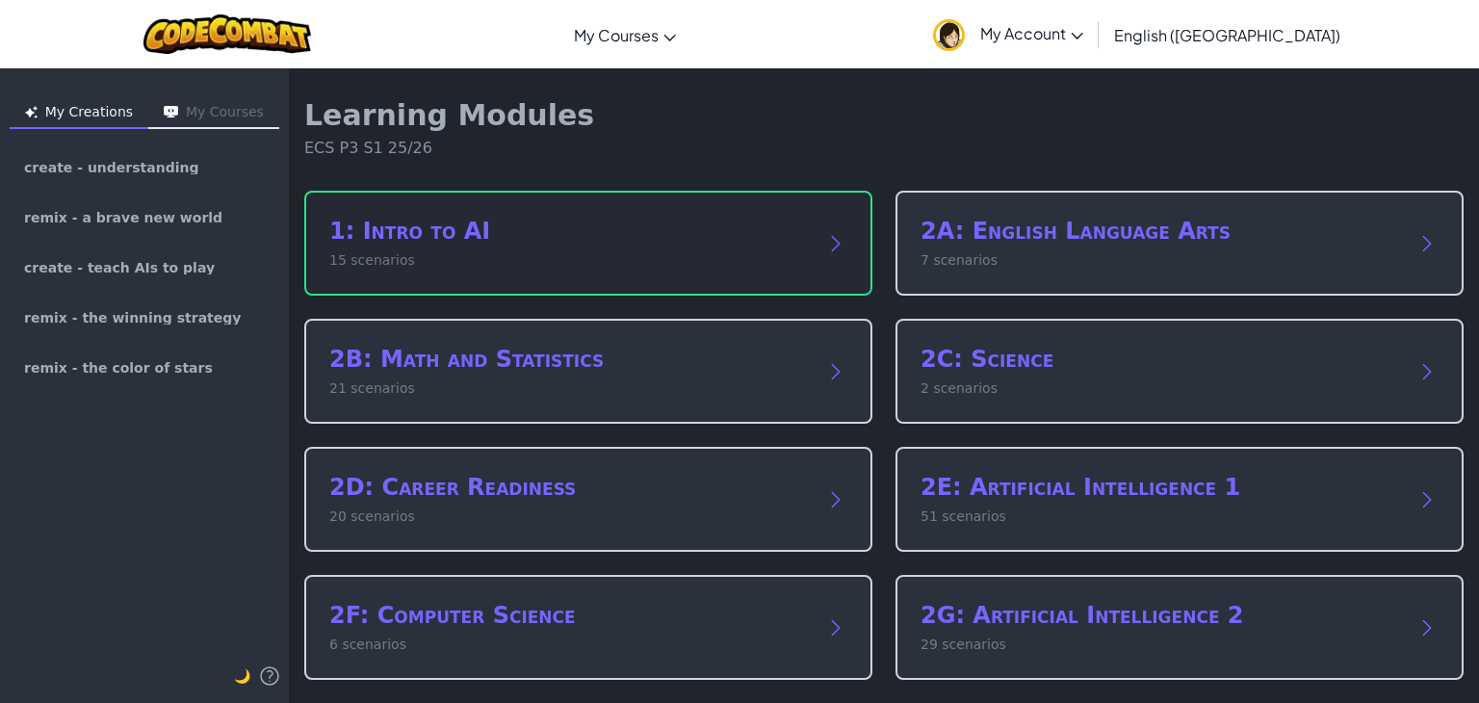
click at [641, 289] on div "1: Intro to AI 15 scenarios" at bounding box center [588, 243] width 568 height 105
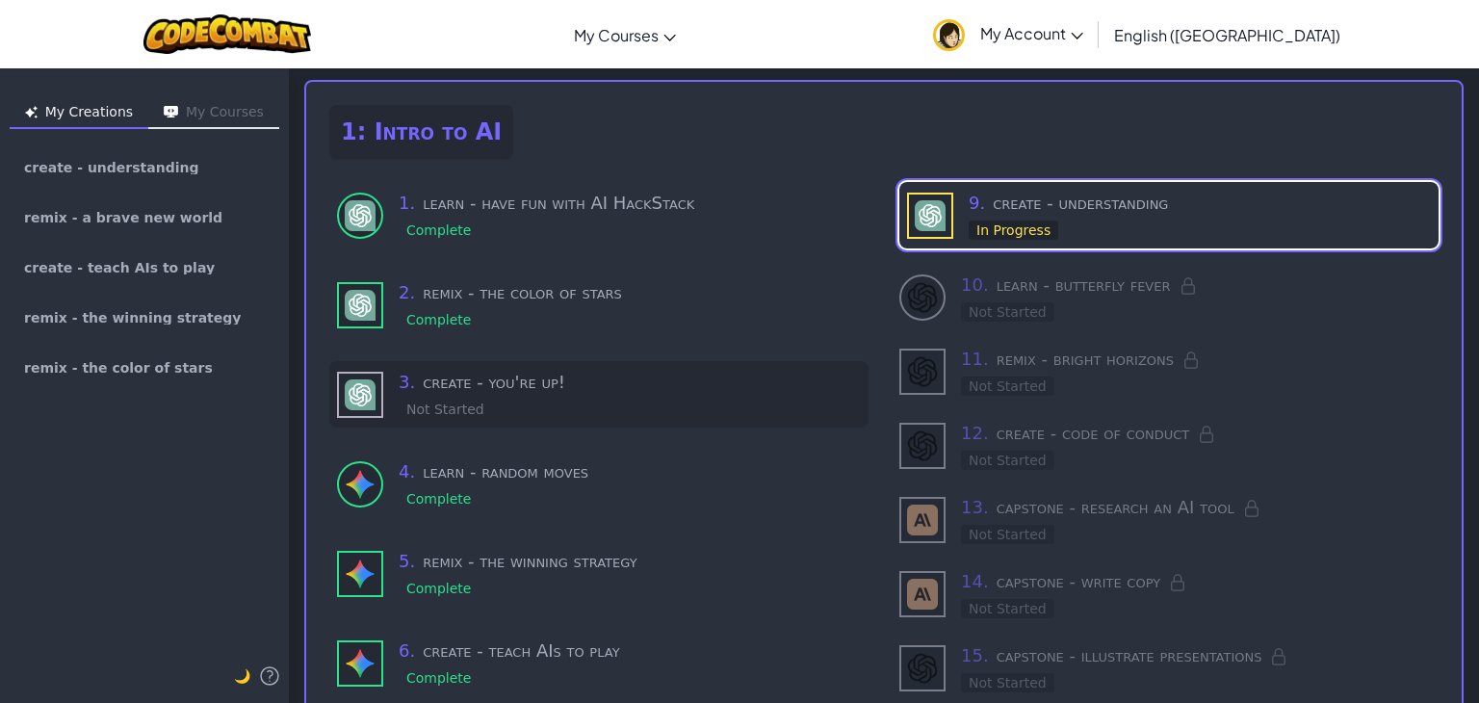
scroll to position [74, 0]
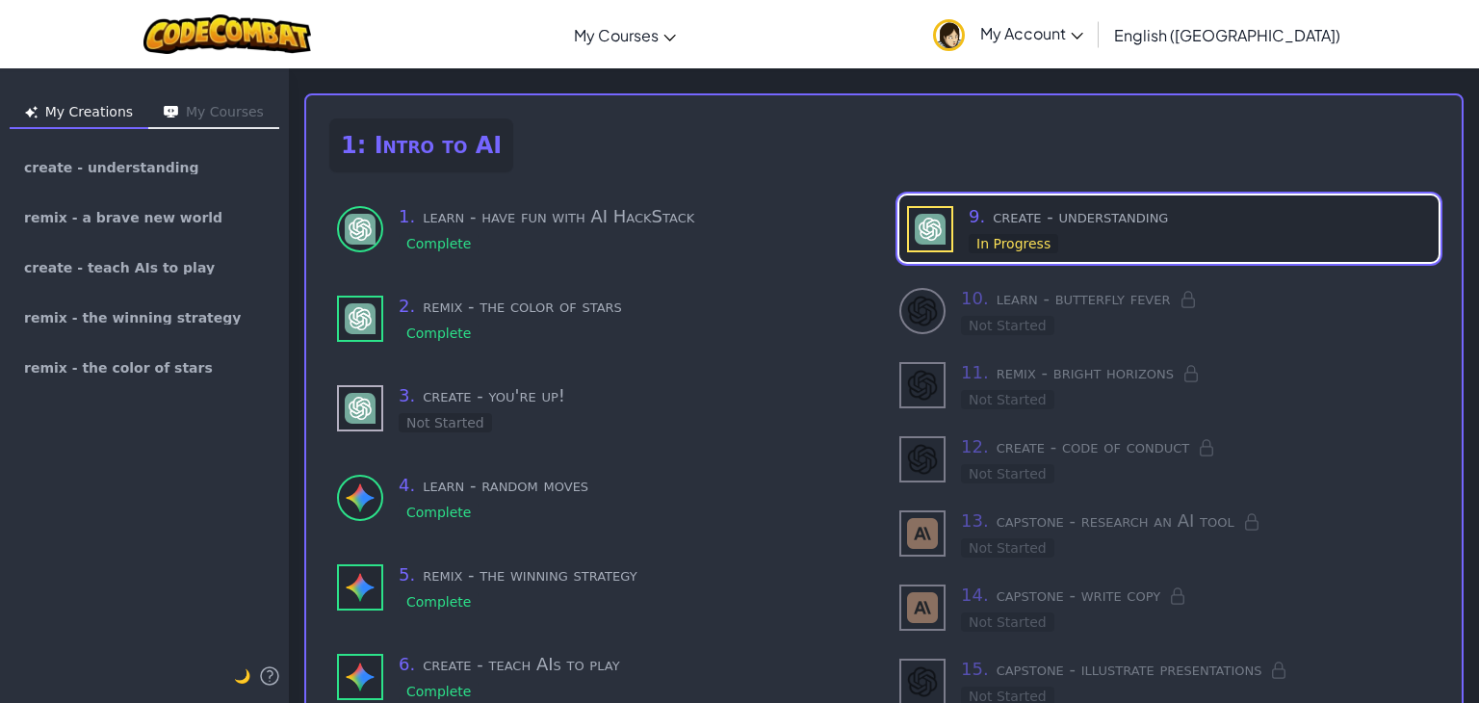
click at [993, 215] on h3 "9 . create - understanding" at bounding box center [1200, 216] width 462 height 27
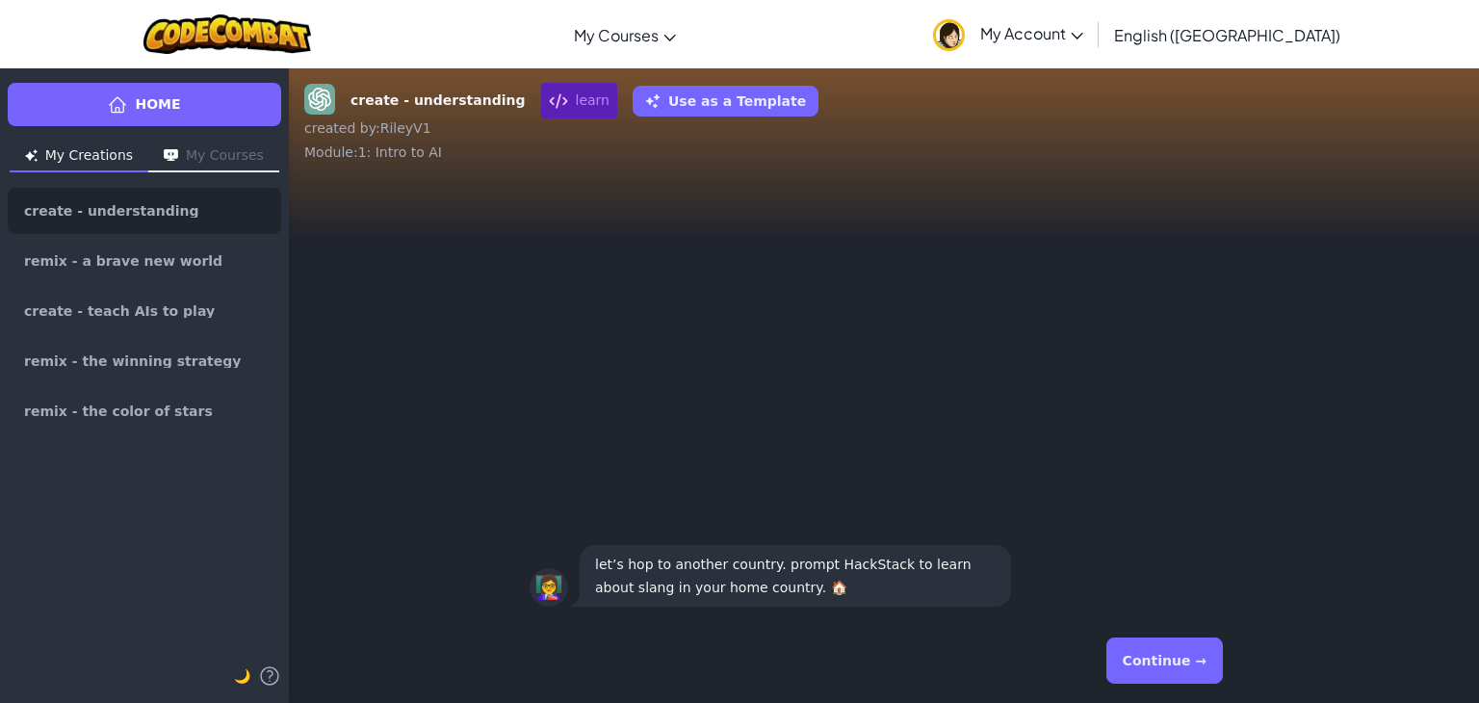
click at [1159, 671] on button "Continue →" at bounding box center [1165, 661] width 117 height 46
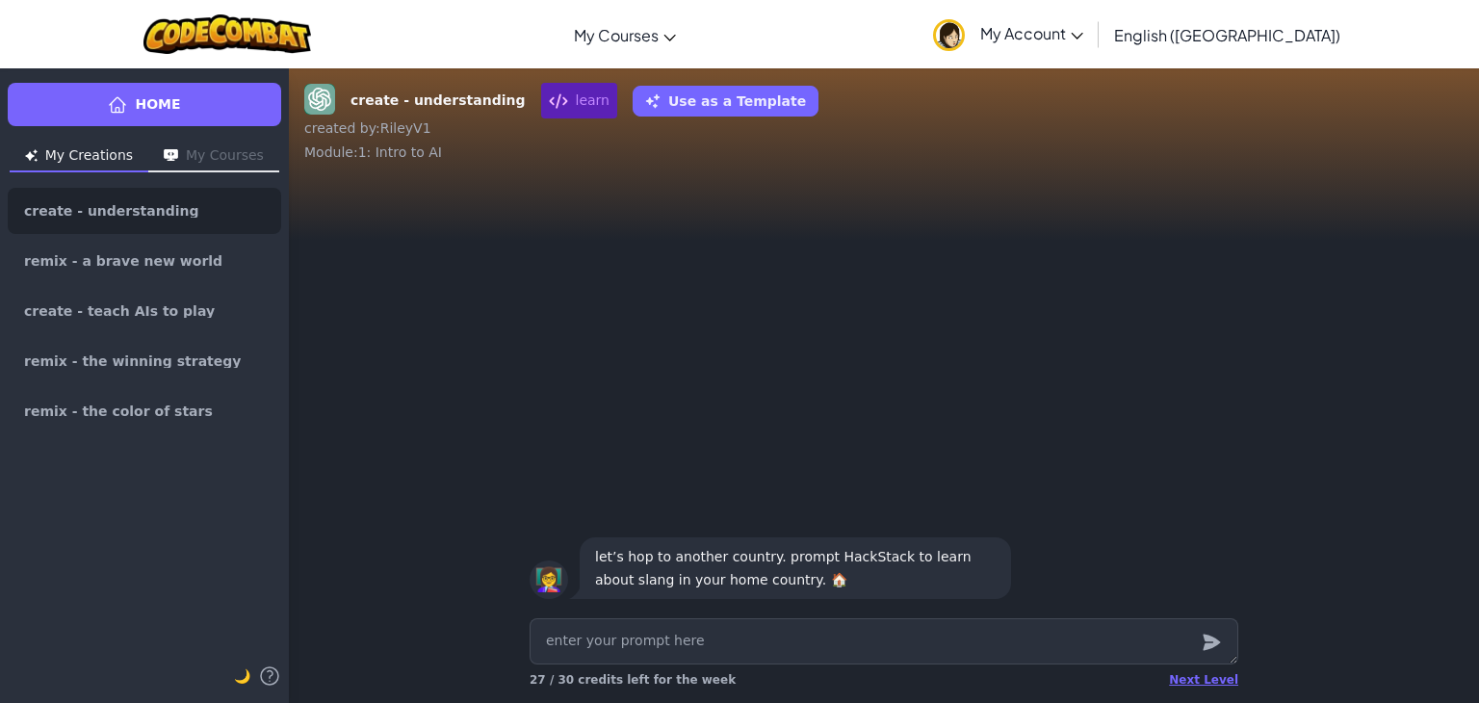
click at [1048, 633] on textarea at bounding box center [884, 641] width 709 height 46
type textarea "x"
type textarea "o"
type textarea "x"
type textarea "ok"
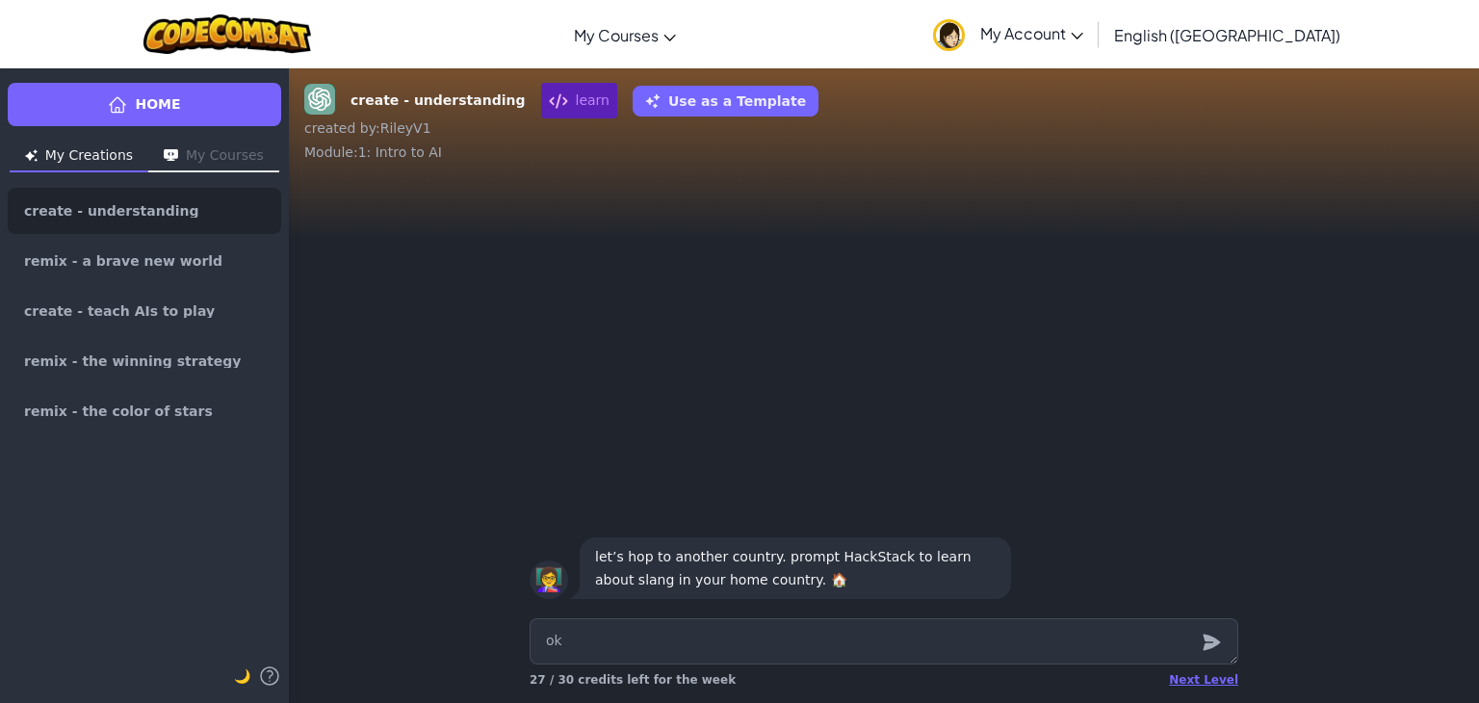
type textarea "x"
type textarea "ok"
click at [1230, 668] on div "Next Level 27 / 30 credits left for the week" at bounding box center [884, 679] width 709 height 31
click at [1186, 658] on textarea "ok" at bounding box center [884, 641] width 709 height 46
drag, startPoint x: 1199, startPoint y: 657, endPoint x: 1207, endPoint y: 649, distance: 10.9
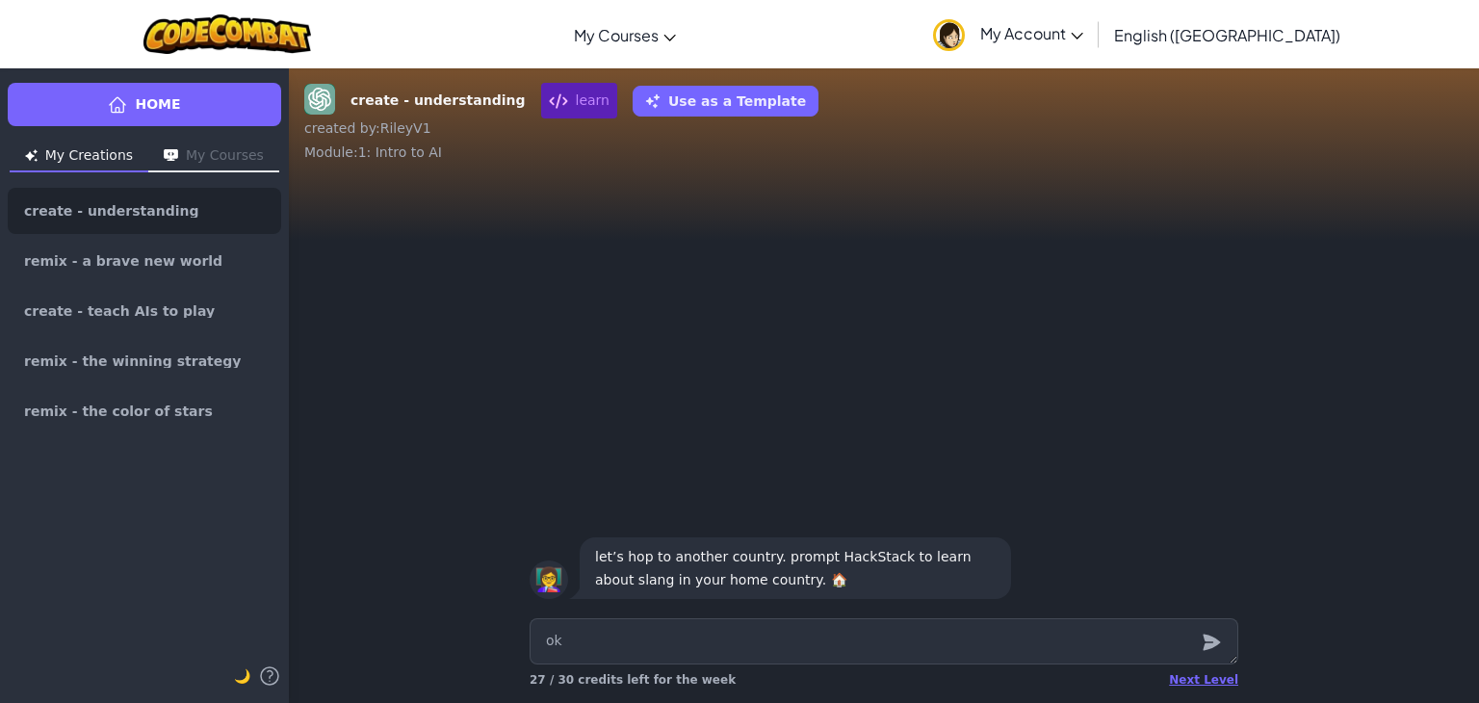
click at [1203, 653] on div at bounding box center [1211, 641] width 39 height 46
click at [1207, 649] on icon "submit" at bounding box center [1211, 643] width 17 height 16
click at [1216, 643] on icon "submit" at bounding box center [1211, 643] width 17 height 16
click at [1217, 643] on icon "submit" at bounding box center [1211, 643] width 17 height 16
click at [1220, 646] on icon "submit" at bounding box center [1211, 642] width 21 height 23
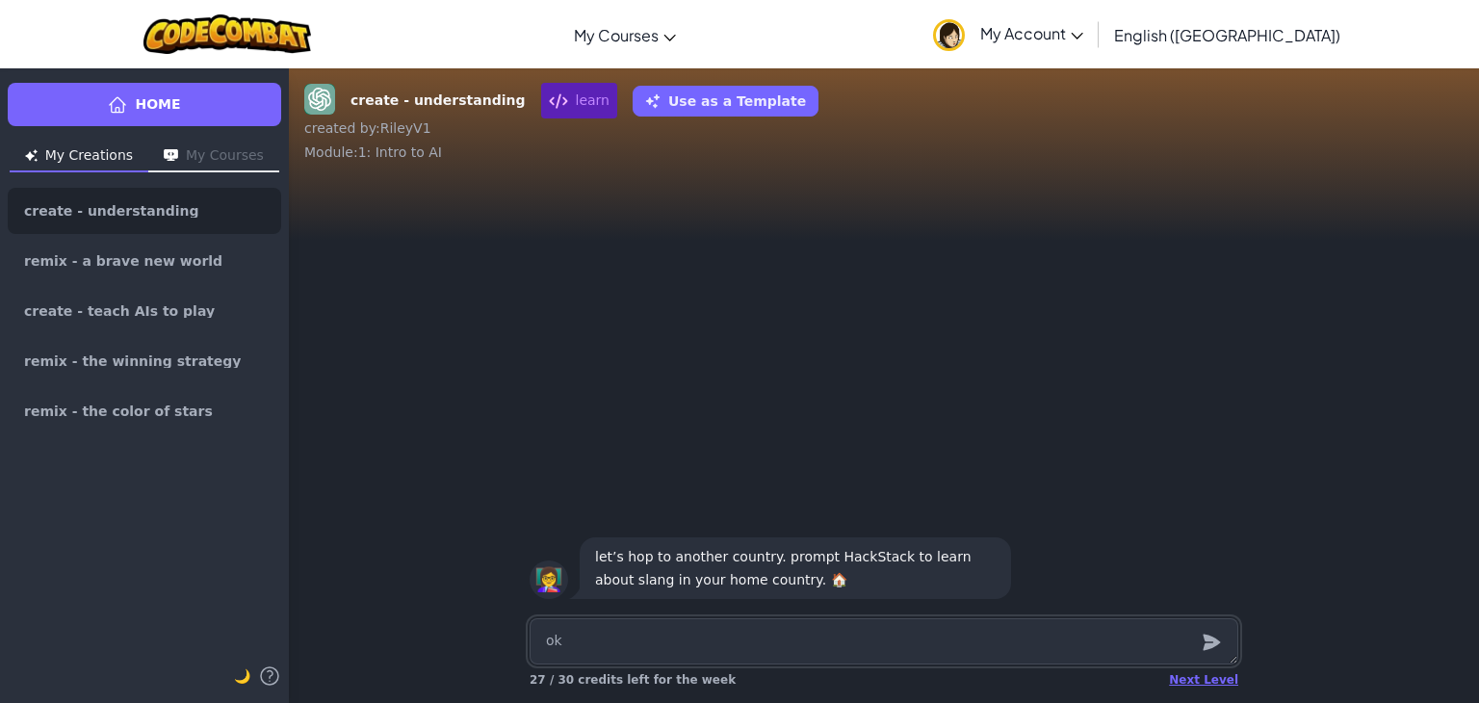
type textarea "x"
type textarea "o"
type textarea "x"
type textarea "O"
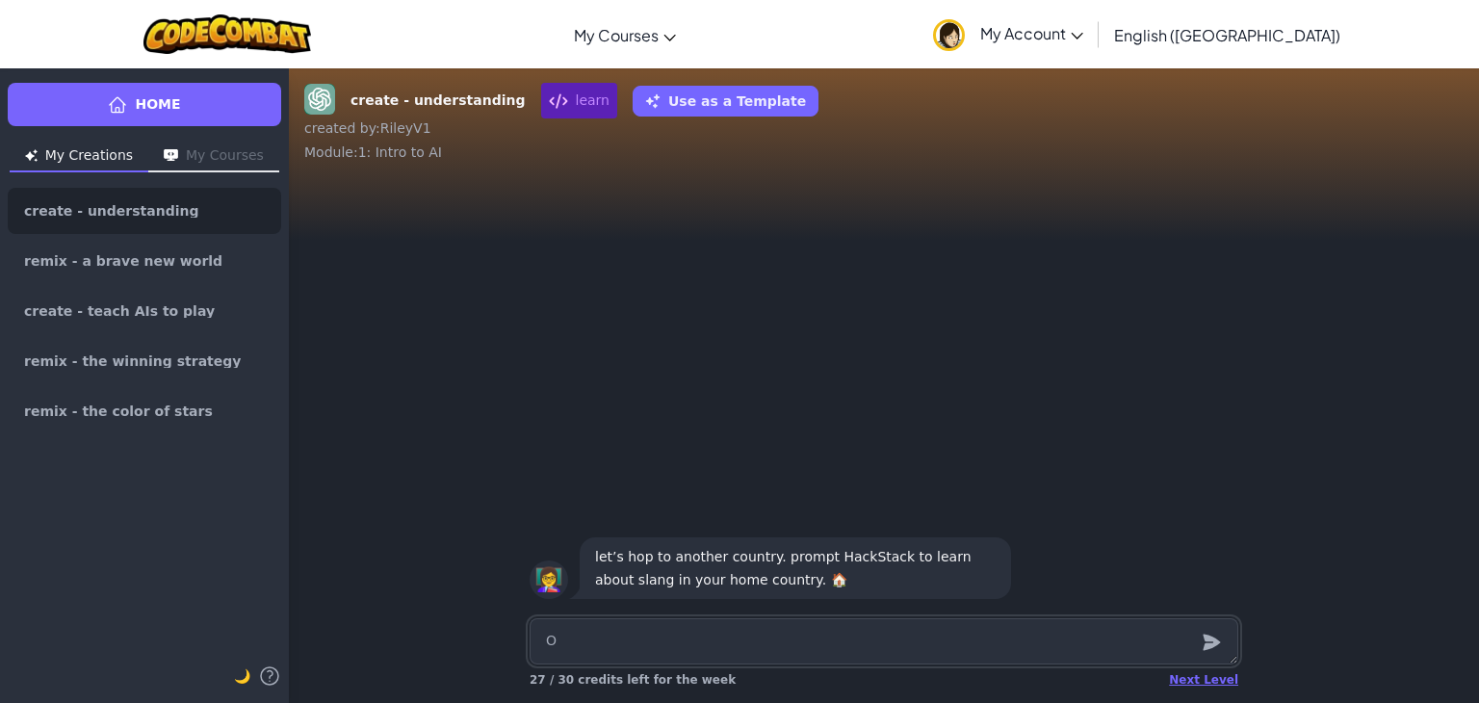
type textarea "x"
type textarea "Ok"
type textarea "x"
type textarea "Oka"
type textarea "x"
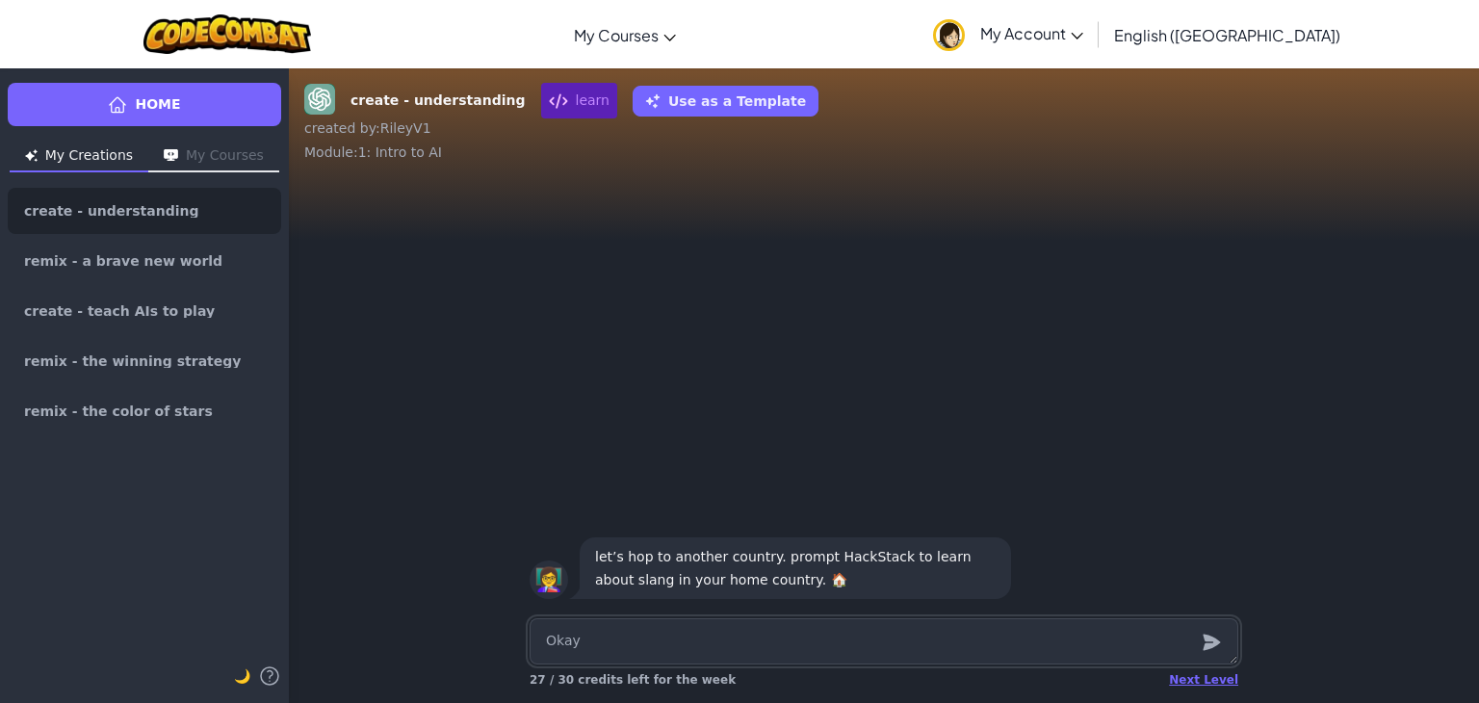
type textarea "Okay"
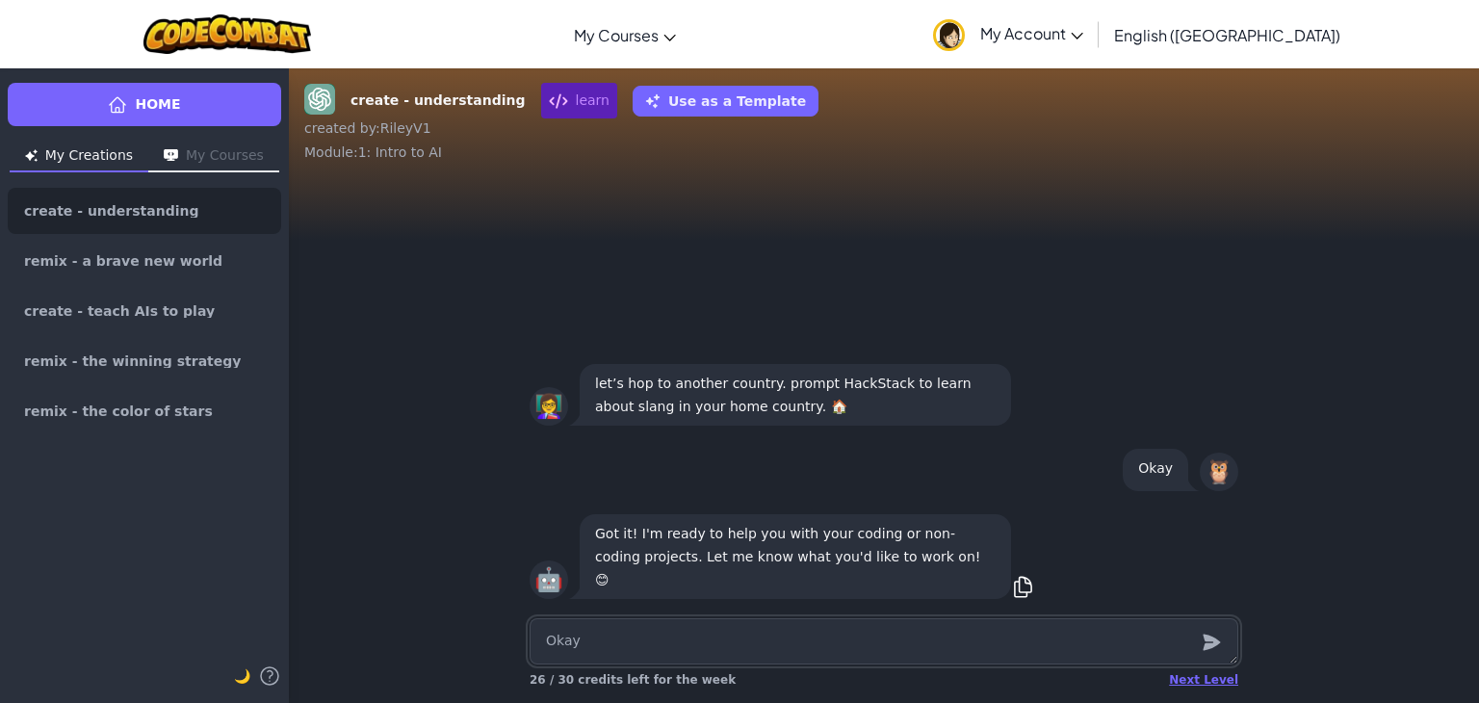
type textarea "x"
click at [642, 652] on textarea "Okay" at bounding box center [884, 641] width 709 height 46
type textarea "x"
type textarea "i"
type textarea "x"
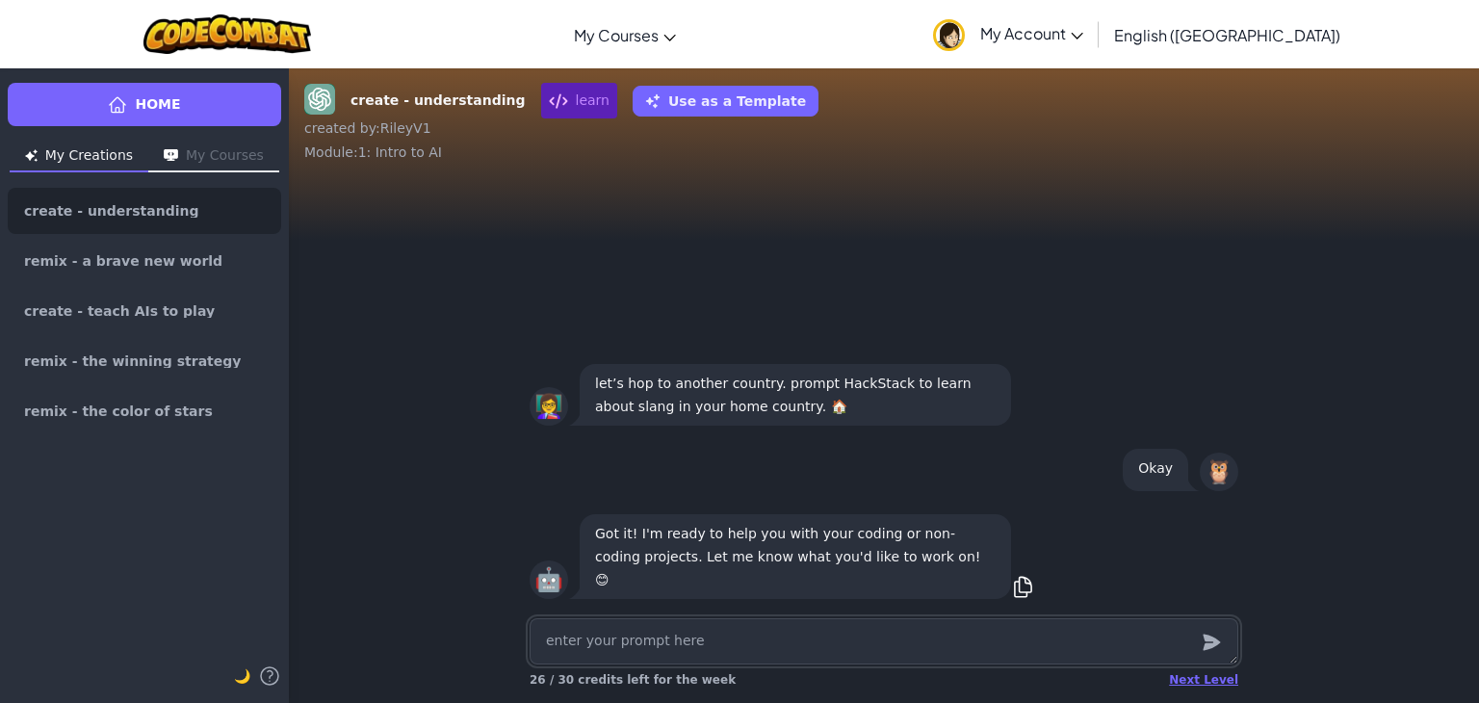
type textarea "I"
type textarea "x"
type textarea "I w"
type textarea "x"
type textarea "I wn"
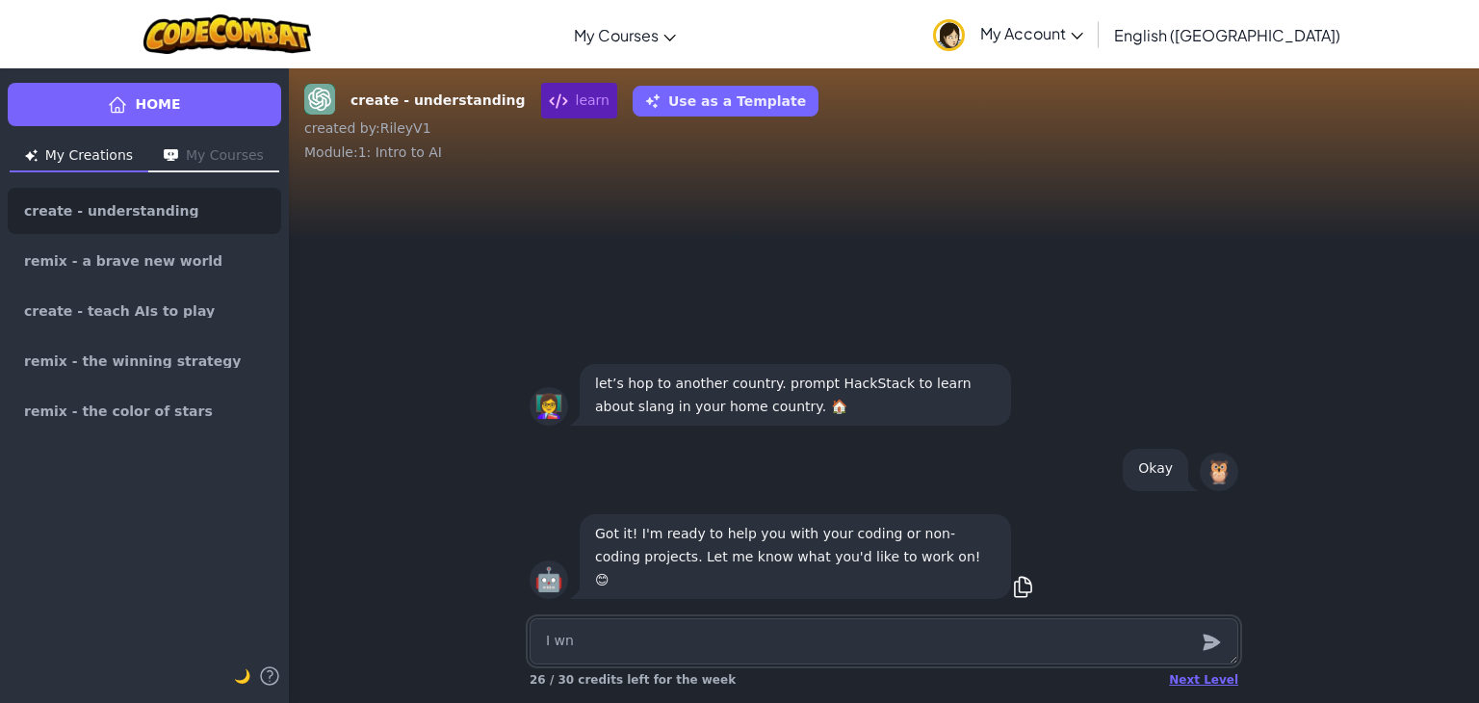
type textarea "x"
type textarea "I wna"
type textarea "x"
type textarea "I"
type textarea "x"
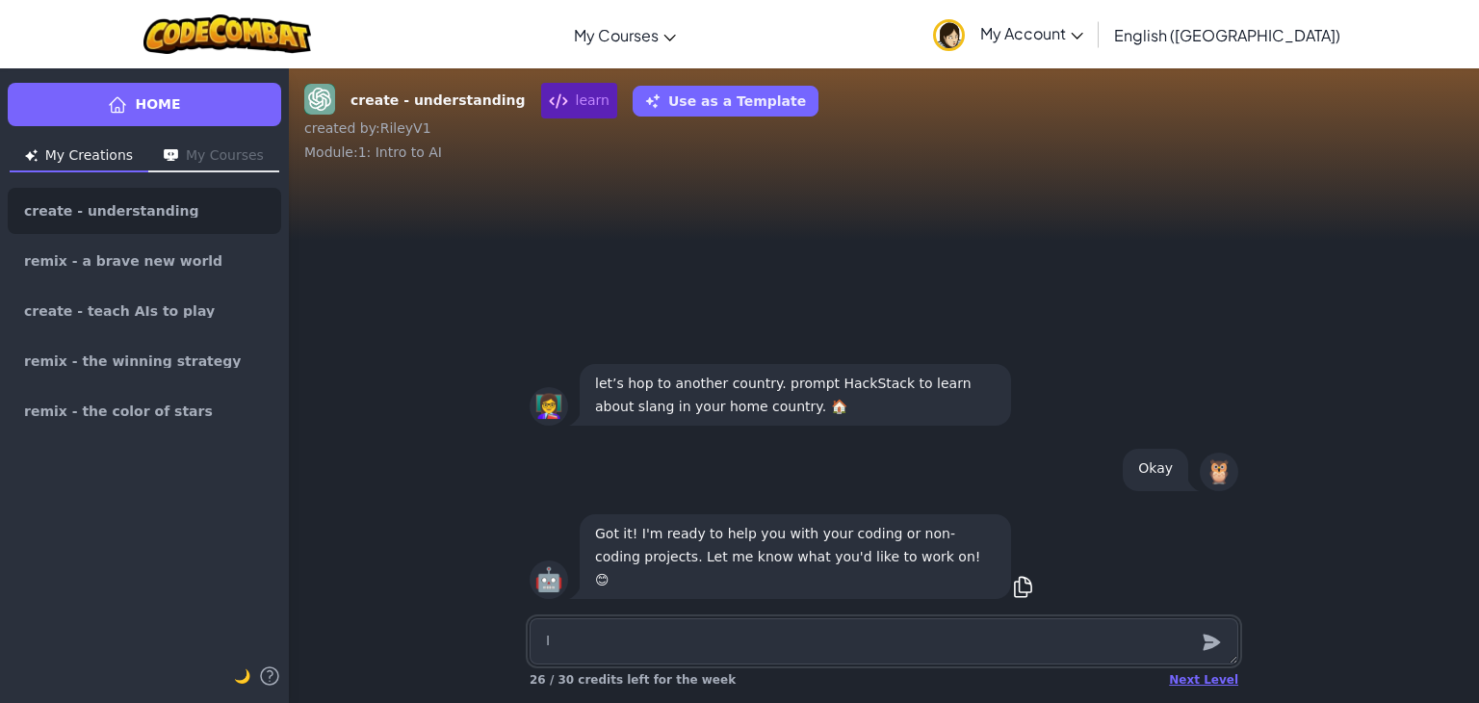
type textarea "I want"
type textarea "x"
type textarea "I want t"
type textarea "x"
type textarea "I want to"
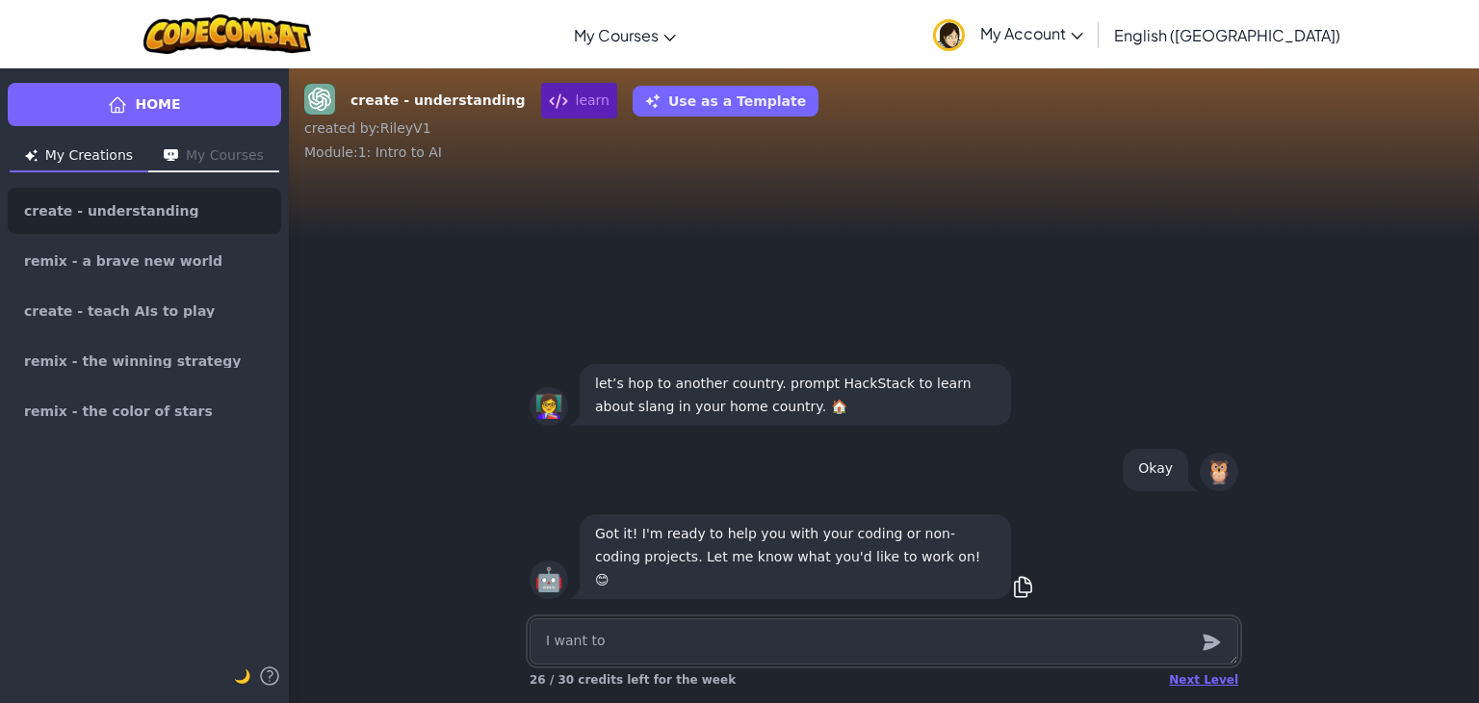
type textarea "x"
type textarea "I want to"
type textarea "x"
type textarea "I want to p"
type textarea "x"
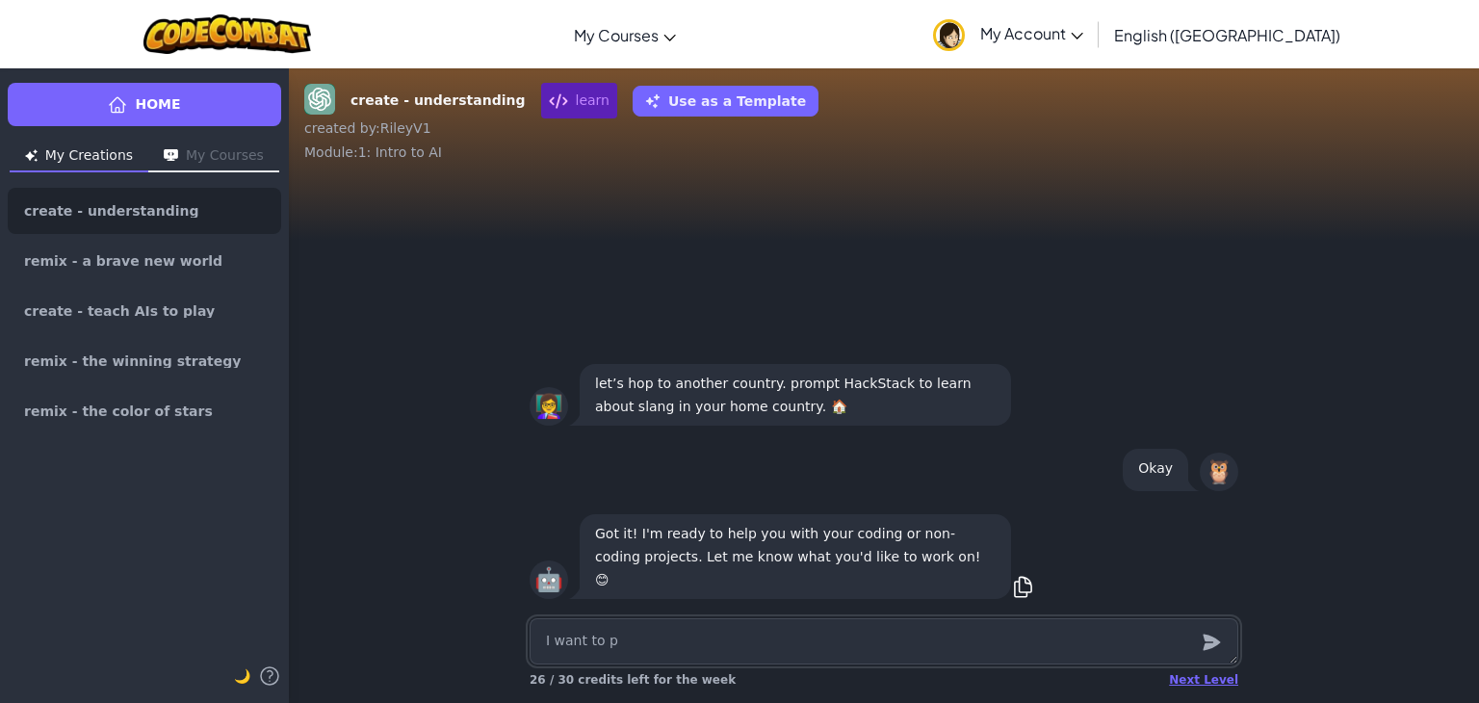
type textarea "I want to pl"
type textarea "x"
type textarea "I want to pla"
type textarea "x"
type textarea "I want to play"
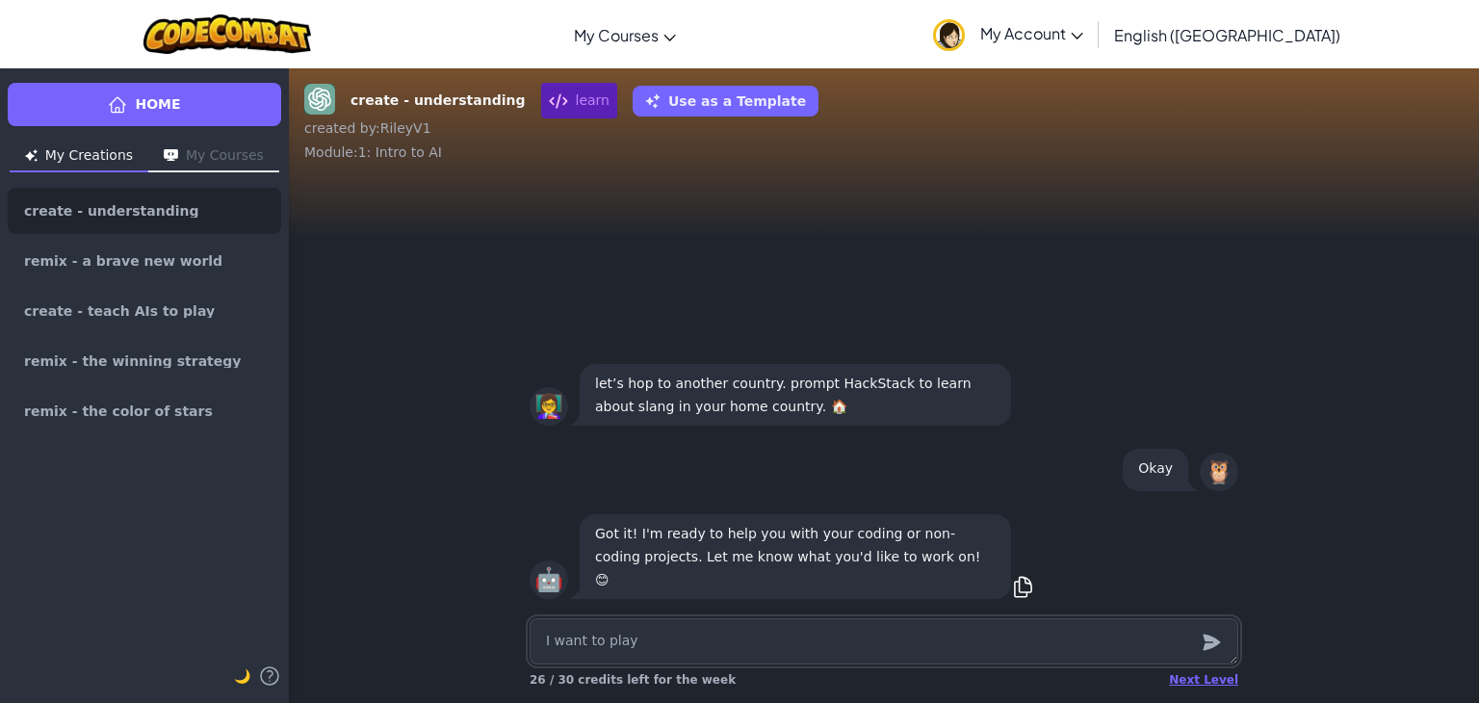
type textarea "x"
type textarea "I want to play"
type textarea "x"
type textarea "I want to play a"
type textarea "x"
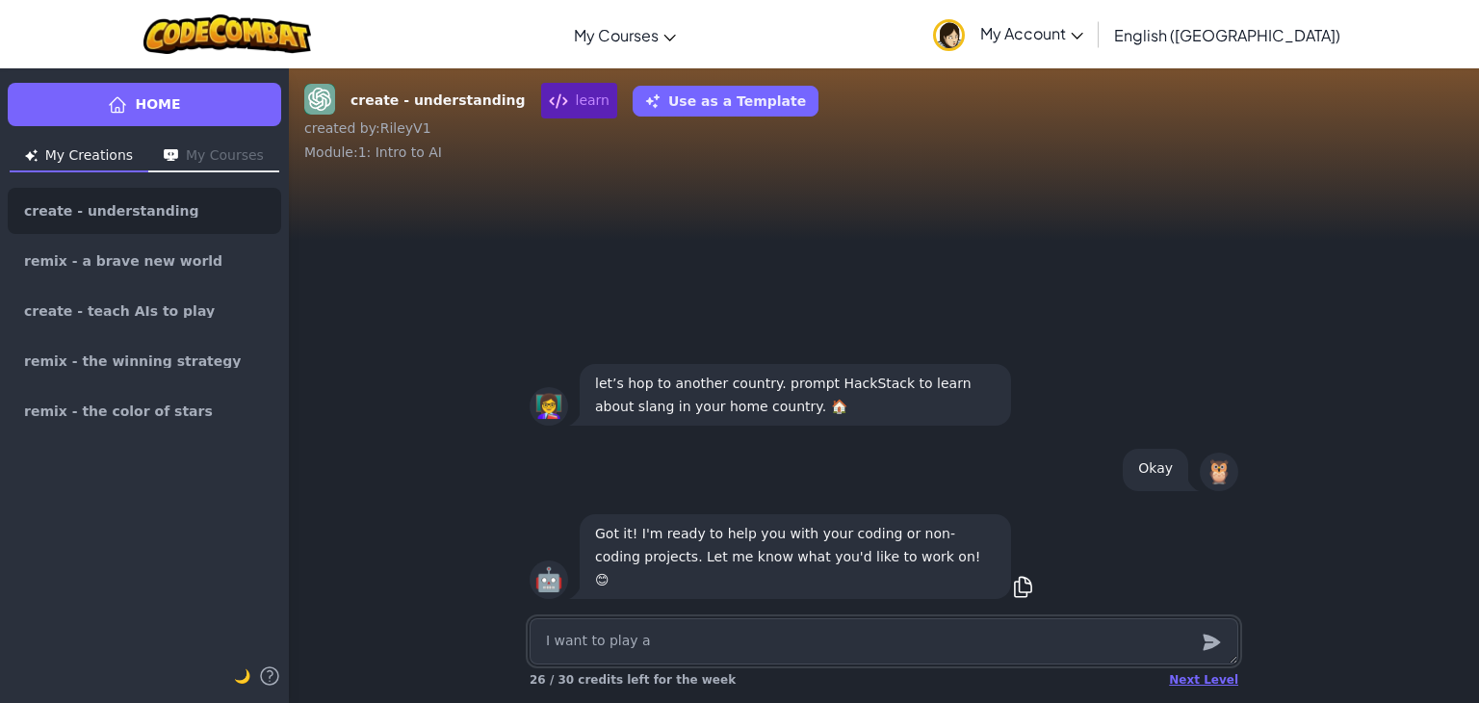
type textarea "I want to play a"
type textarea "x"
type textarea "I want to play a g"
type textarea "x"
type textarea "I want to play a gam"
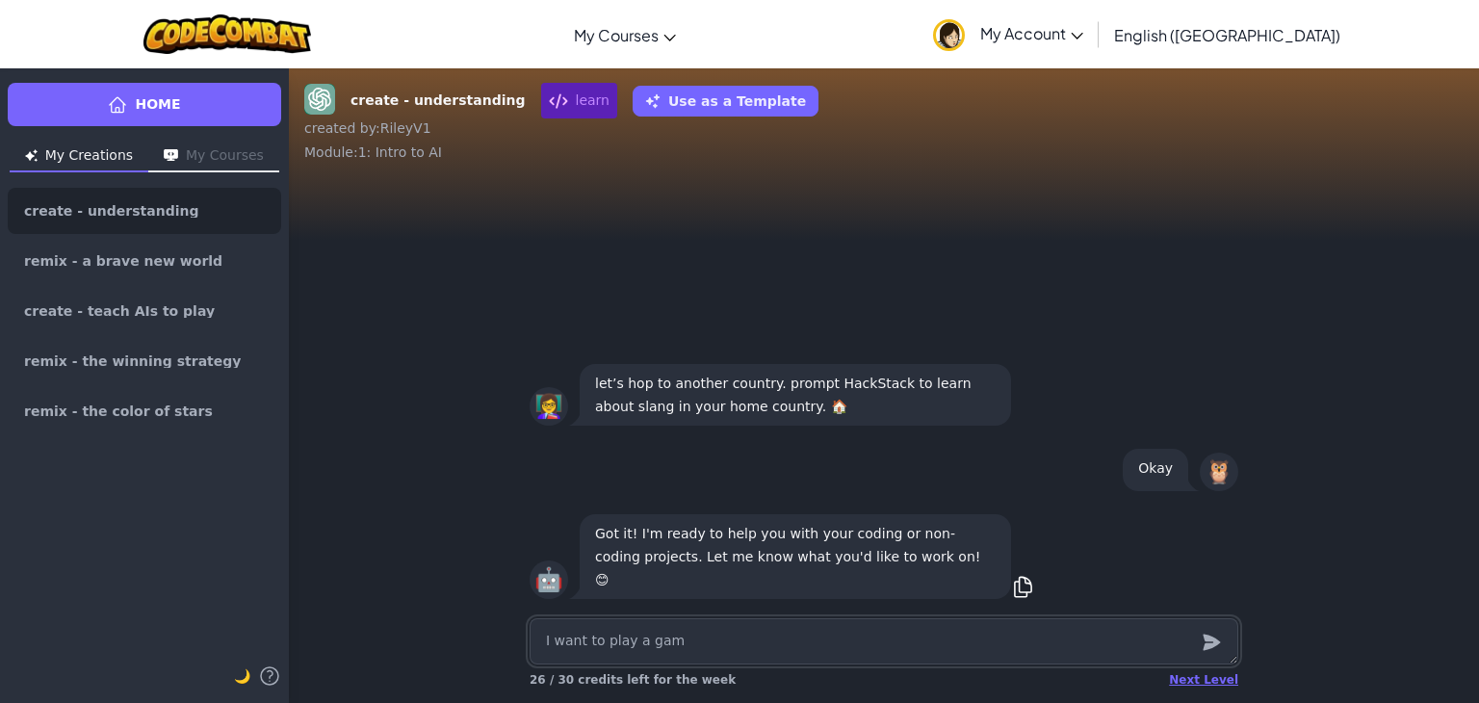
type textarea "x"
type textarea "I want to play a game"
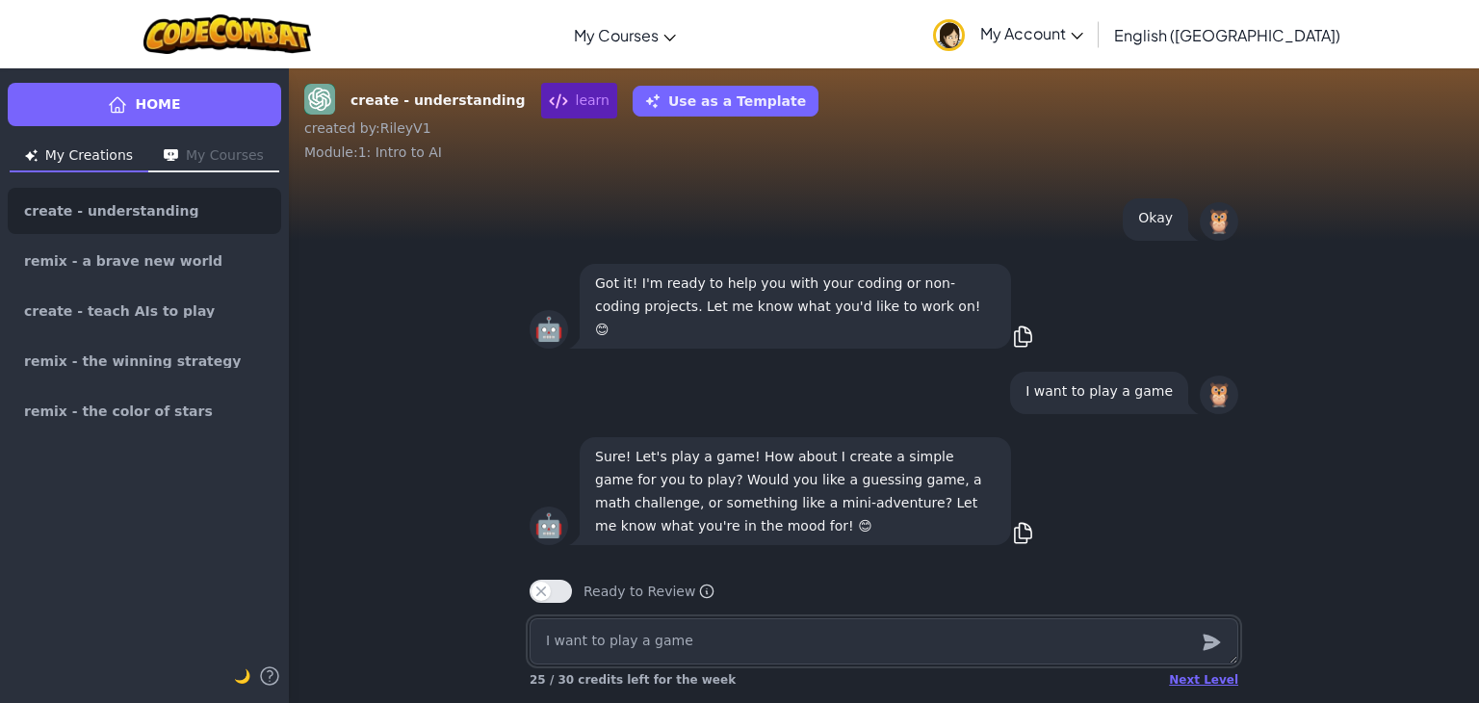
type textarea "x"
click at [742, 643] on textarea "I want to play a game" at bounding box center [884, 641] width 709 height 46
type textarea "x"
type textarea "c"
type textarea "x"
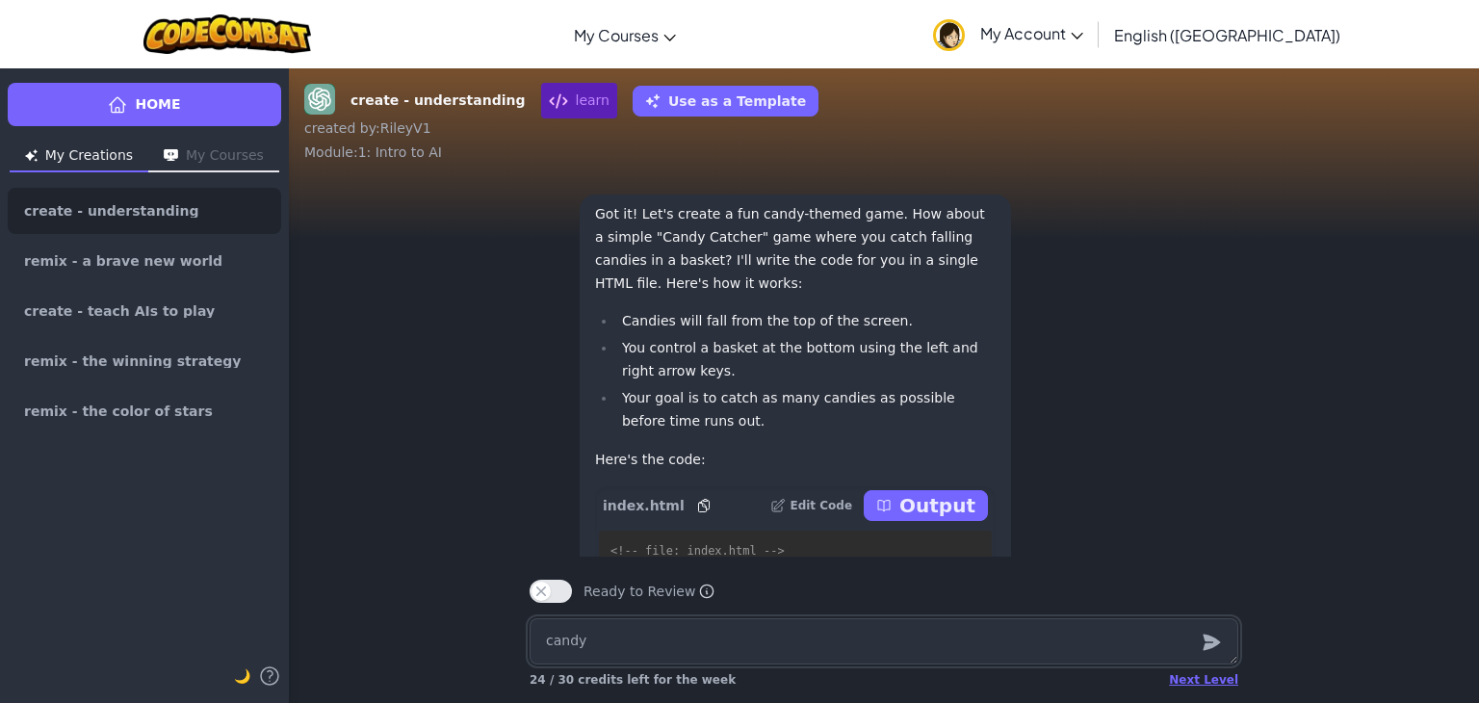
click at [826, 654] on textarea "candy" at bounding box center [884, 641] width 709 height 46
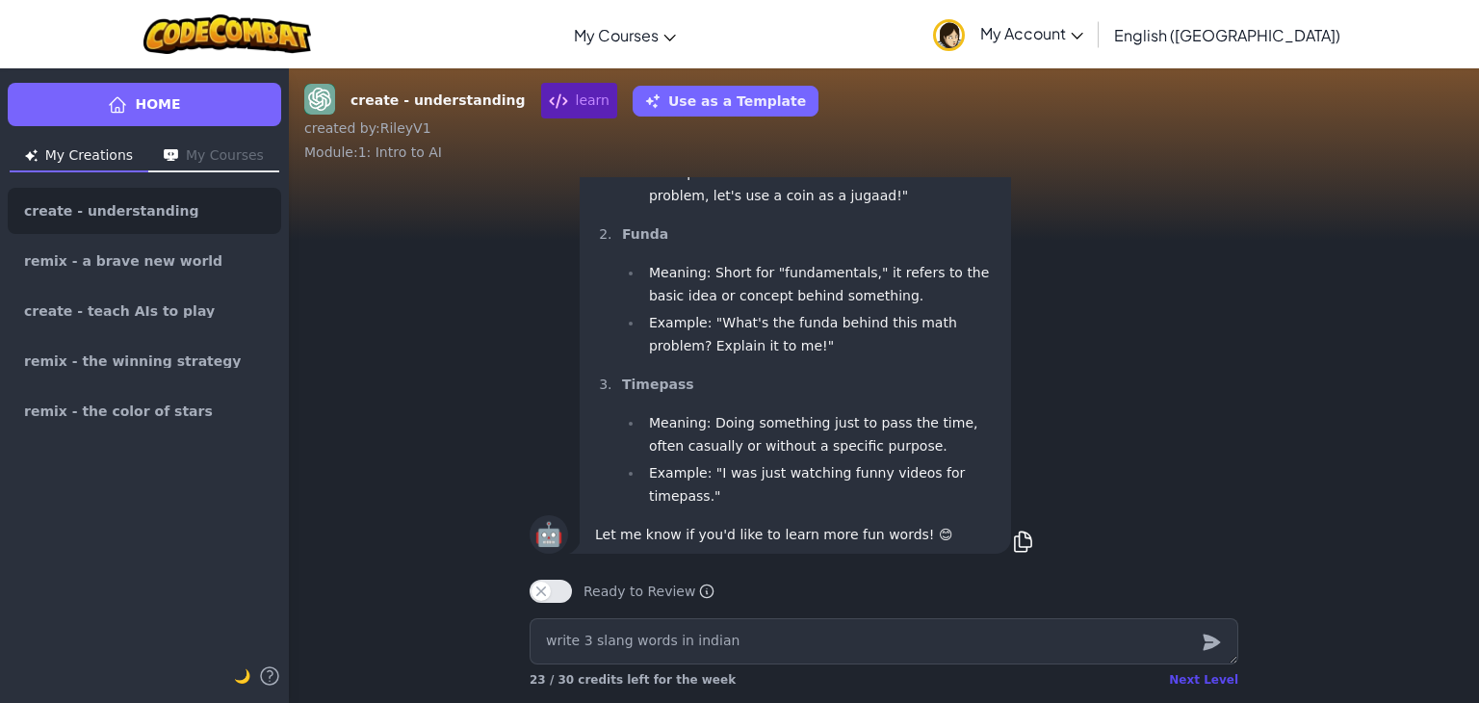
click at [1214, 678] on div "Next Level" at bounding box center [1203, 679] width 69 height 15
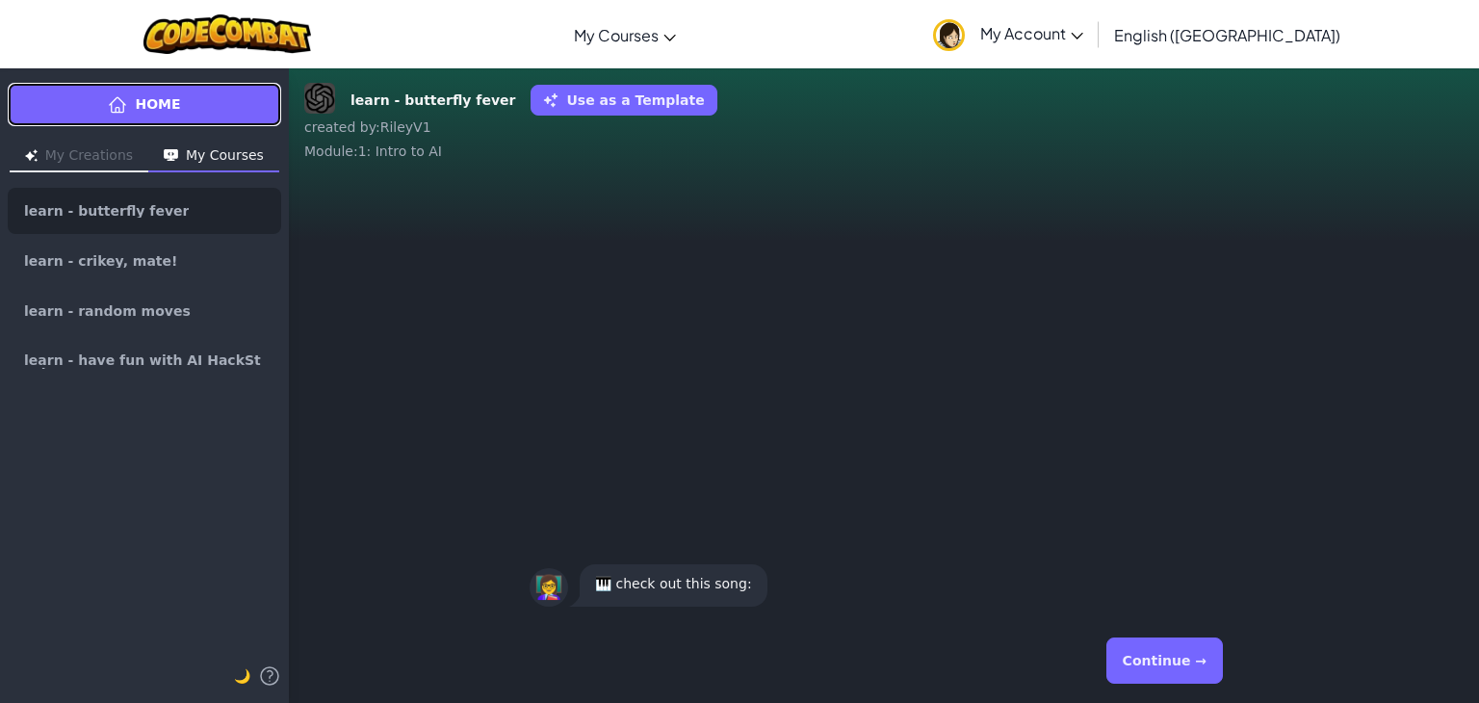
click at [219, 87] on link "Home" at bounding box center [144, 104] width 273 height 43
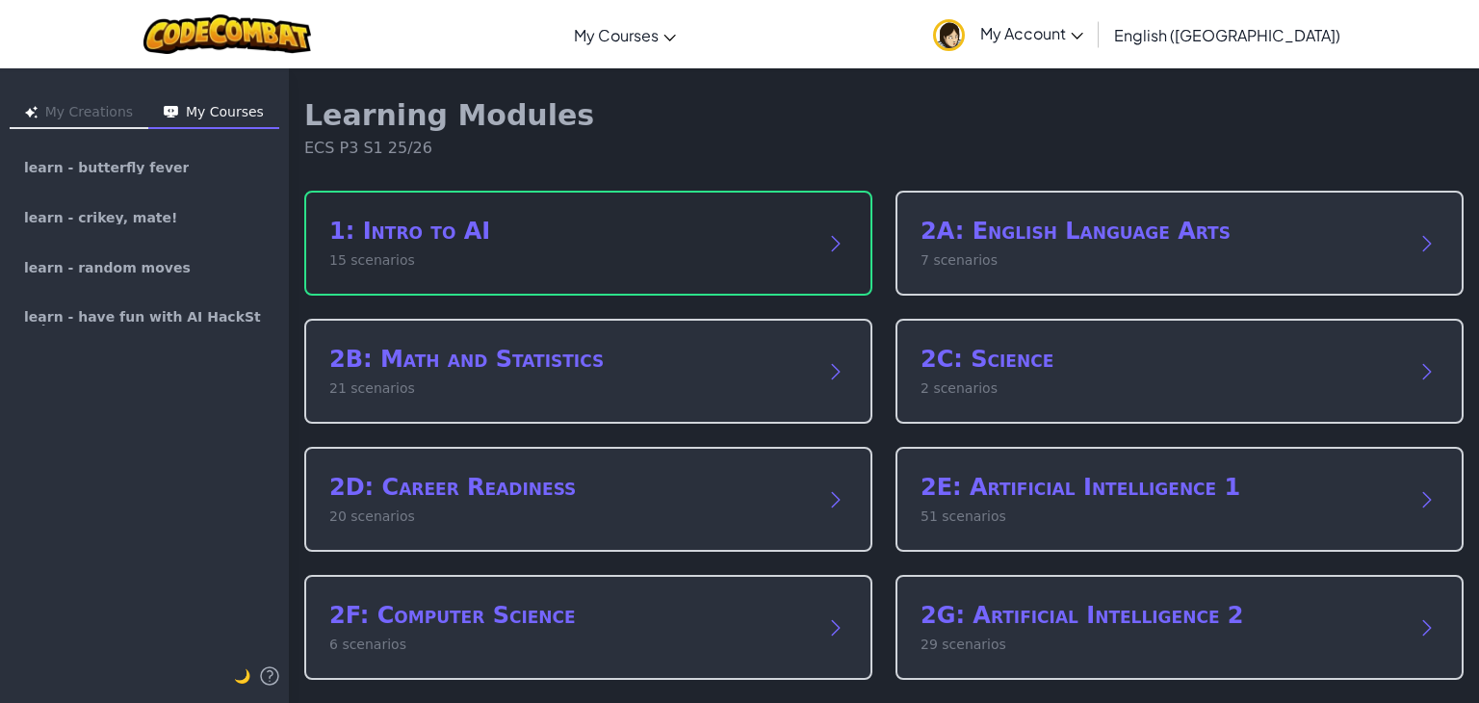
click at [745, 258] on p "15 scenarios" at bounding box center [569, 260] width 480 height 20
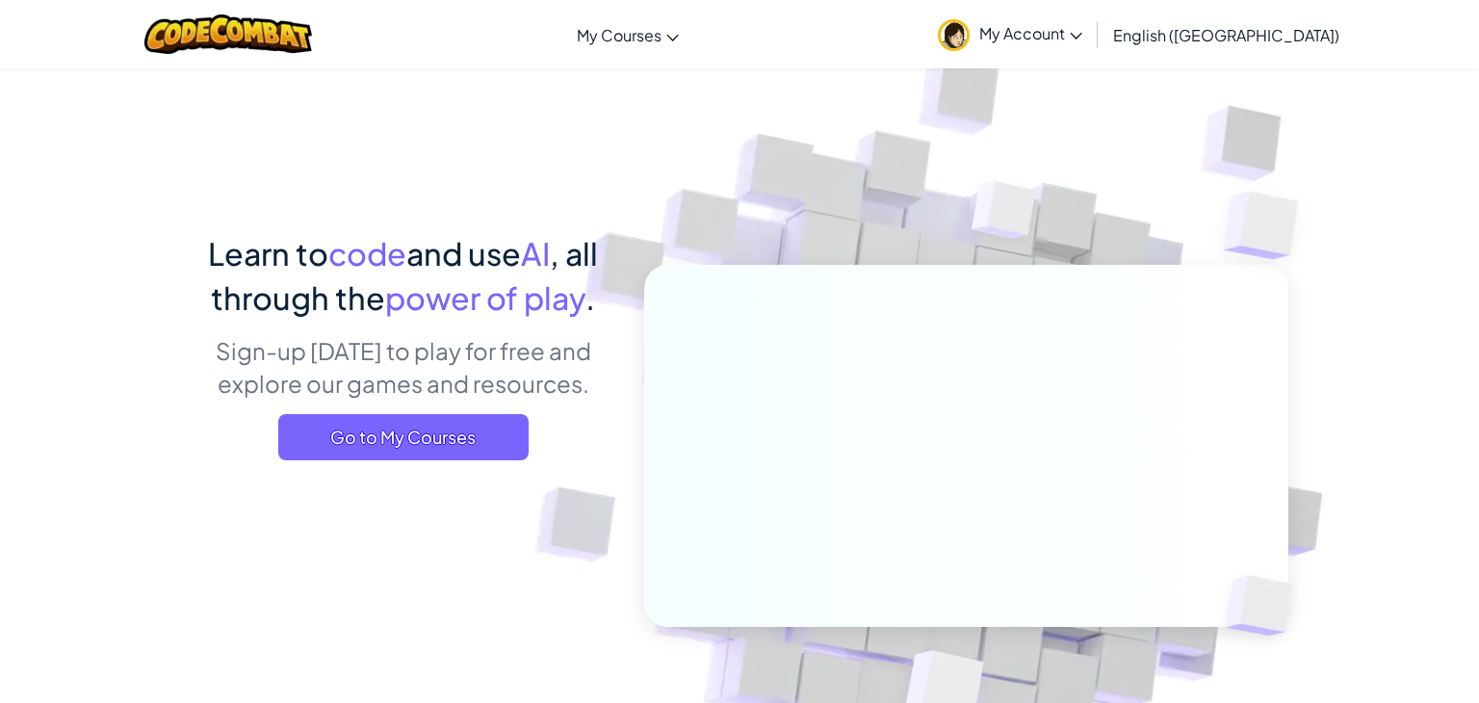
click at [1082, 39] on span "My Account" at bounding box center [1030, 33] width 103 height 20
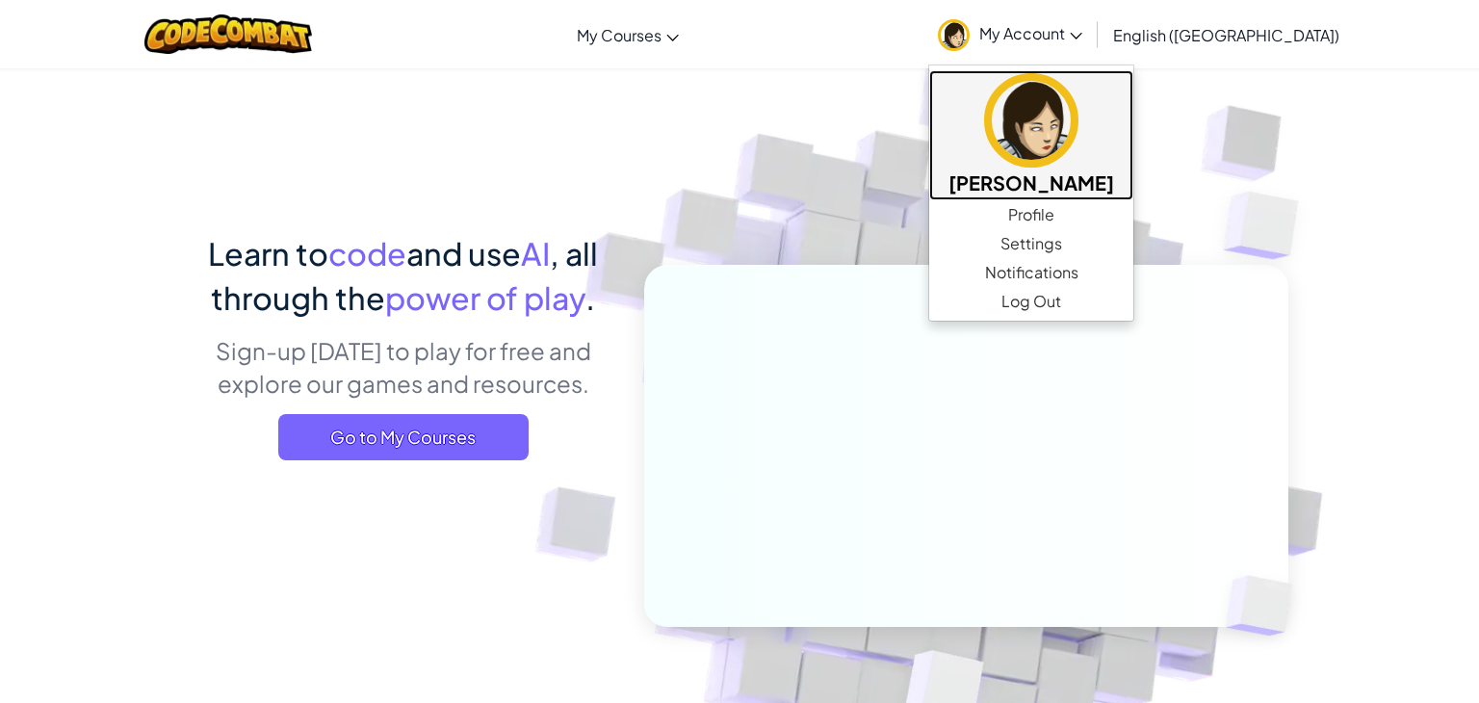
click at [1079, 145] on img at bounding box center [1031, 120] width 94 height 94
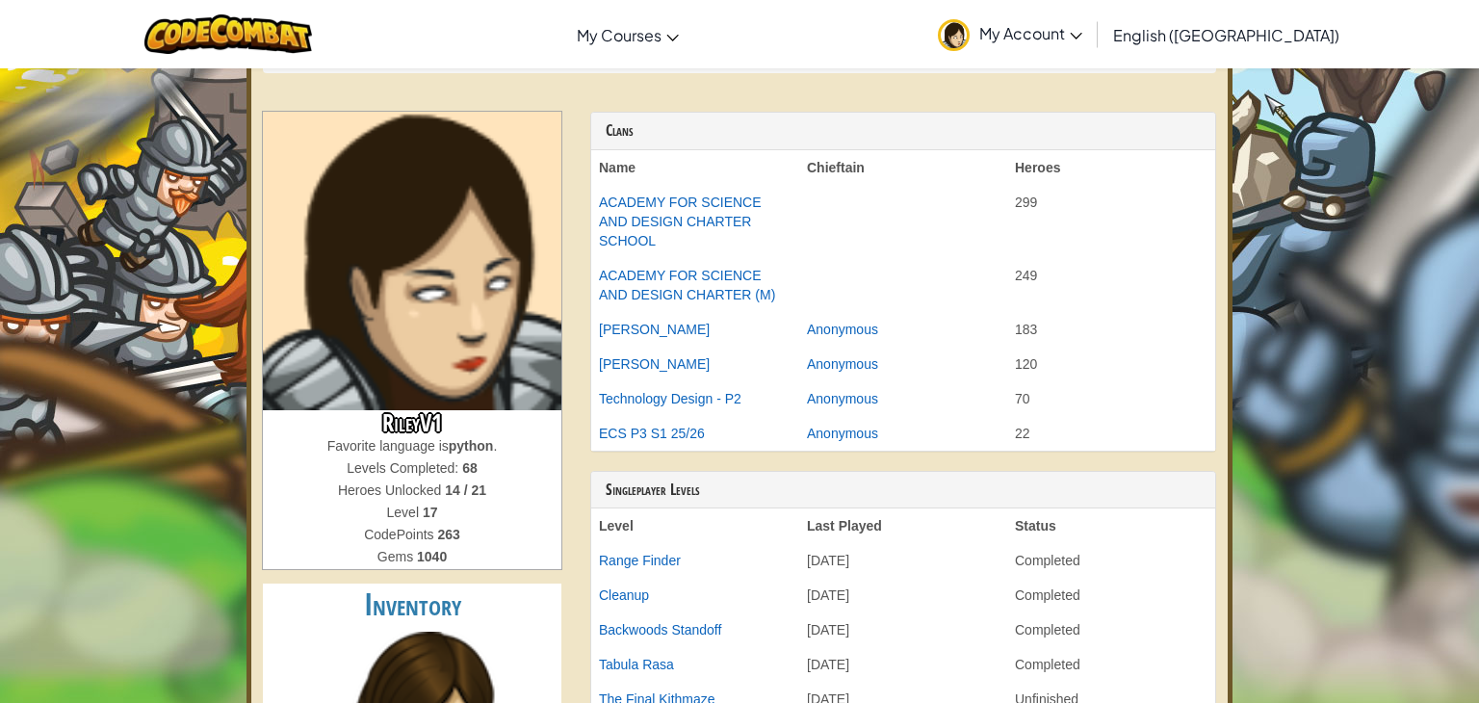
scroll to position [56, 0]
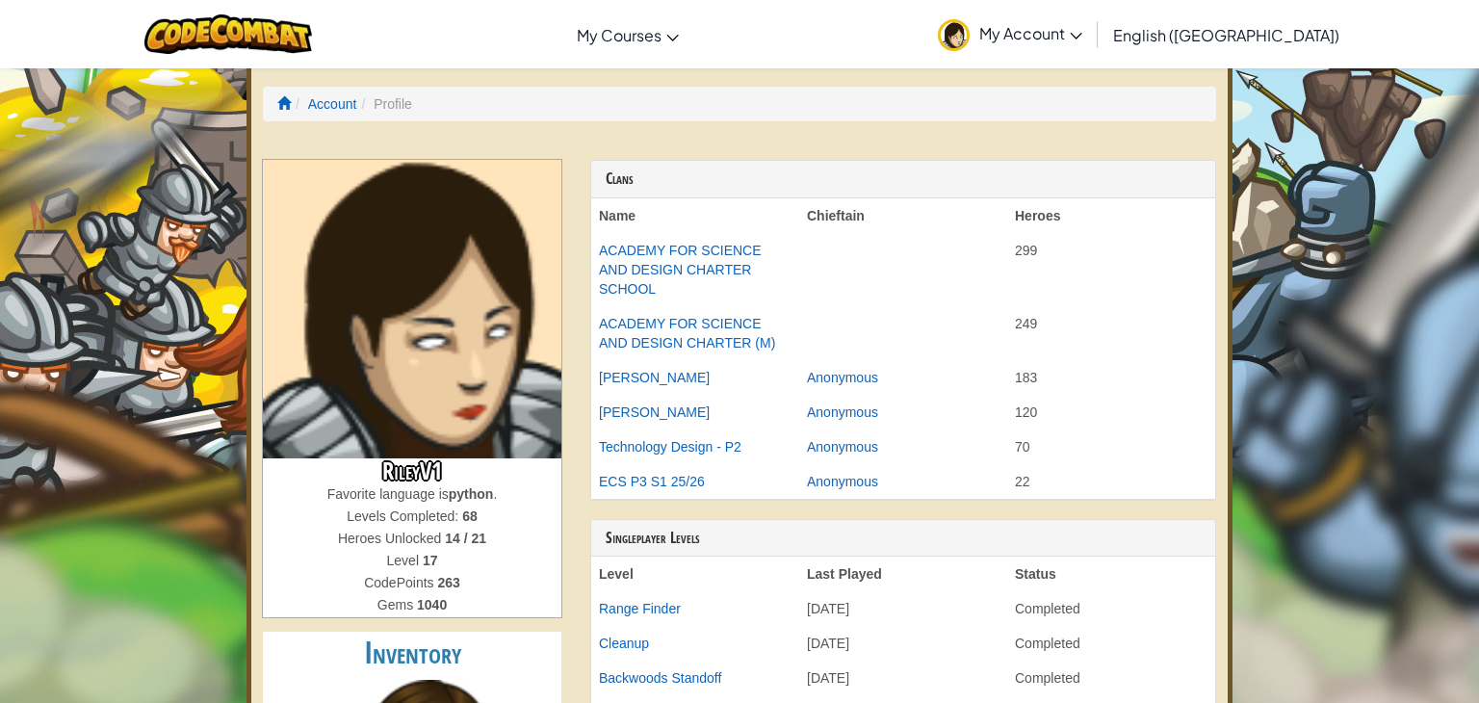
scroll to position [56, 0]
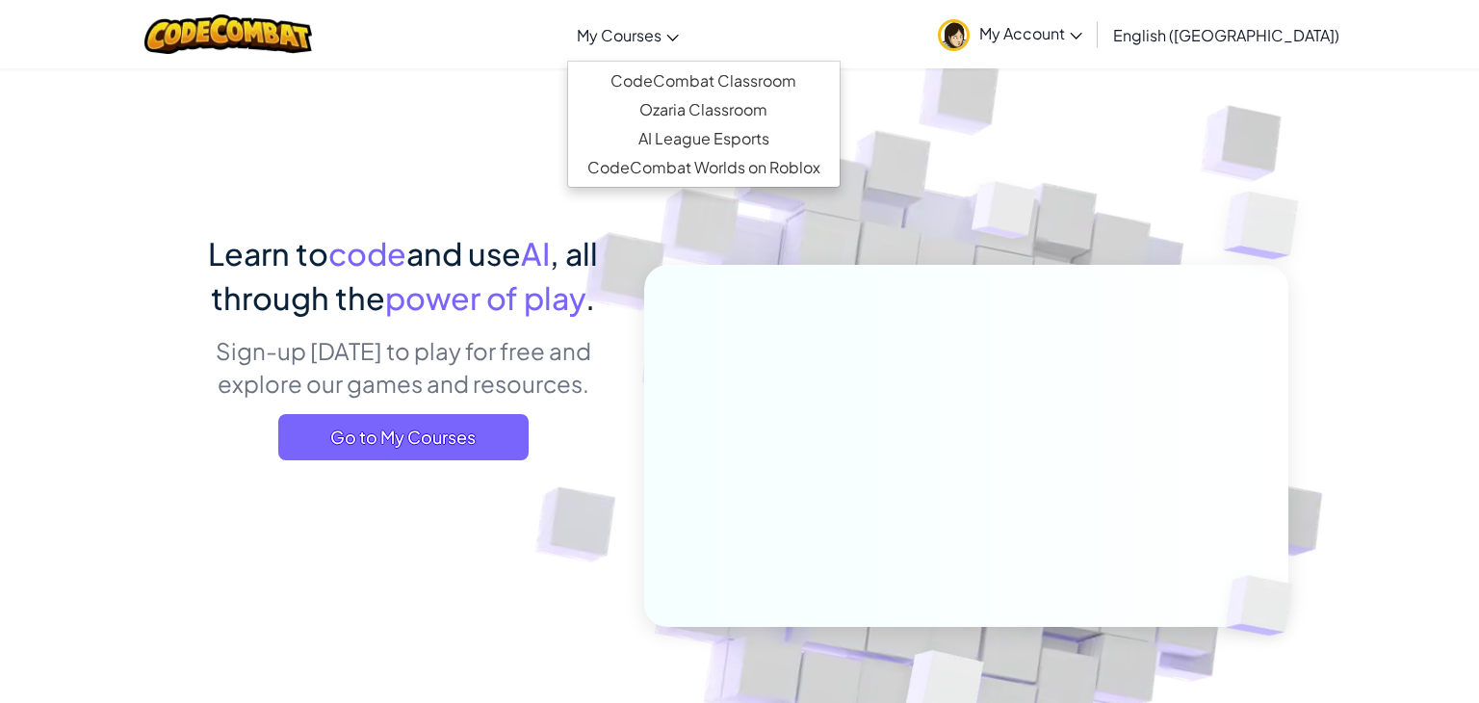
drag, startPoint x: 740, startPoint y: 59, endPoint x: 715, endPoint y: 35, distance: 34.7
click at [689, 57] on li "My Courses CodeCombat Classroom Ozaria Classroom AI League Esports CodeCombat W…" at bounding box center [627, 35] width 121 height 52
click at [772, 84] on link "CodeCombat Classroom" at bounding box center [704, 80] width 272 height 29
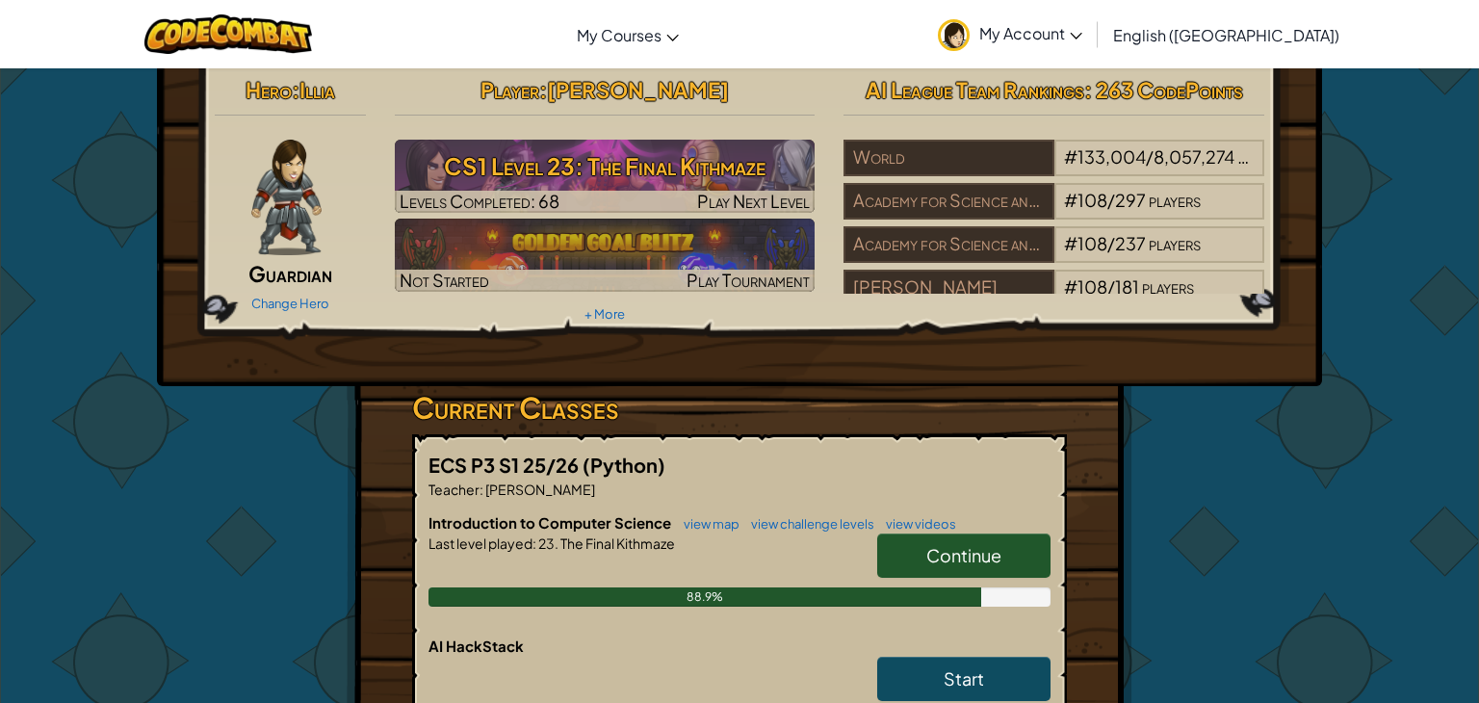
scroll to position [19, 0]
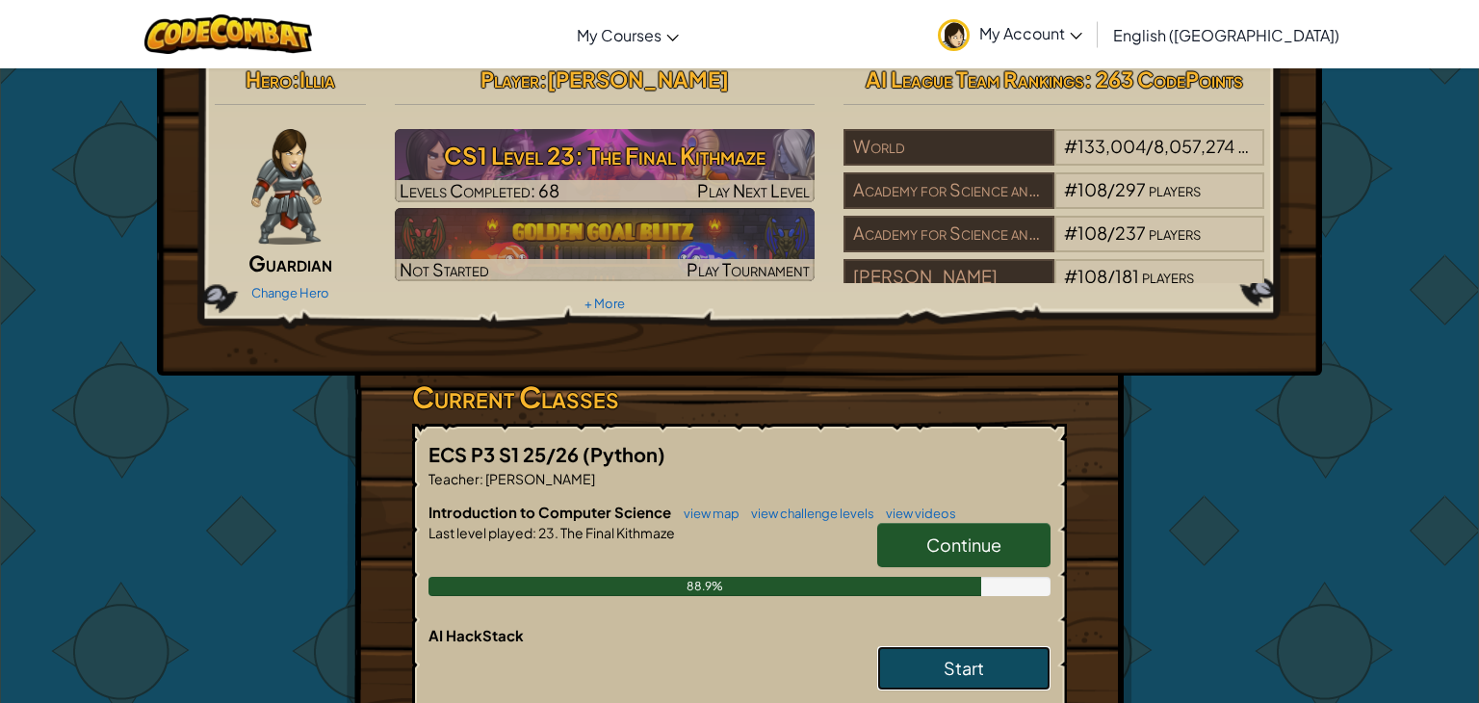
click at [1013, 651] on link "Start" at bounding box center [963, 668] width 173 height 44
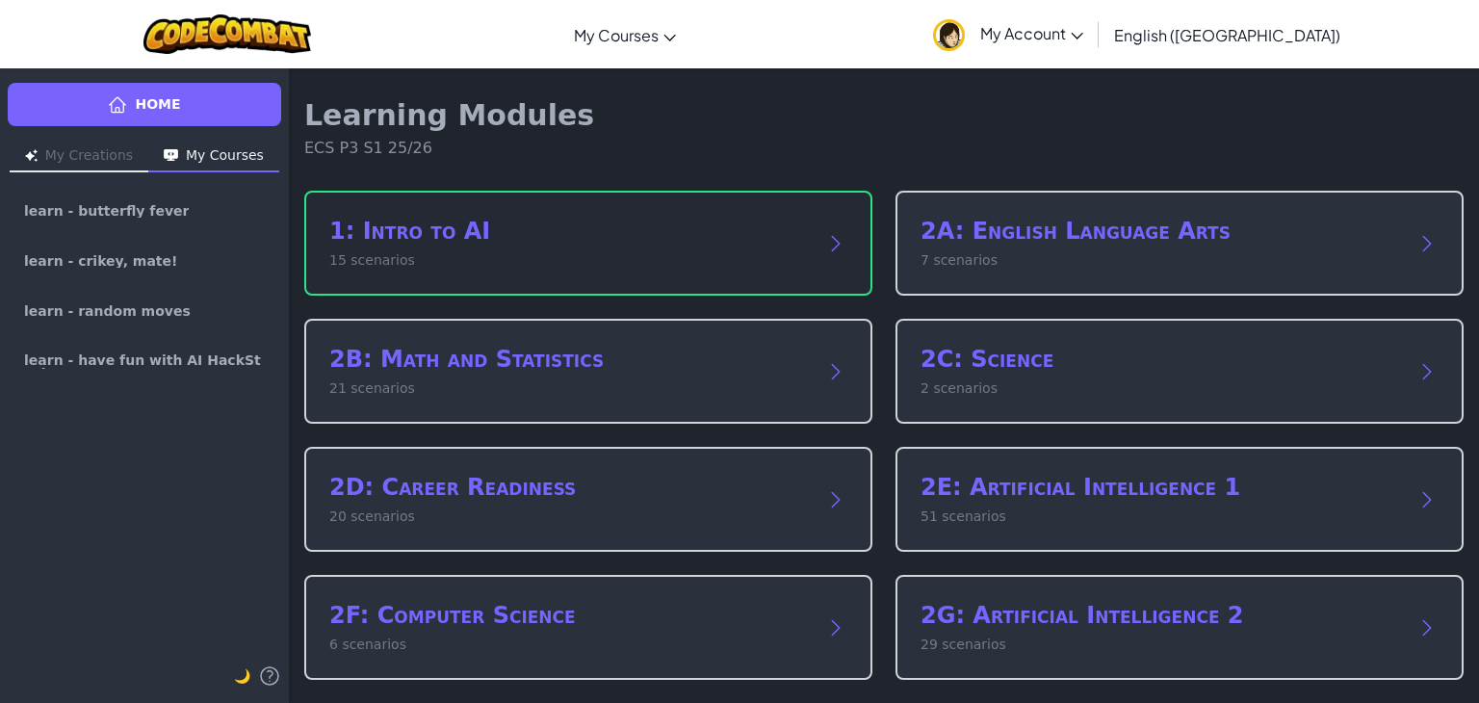
click at [561, 219] on h2 "1: Intro to AI" at bounding box center [569, 231] width 480 height 31
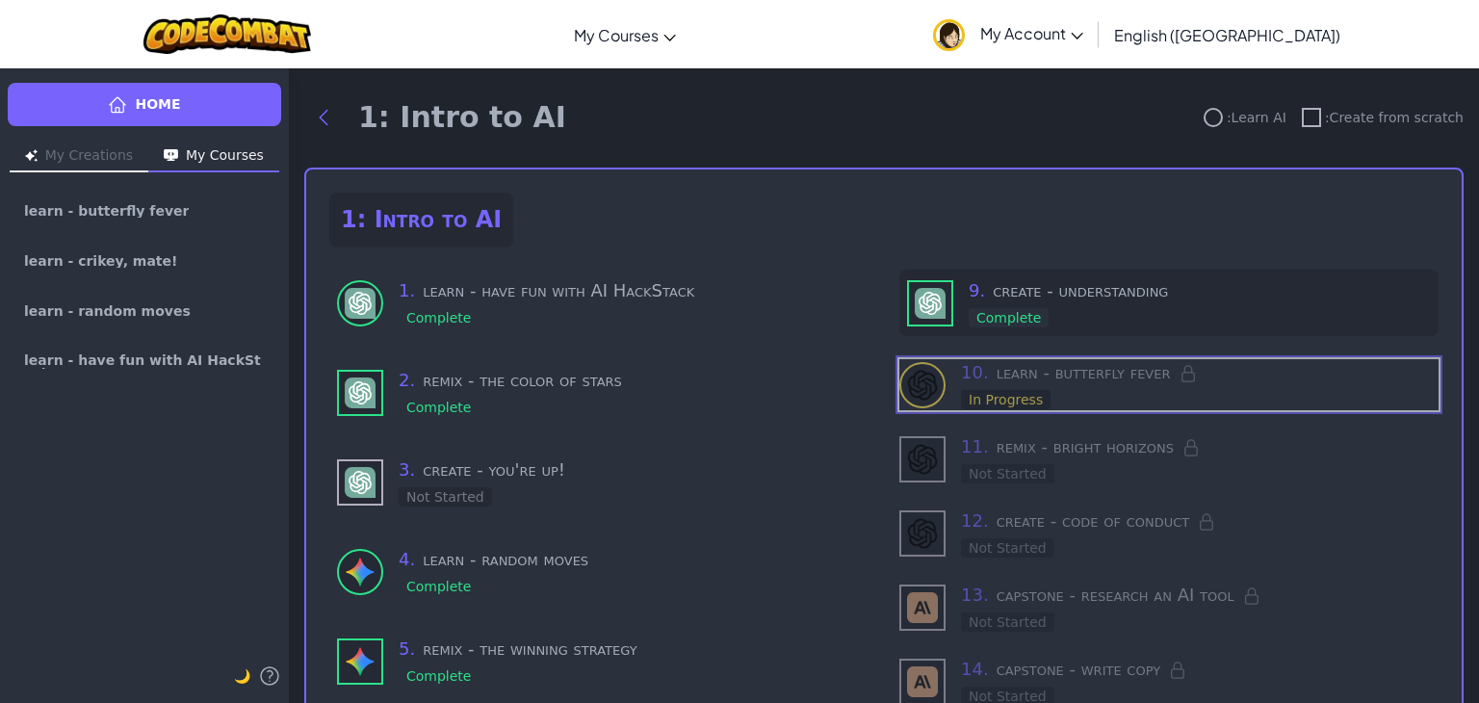
click at [999, 296] on h3 "9 . create - understanding" at bounding box center [1200, 290] width 462 height 27
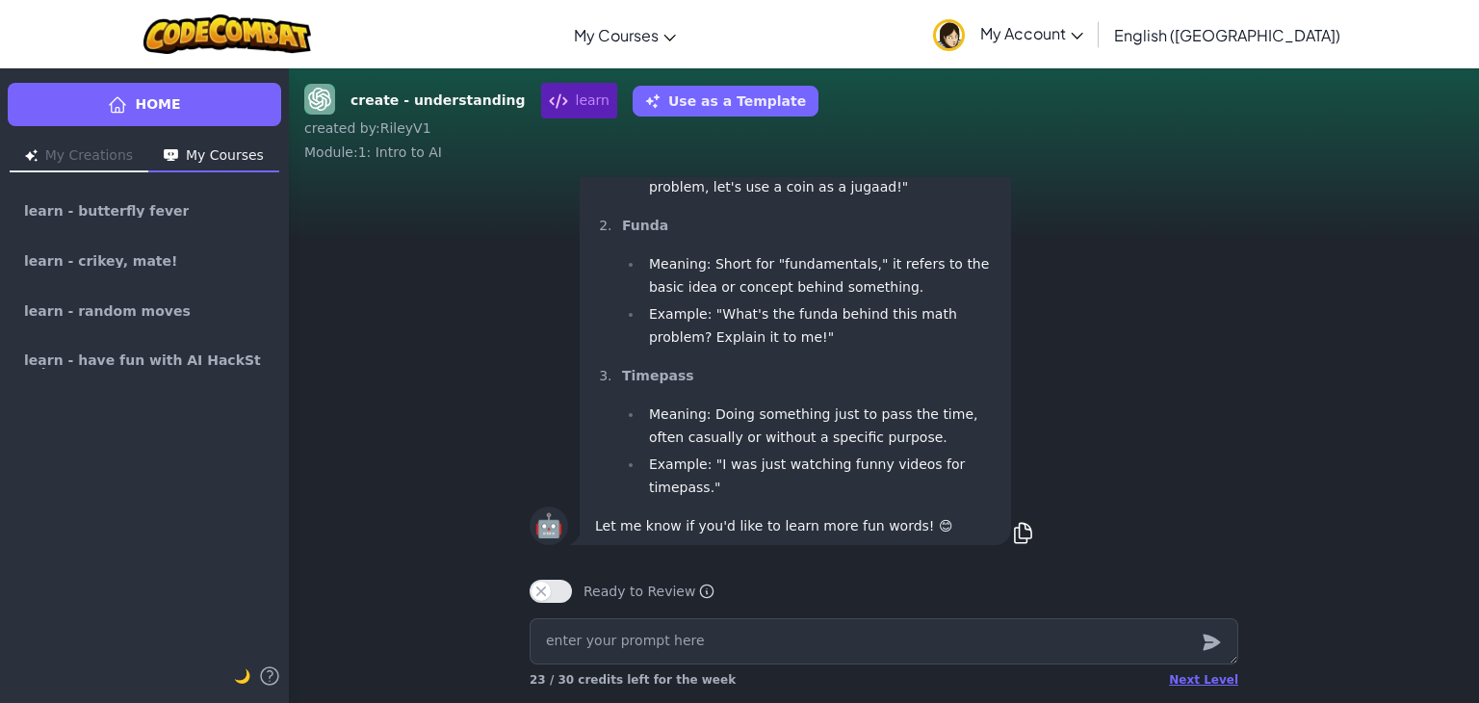
type textarea "x"
